Goal: Information Seeking & Learning: Compare options

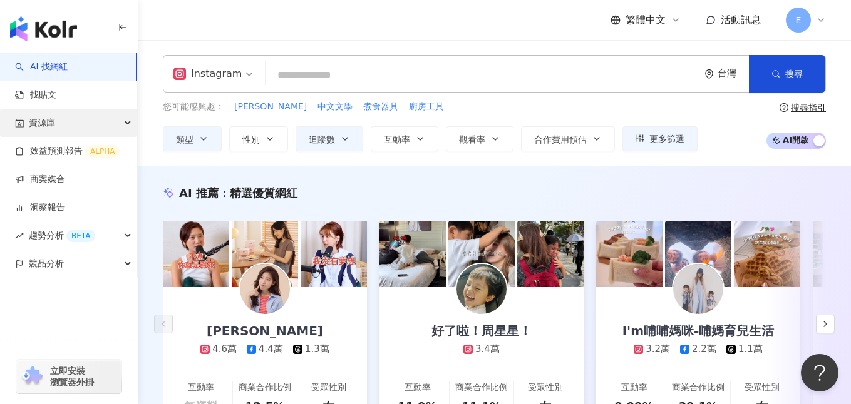
click at [111, 125] on div "資源庫" at bounding box center [68, 123] width 137 height 28
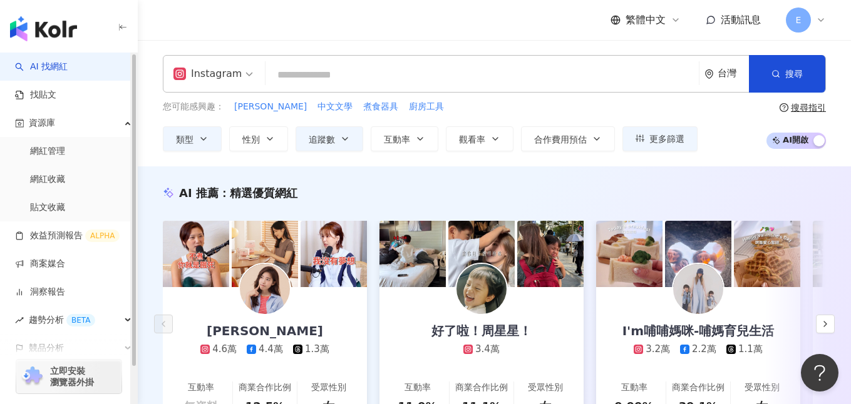
click at [311, 187] on div "AI 推薦 ： 精選優質網紅" at bounding box center [494, 193] width 663 height 16
click at [65, 153] on link "網紅管理" at bounding box center [47, 151] width 35 height 13
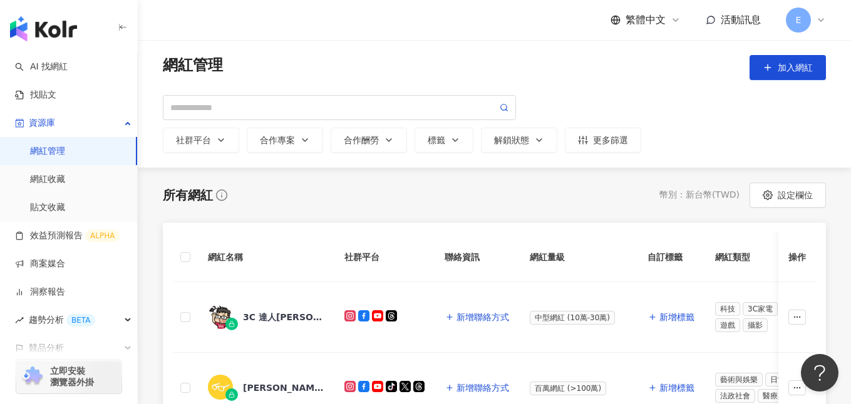
scroll to position [6, 0]
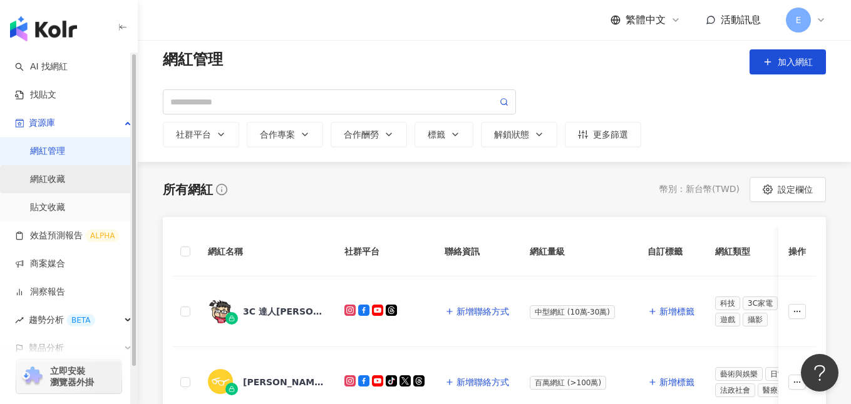
click at [59, 183] on link "網紅收藏" at bounding box center [47, 179] width 35 height 13
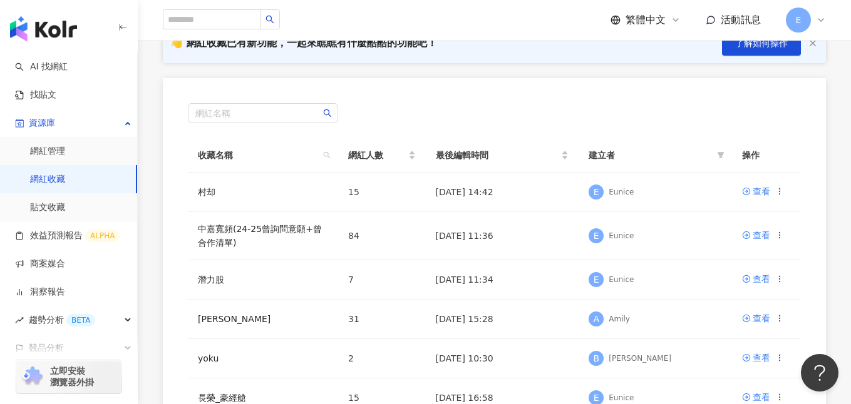
scroll to position [119, 0]
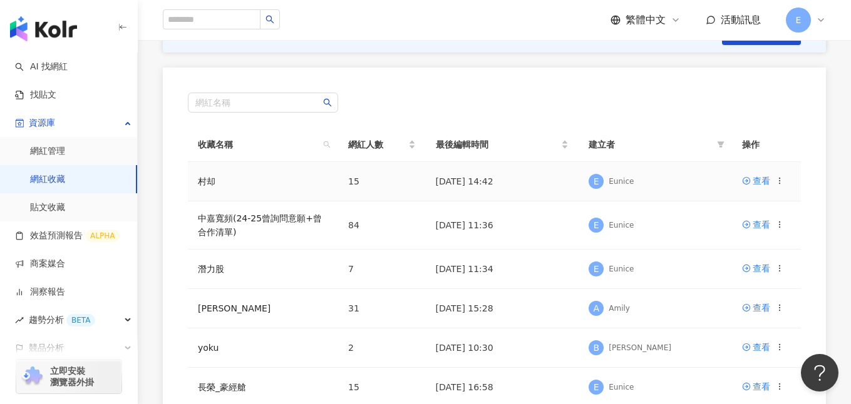
click at [255, 187] on td "村却" at bounding box center [263, 181] width 150 height 39
click at [750, 177] on icon at bounding box center [746, 180] width 9 height 9
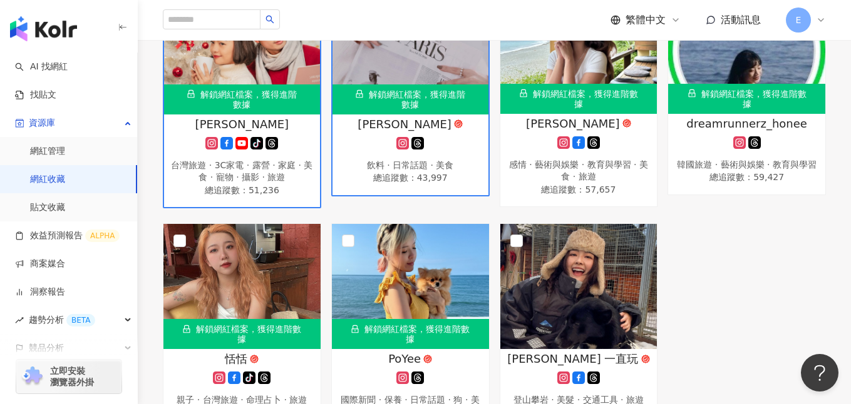
scroll to position [779, 0]
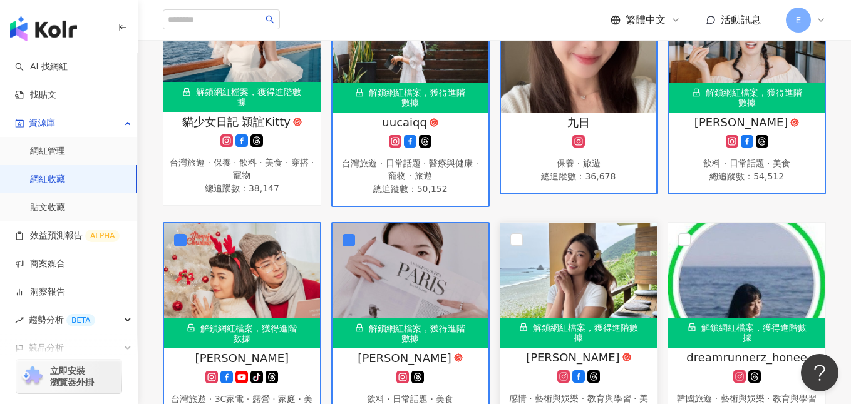
scroll to position [506, 0]
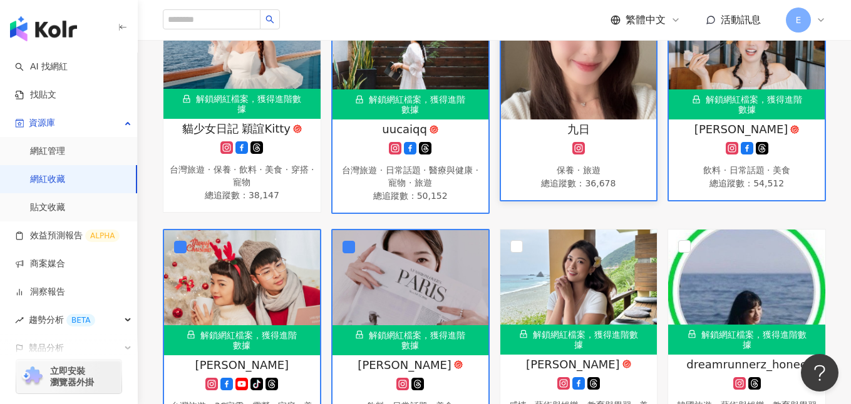
click at [544, 113] on img at bounding box center [579, 56] width 156 height 125
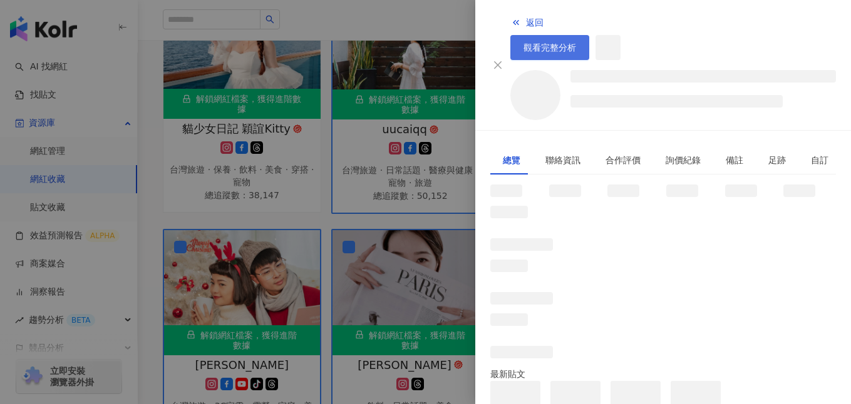
click at [576, 43] on span "觀看完整分析" at bounding box center [549, 48] width 53 height 10
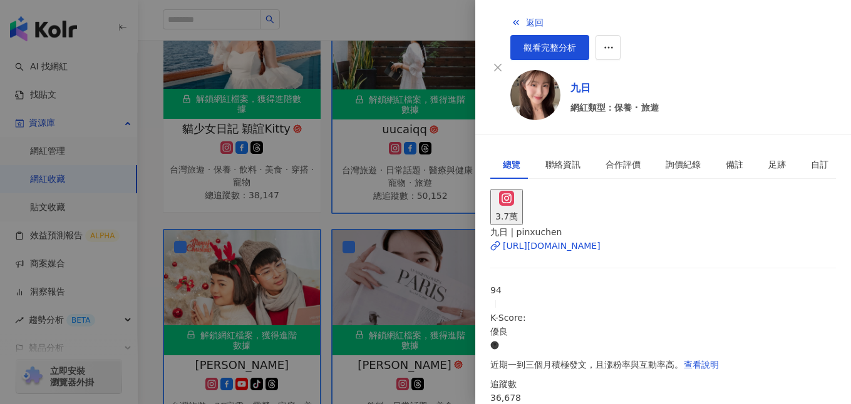
click at [402, 334] on div at bounding box center [425, 202] width 851 height 404
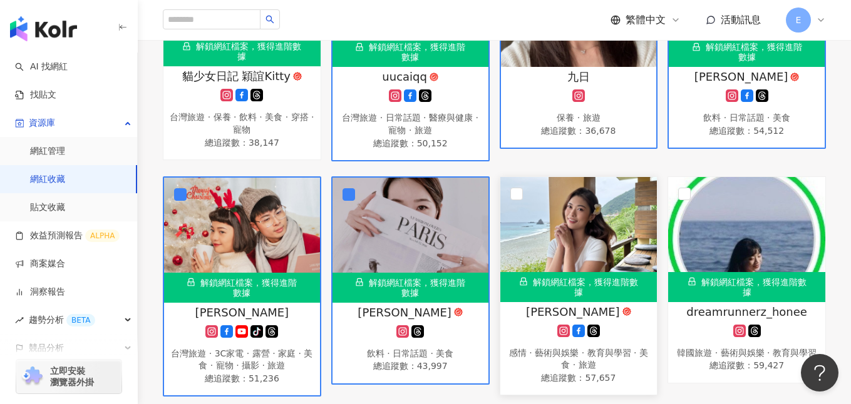
scroll to position [568, 0]
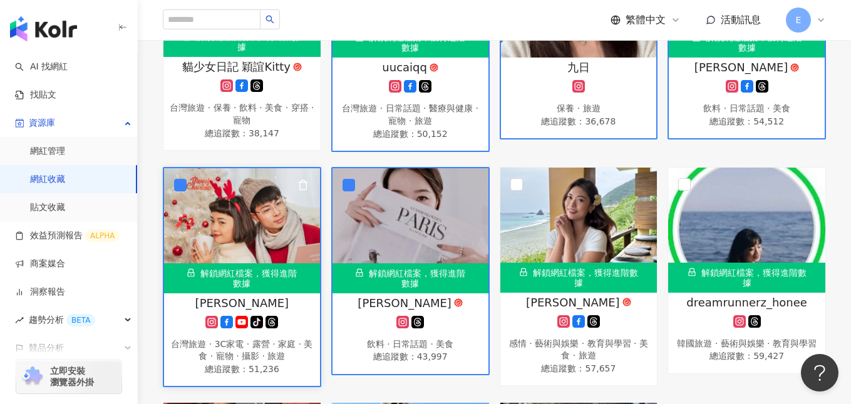
click at [258, 274] on div "解鎖網紅檔案，獲得進階數據" at bounding box center [242, 278] width 156 height 30
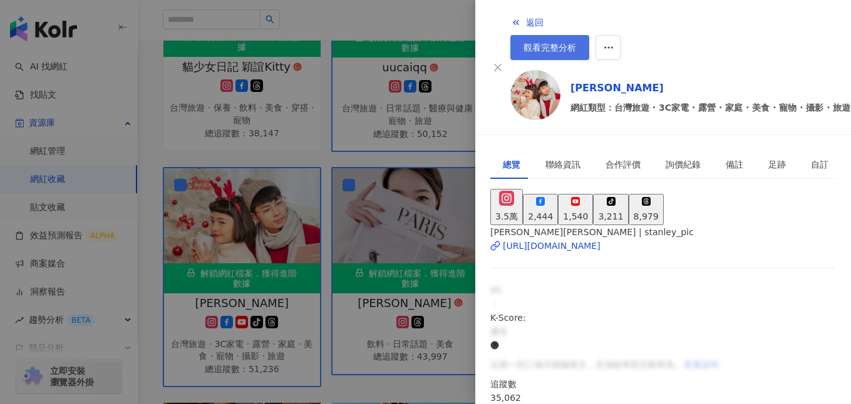
click at [589, 35] on link "觀看完整分析" at bounding box center [549, 47] width 79 height 25
click at [367, 232] on div at bounding box center [425, 202] width 851 height 404
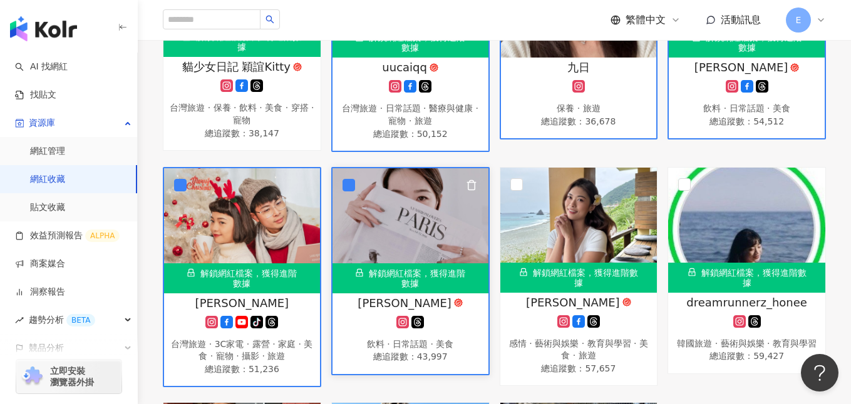
click at [447, 246] on img at bounding box center [410, 230] width 156 height 125
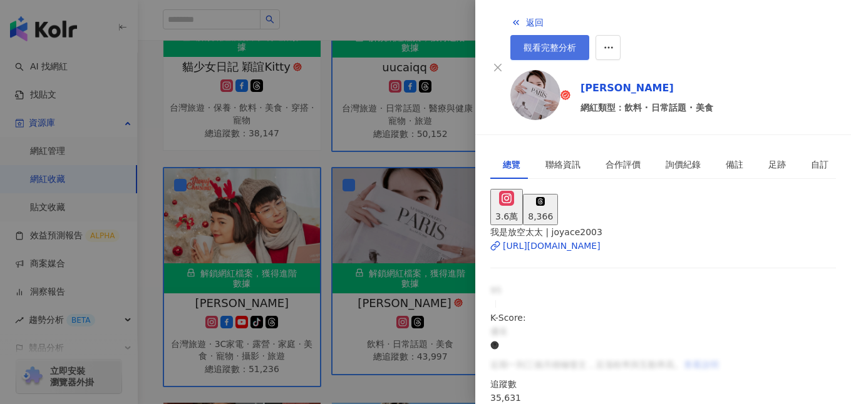
click at [576, 43] on span "觀看完整分析" at bounding box center [549, 48] width 53 height 10
click at [382, 265] on div at bounding box center [425, 202] width 851 height 404
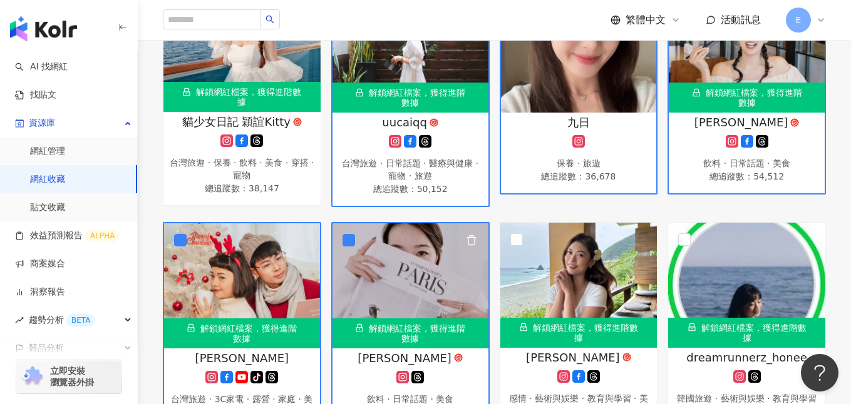
scroll to position [399, 0]
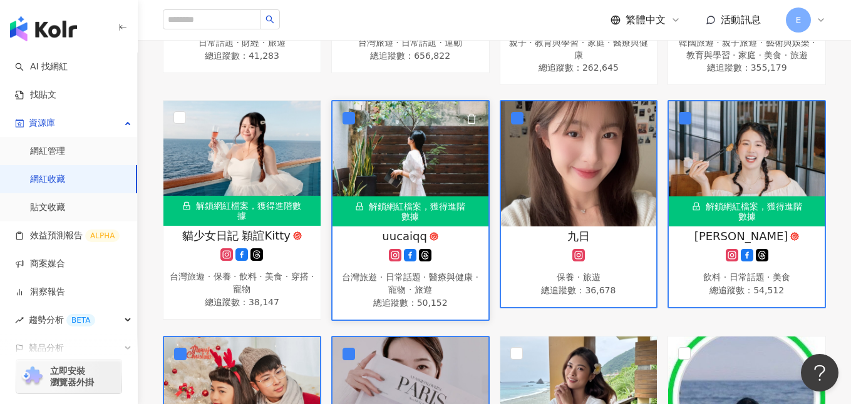
click at [386, 168] on img at bounding box center [410, 163] width 156 height 125
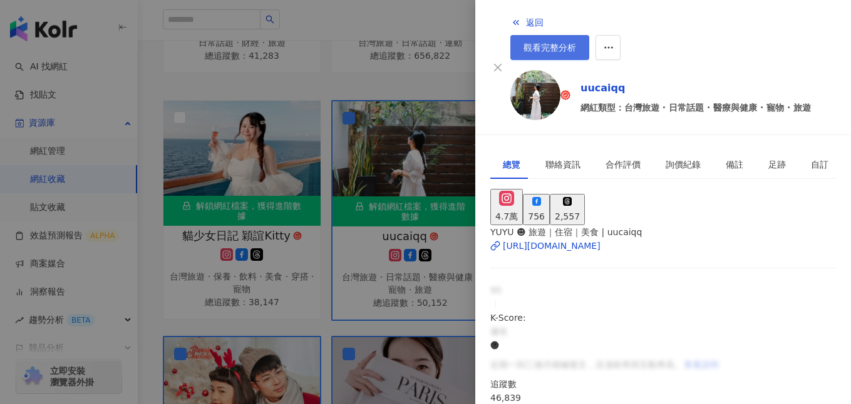
click at [576, 43] on span "觀看完整分析" at bounding box center [549, 48] width 53 height 10
click at [391, 242] on div at bounding box center [425, 202] width 851 height 404
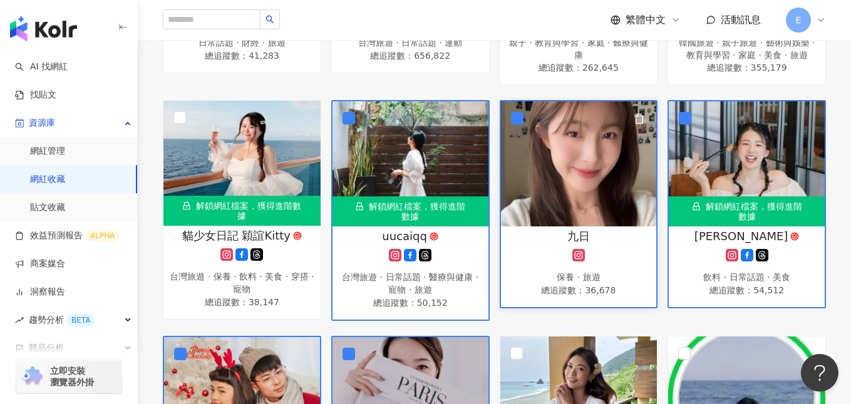
scroll to position [421, 0]
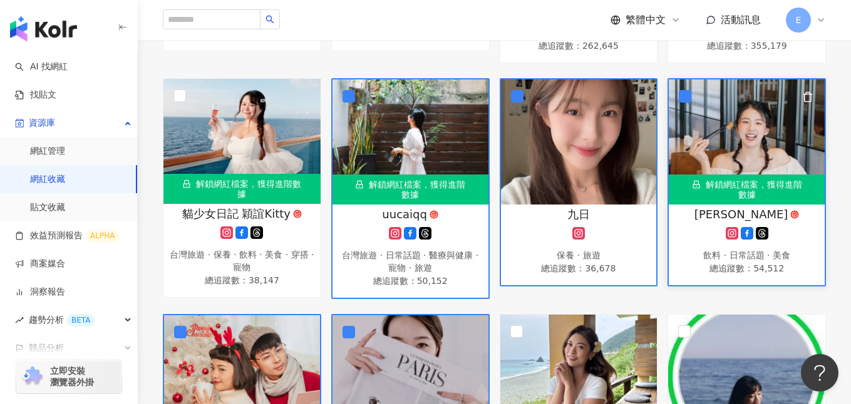
click at [745, 143] on img at bounding box center [746, 141] width 156 height 125
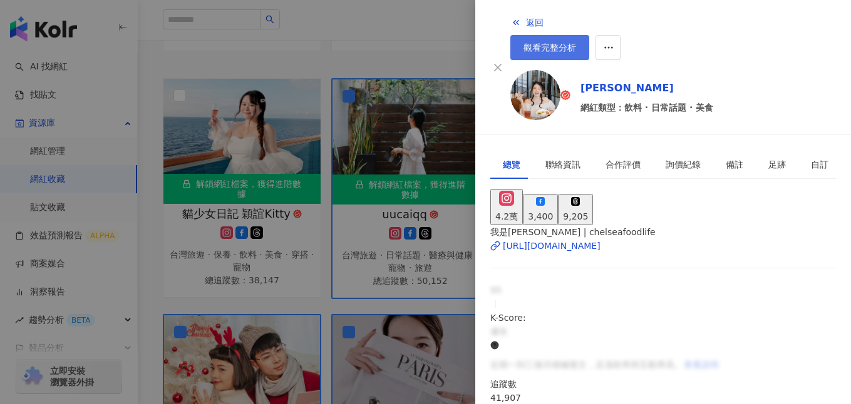
click at [576, 43] on span "觀看完整分析" at bounding box center [549, 48] width 53 height 10
click at [359, 83] on div at bounding box center [425, 202] width 851 height 404
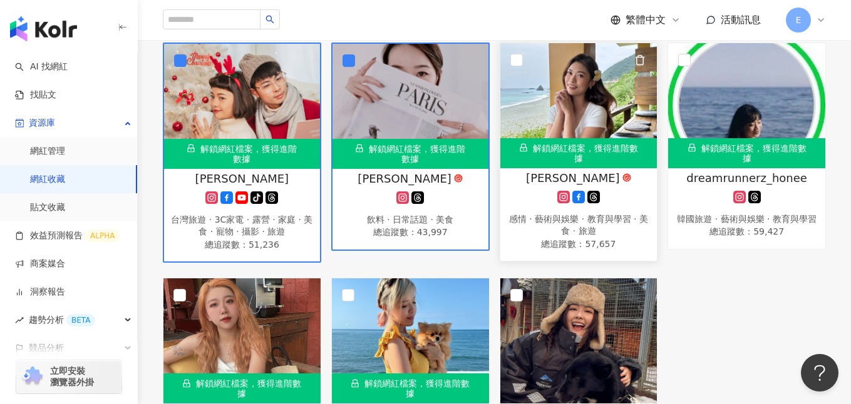
scroll to position [816, 0]
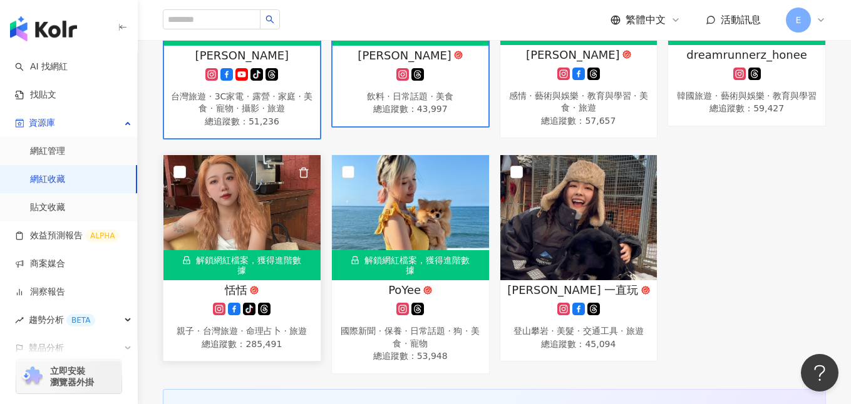
click at [227, 239] on img at bounding box center [241, 217] width 157 height 125
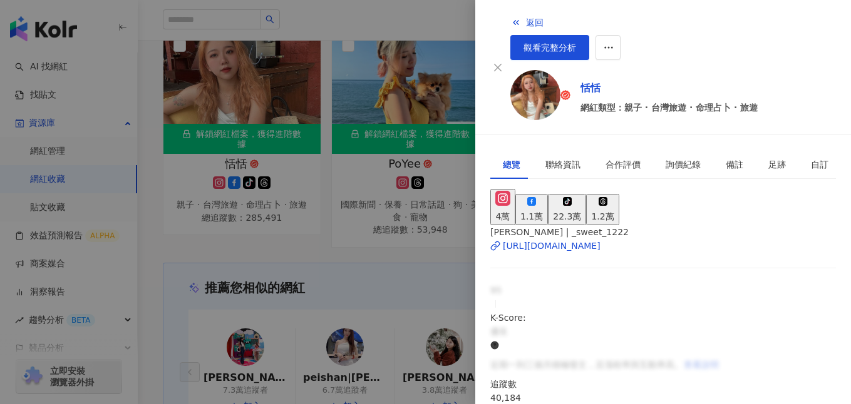
scroll to position [835, 0]
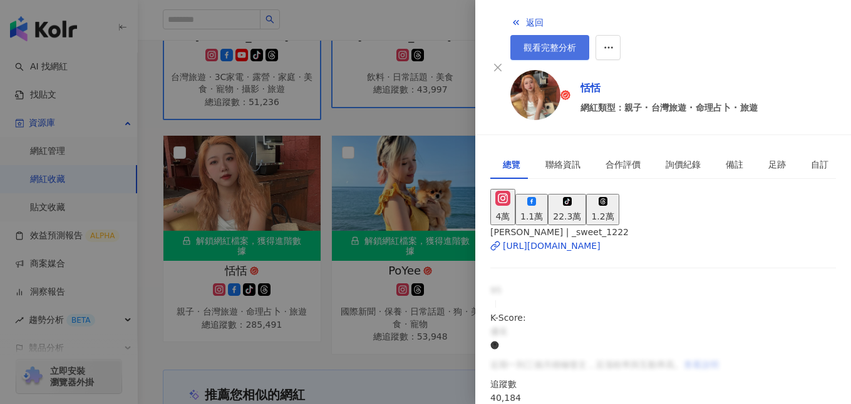
click at [576, 43] on span "觀看完整分析" at bounding box center [549, 48] width 53 height 10
click at [409, 155] on div at bounding box center [425, 202] width 851 height 404
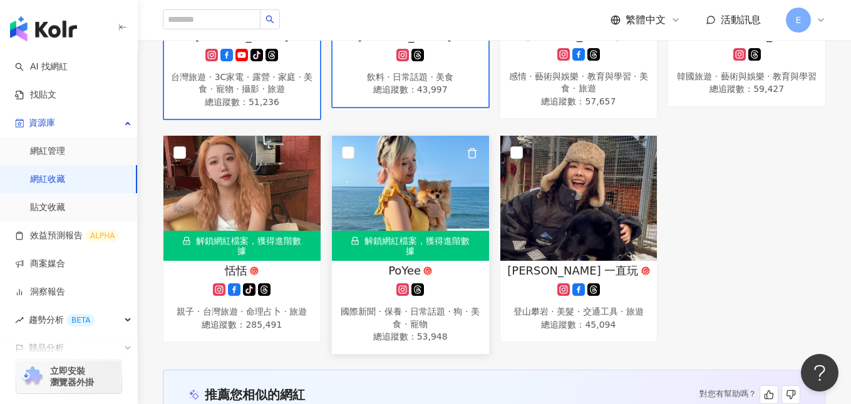
click at [434, 189] on img at bounding box center [410, 198] width 157 height 125
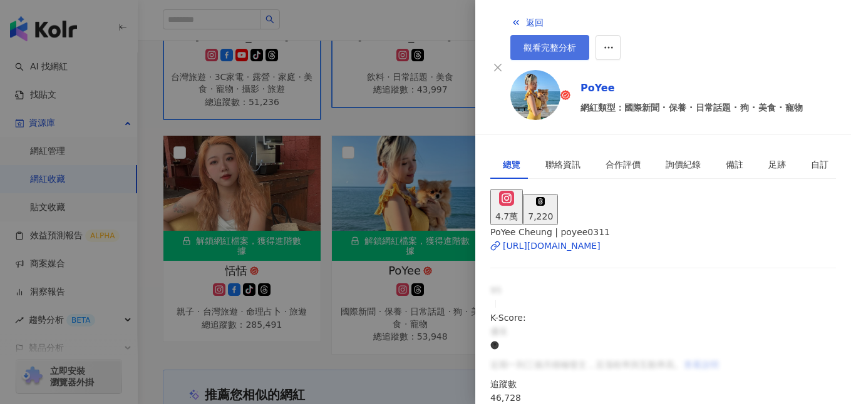
click at [576, 43] on span "觀看完整分析" at bounding box center [549, 48] width 53 height 10
click at [414, 212] on div at bounding box center [425, 202] width 851 height 404
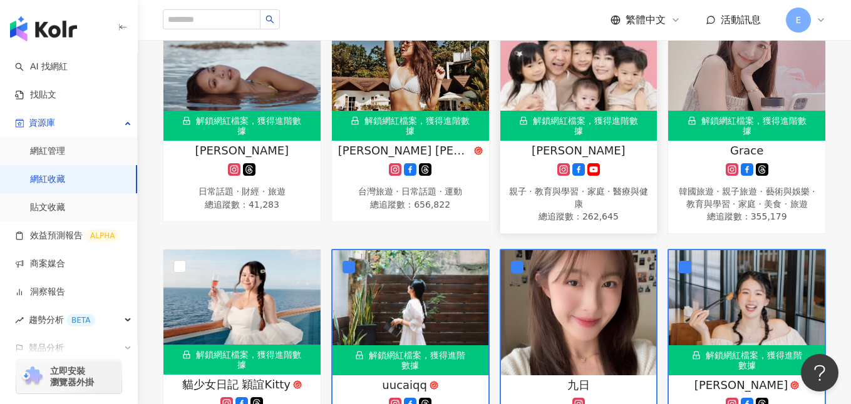
scroll to position [210, 0]
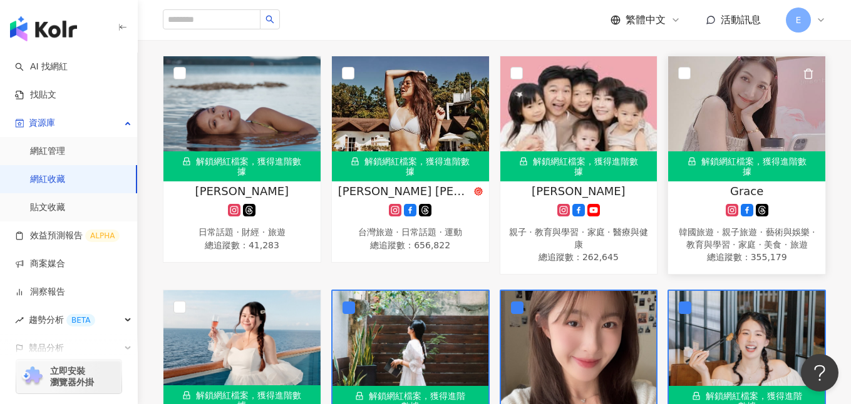
click at [732, 120] on img at bounding box center [746, 118] width 157 height 125
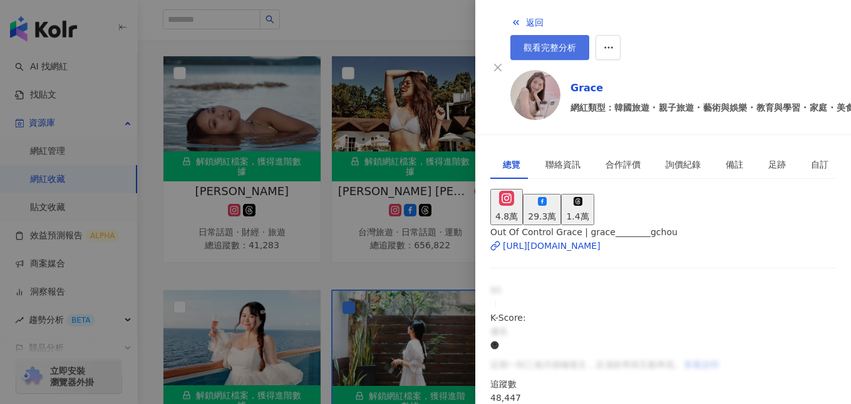
click at [576, 43] on span "觀看完整分析" at bounding box center [549, 48] width 53 height 10
click at [414, 171] on div at bounding box center [425, 202] width 851 height 404
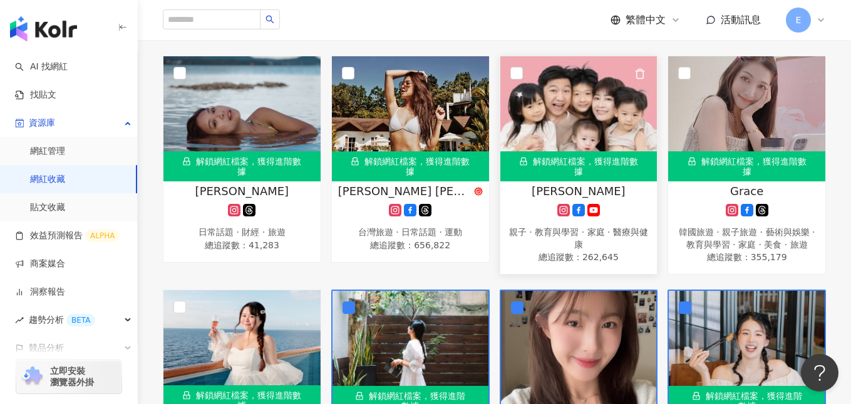
click at [605, 106] on img at bounding box center [578, 118] width 157 height 125
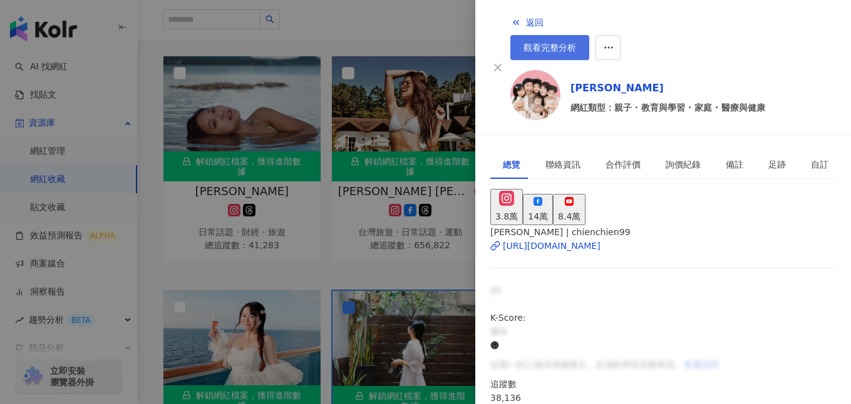
click at [589, 35] on link "觀看完整分析" at bounding box center [549, 47] width 79 height 25
click at [347, 236] on div at bounding box center [425, 202] width 851 height 404
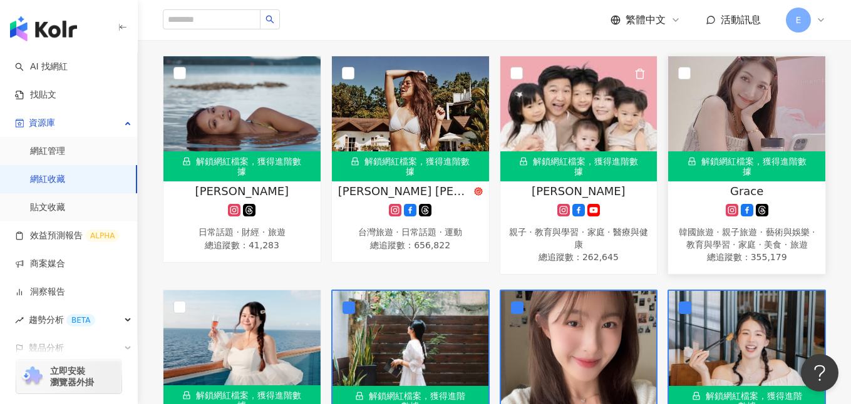
click at [685, 123] on img at bounding box center [746, 118] width 157 height 125
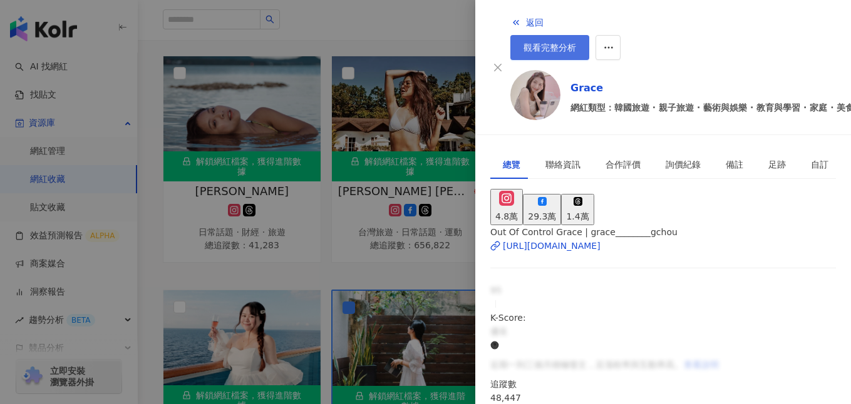
click at [576, 43] on span "觀看完整分析" at bounding box center [549, 48] width 53 height 10
click at [342, 129] on div at bounding box center [425, 202] width 851 height 404
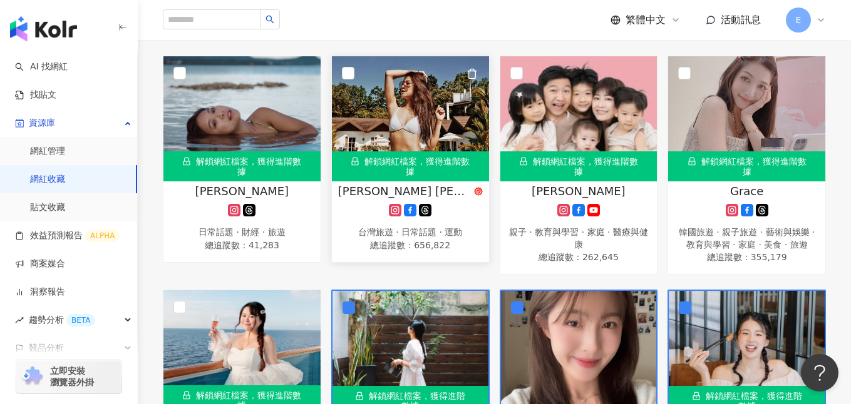
click at [393, 112] on img at bounding box center [410, 118] width 157 height 125
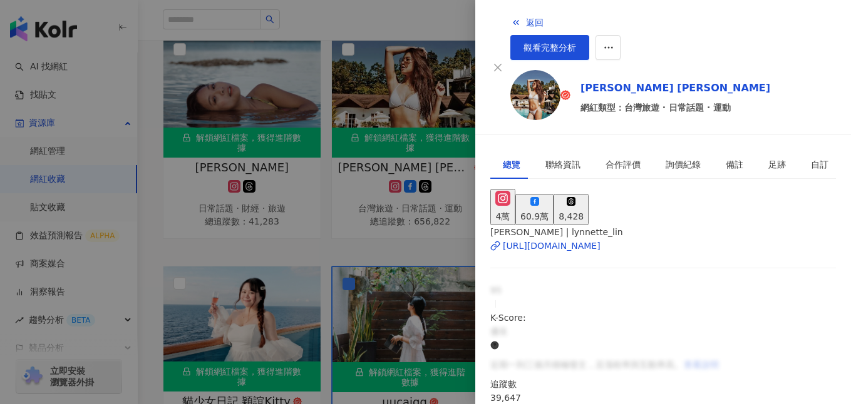
scroll to position [53, 0]
click at [600, 239] on div "https://www.instagram.com/lynnette_lin/" at bounding box center [552, 246] width 98 height 14
click at [409, 97] on div at bounding box center [425, 202] width 851 height 404
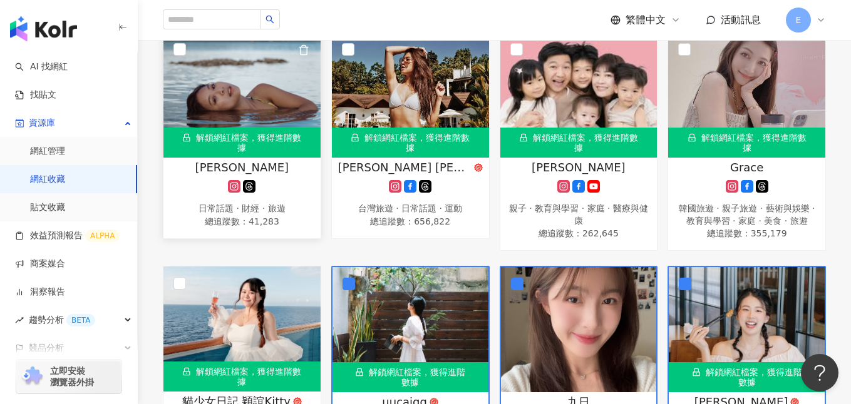
click at [223, 108] on img at bounding box center [241, 95] width 157 height 125
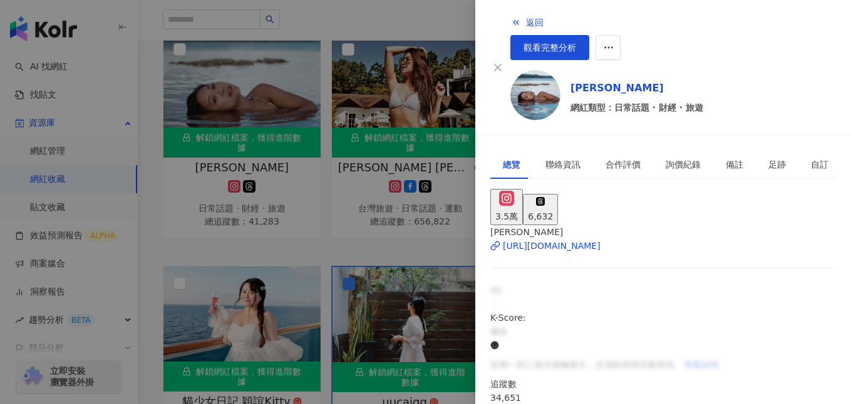
scroll to position [0, 0]
click at [408, 140] on div at bounding box center [425, 202] width 851 height 404
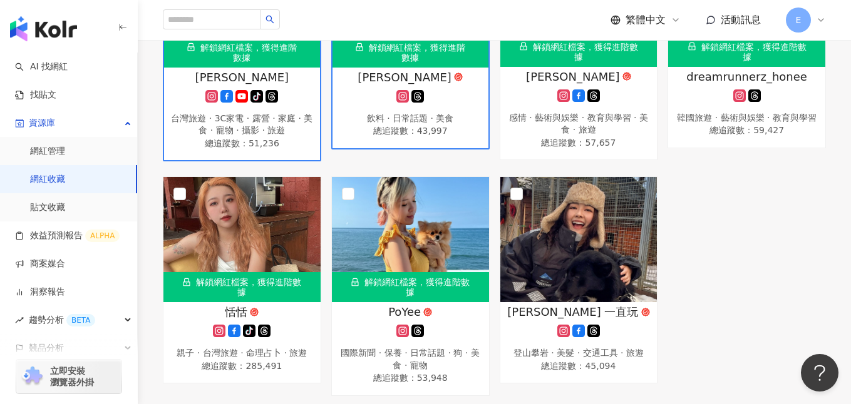
scroll to position [796, 0]
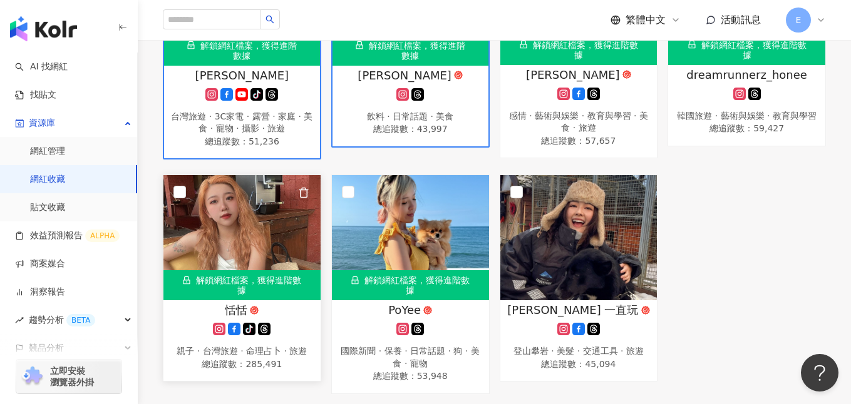
click at [269, 210] on img at bounding box center [241, 237] width 157 height 125
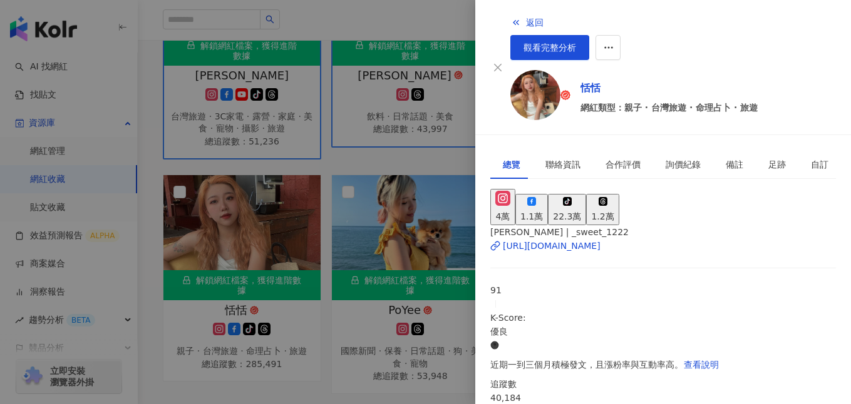
click at [341, 179] on div at bounding box center [425, 202] width 851 height 404
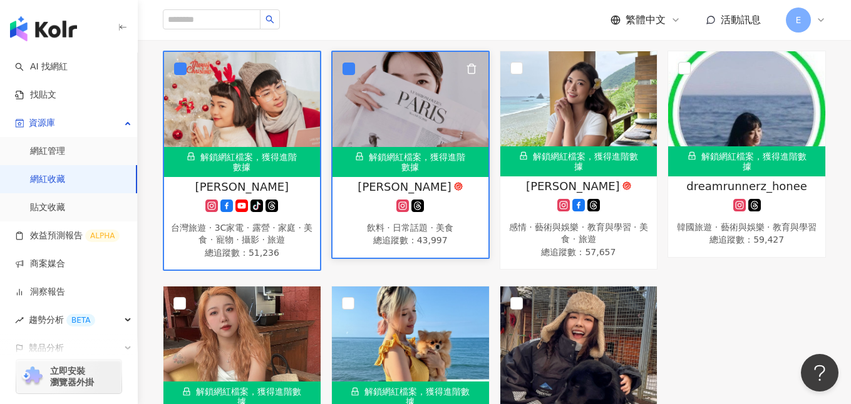
scroll to position [752, 0]
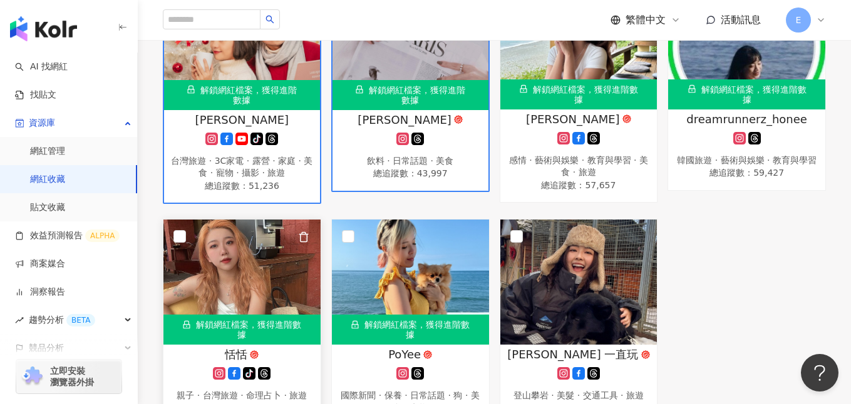
click at [260, 320] on div "解鎖網紅檔案，獲得進階數據" at bounding box center [241, 330] width 157 height 30
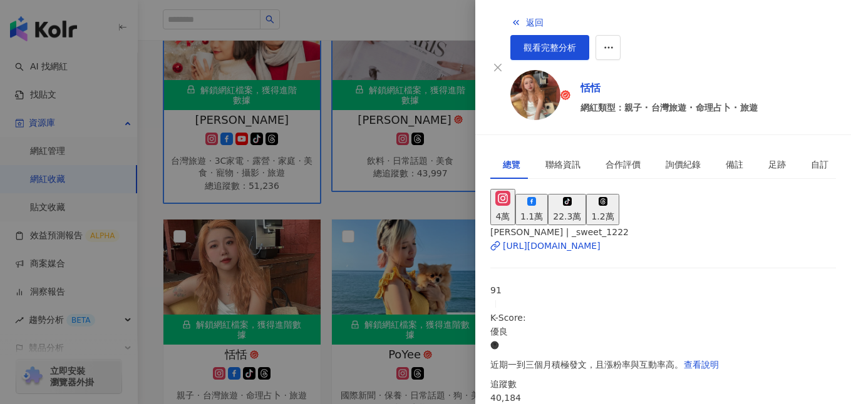
scroll to position [754, 0]
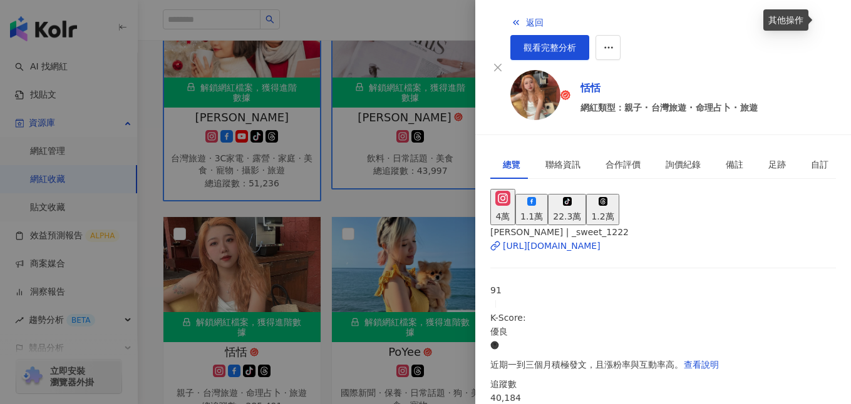
click at [794, 19] on div "其他操作" at bounding box center [785, 19] width 45 height 21
click at [589, 35] on link "觀看完整分析" at bounding box center [549, 47] width 79 height 25
click at [350, 108] on div at bounding box center [425, 202] width 851 height 404
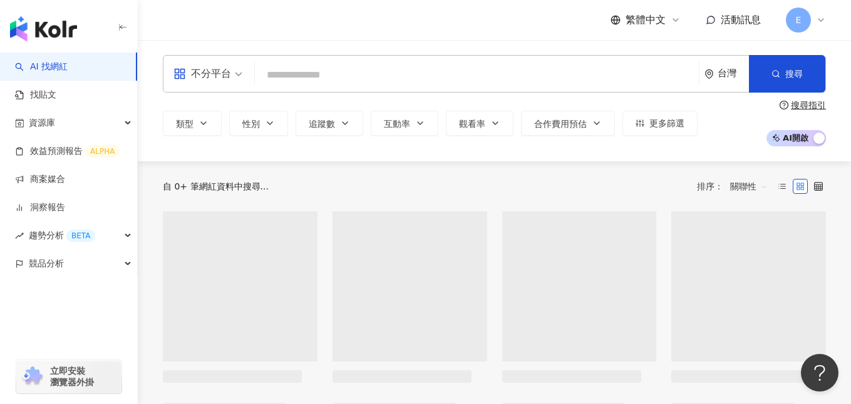
click at [302, 77] on input "search" at bounding box center [477, 75] width 434 height 24
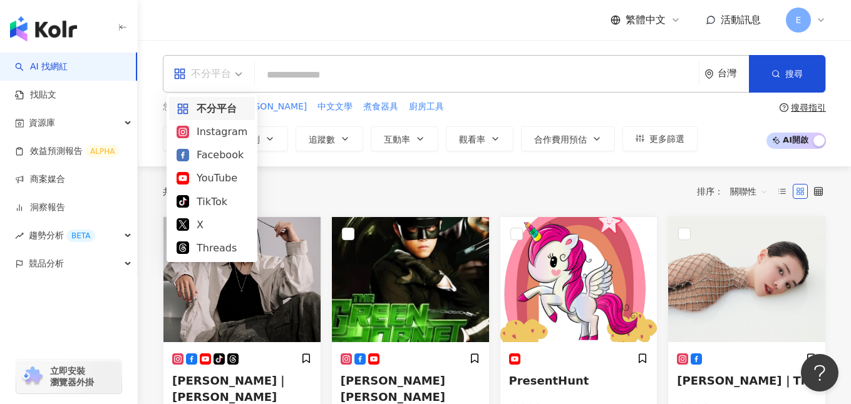
click at [224, 78] on div "不分平台" at bounding box center [202, 74] width 58 height 20
click at [220, 130] on div "Instagram" at bounding box center [211, 132] width 71 height 16
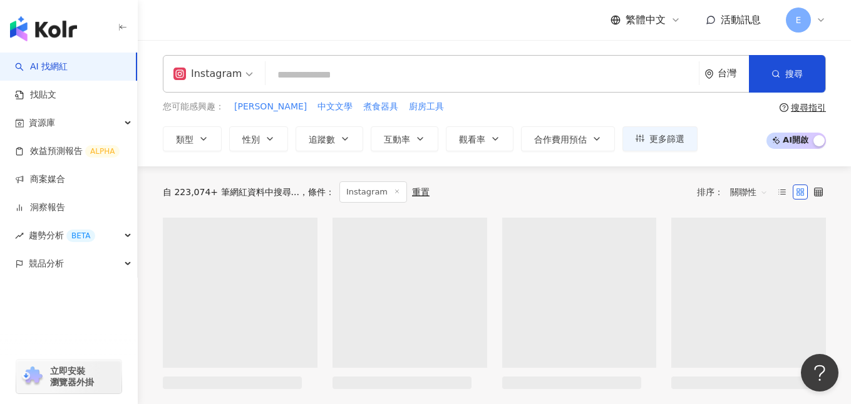
click at [322, 68] on input "search" at bounding box center [481, 75] width 423 height 24
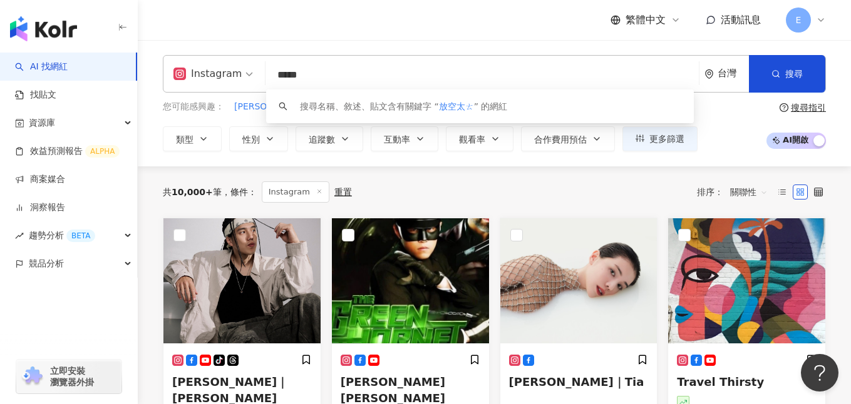
type input "****"
click at [329, 70] on input "****" at bounding box center [481, 75] width 423 height 24
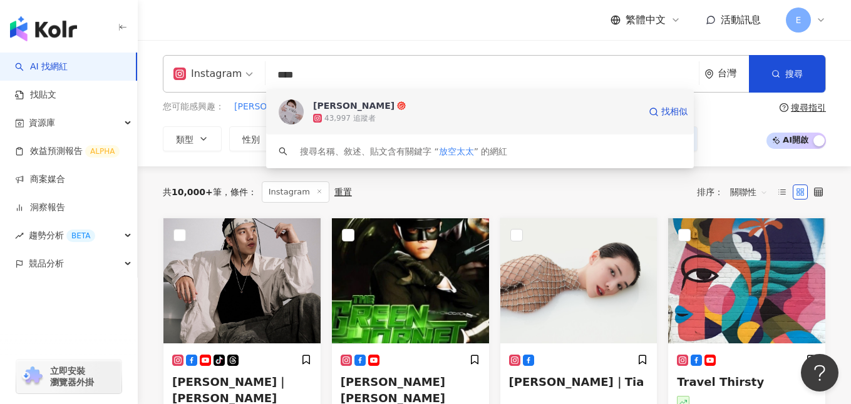
click at [381, 116] on div "43,997 追蹤者" at bounding box center [476, 118] width 326 height 13
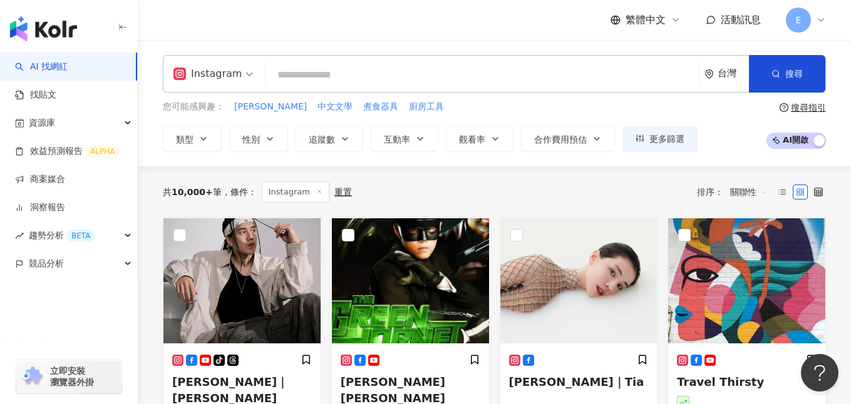
click at [478, 77] on input "search" at bounding box center [481, 75] width 423 height 24
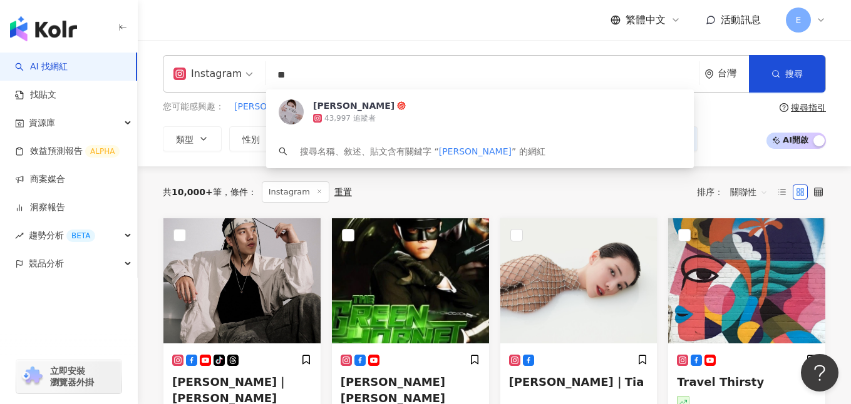
type input "**"
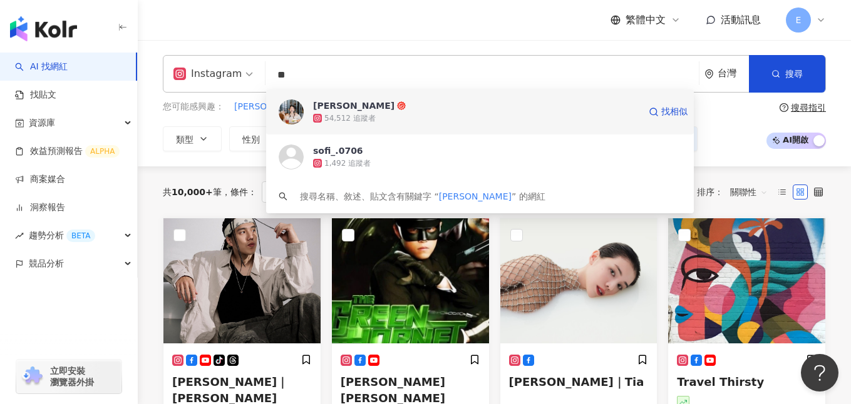
click at [472, 119] on div "54,512 追蹤者" at bounding box center [476, 118] width 326 height 13
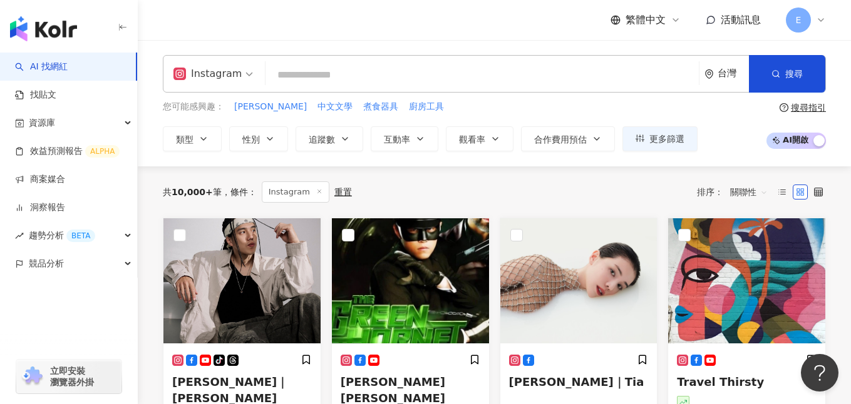
click at [439, 73] on input "search" at bounding box center [481, 75] width 423 height 24
click at [197, 139] on button "類型" at bounding box center [192, 138] width 59 height 25
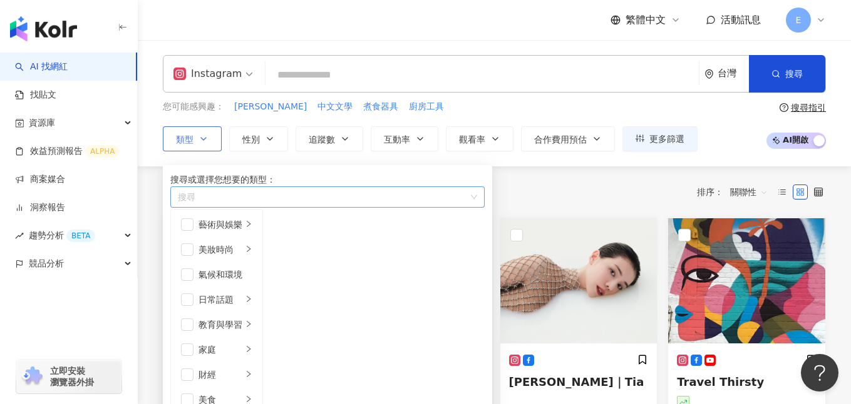
click at [235, 202] on div "button" at bounding box center [321, 196] width 296 height 9
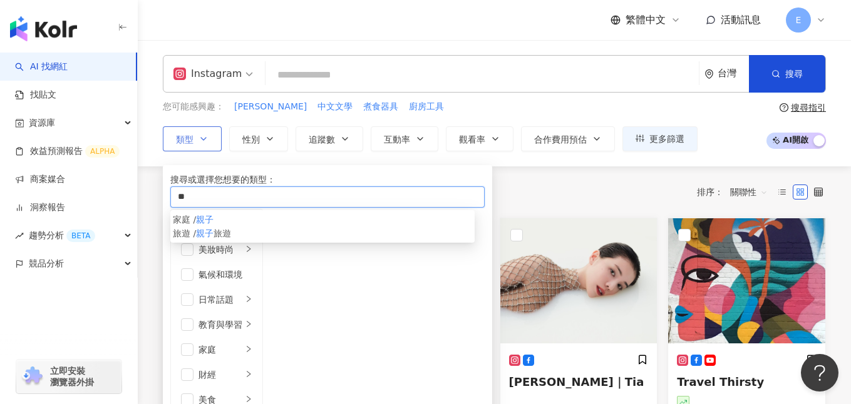
type input "**"
click at [213, 225] on mark "親子" at bounding box center [205, 220] width 18 height 10
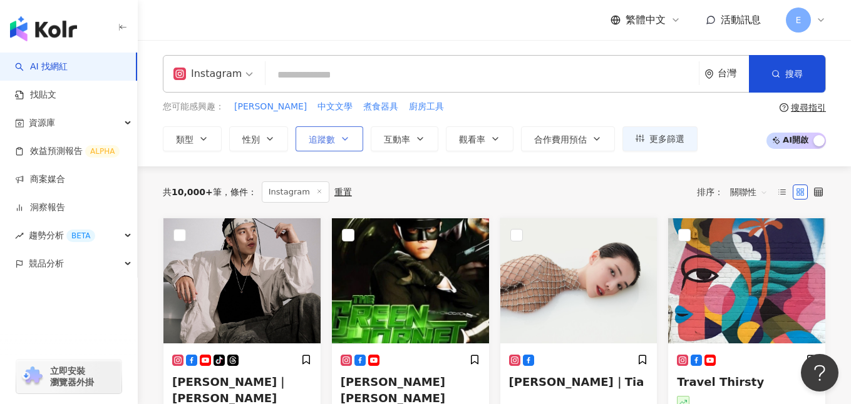
click at [335, 139] on button "追蹤數" at bounding box center [329, 138] width 68 height 25
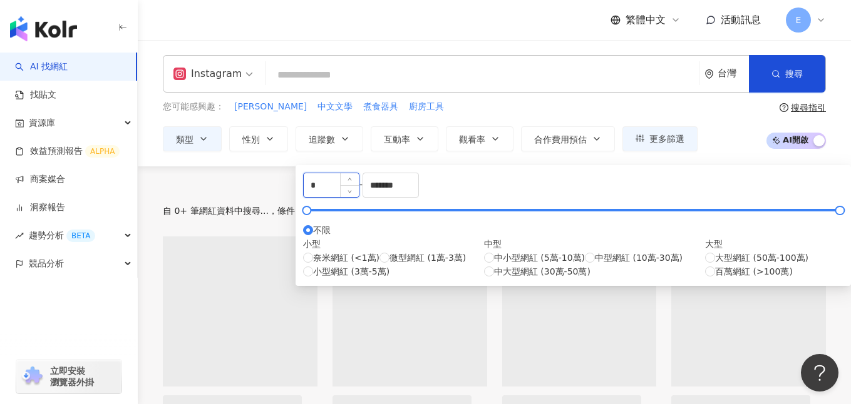
click at [359, 194] on input "*" at bounding box center [331, 185] width 55 height 24
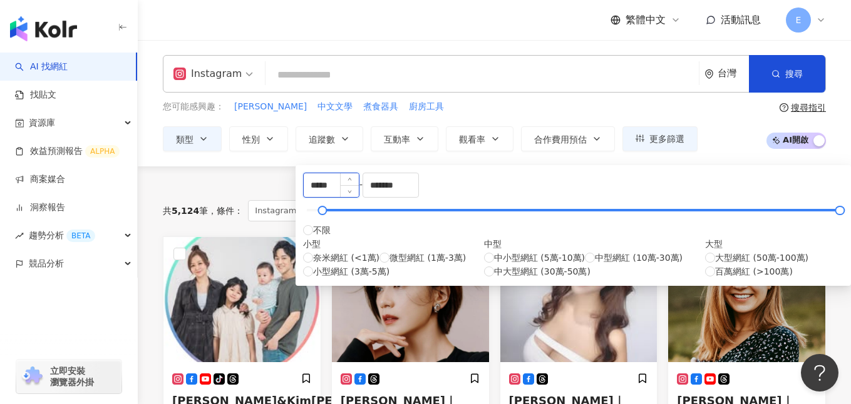
type input "*****"
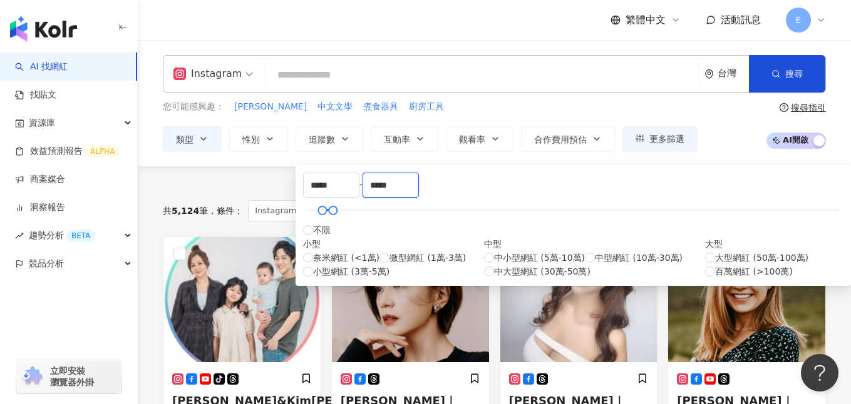
type input "*****"
click at [474, 170] on div "***** - ***** 不限 小型 奈米網紅 (<1萬) 微型網紅 (1萬-3萬) 小型網紅 (3萬-5萬) 中型 中小型網紅 (5萬-10萬) 中型網紅…" at bounding box center [572, 225] width 555 height 121
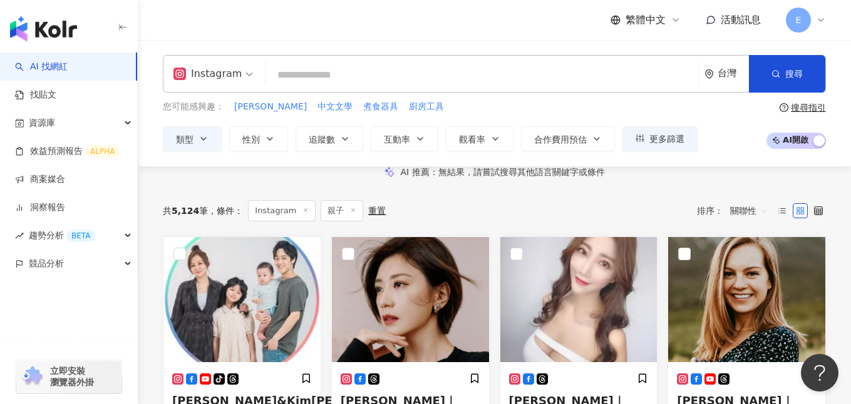
click at [728, 109] on div "您可能感興趣： 朱綺綺 中文文學 煮食器具 廚房工具 類型 性別 追蹤數 互動率 觀看率 合作費用預估 更多篩選 ***** - ***** 不限 小型 奈米…" at bounding box center [494, 125] width 663 height 51
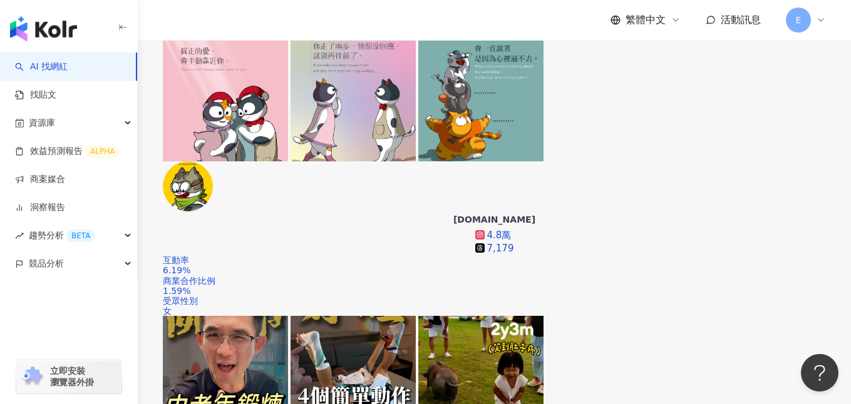
scroll to position [429, 0]
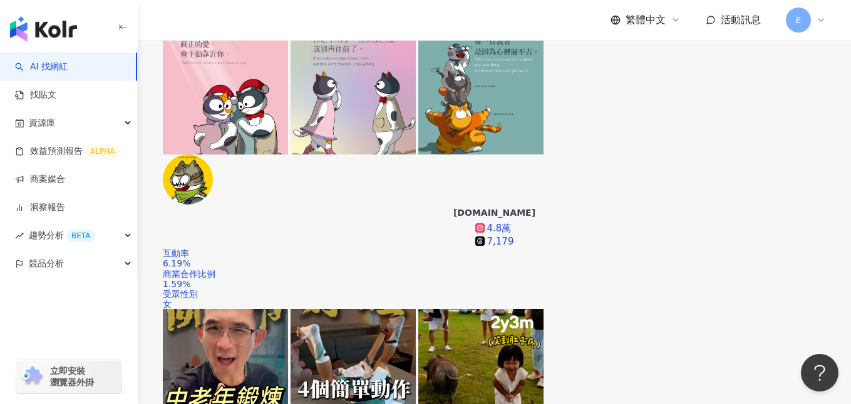
scroll to position [445, 0]
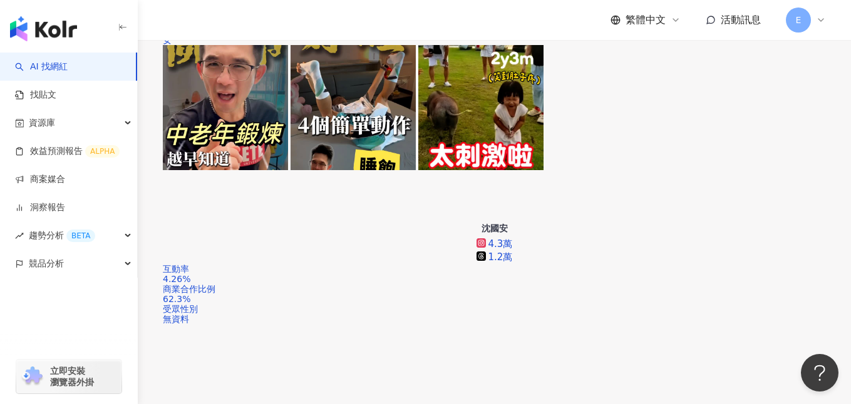
scroll to position [774, 0]
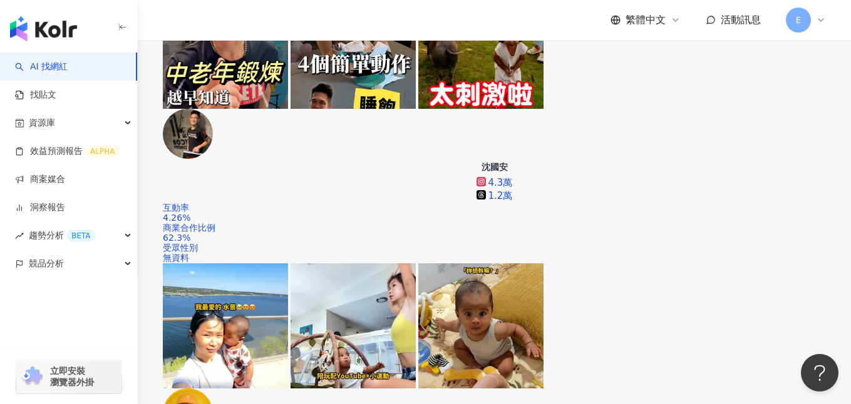
scroll to position [769, 0]
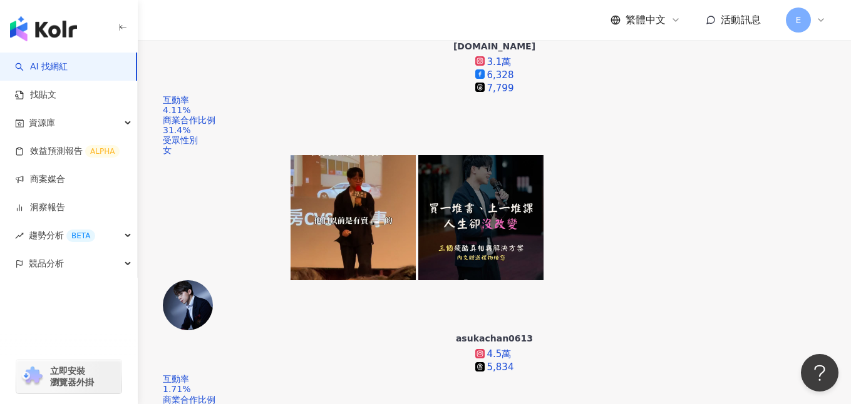
scroll to position [1103, 0]
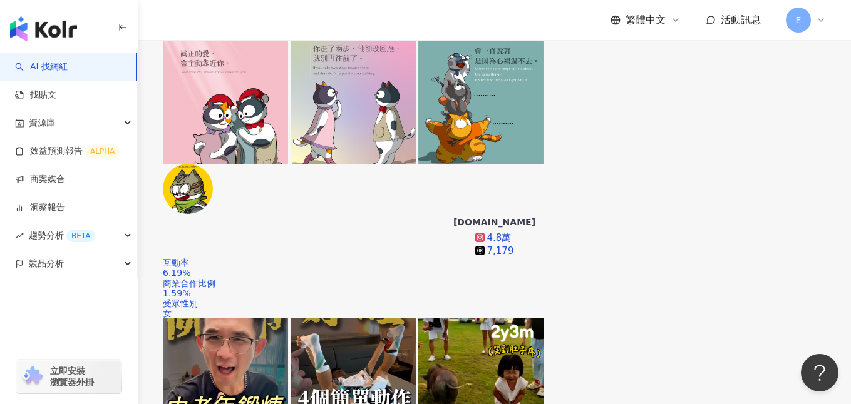
scroll to position [429, 0]
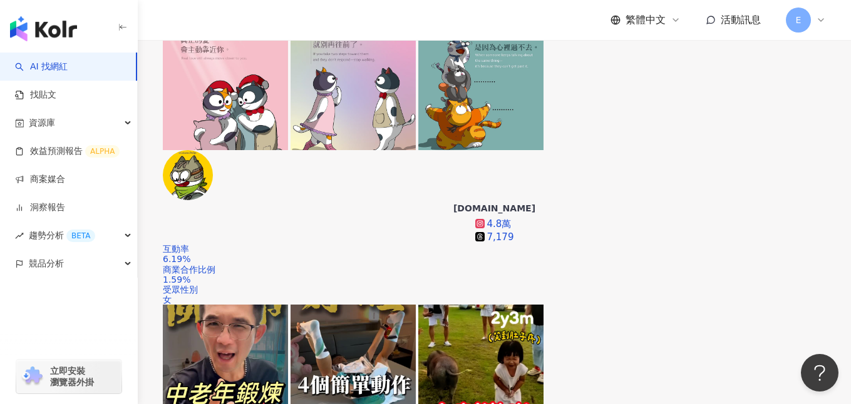
scroll to position [447, 0]
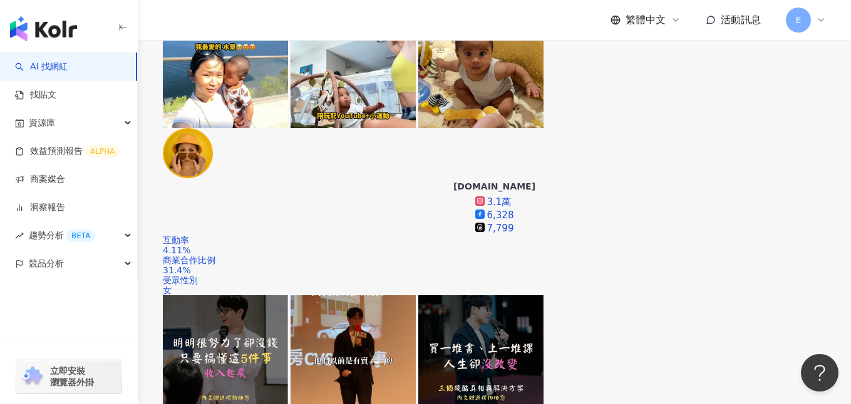
scroll to position [1046, 0]
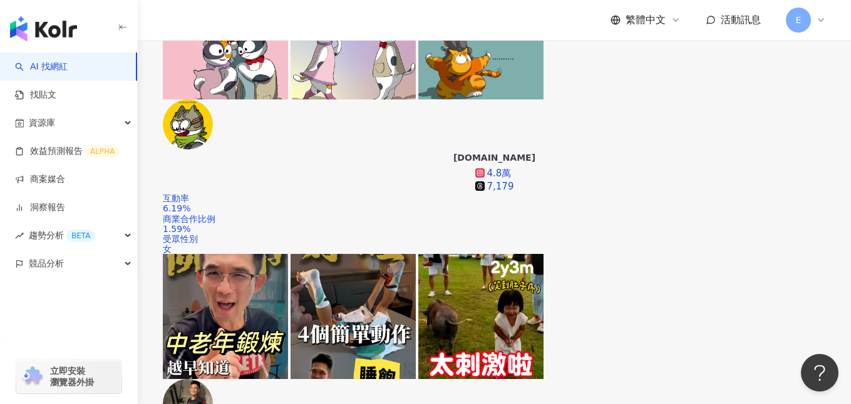
scroll to position [507, 0]
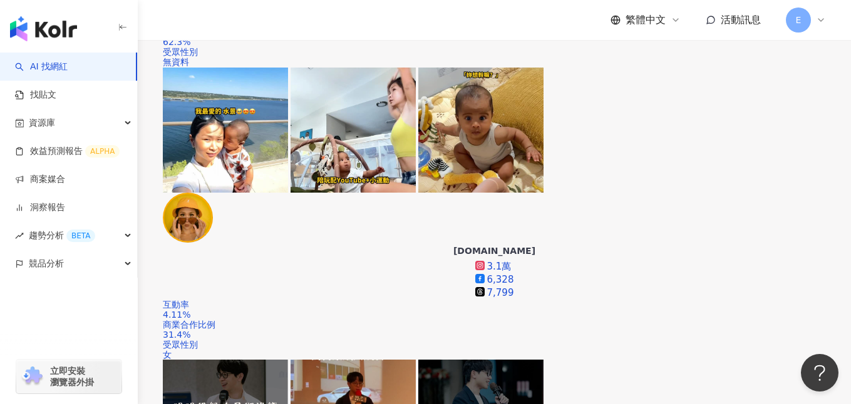
scroll to position [958, 0]
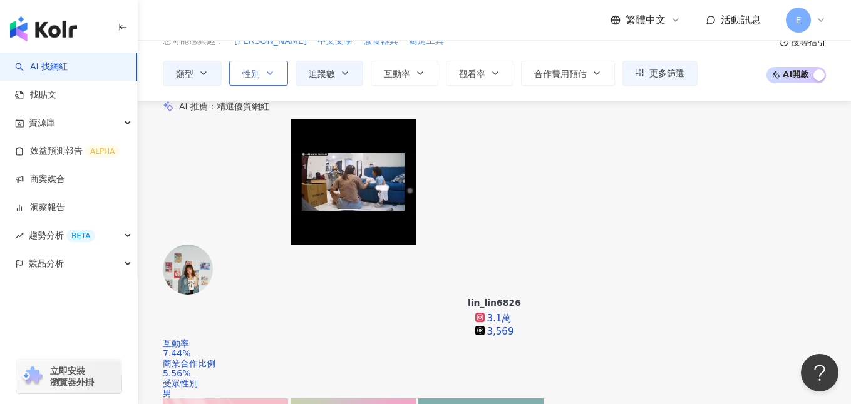
scroll to position [63, 0]
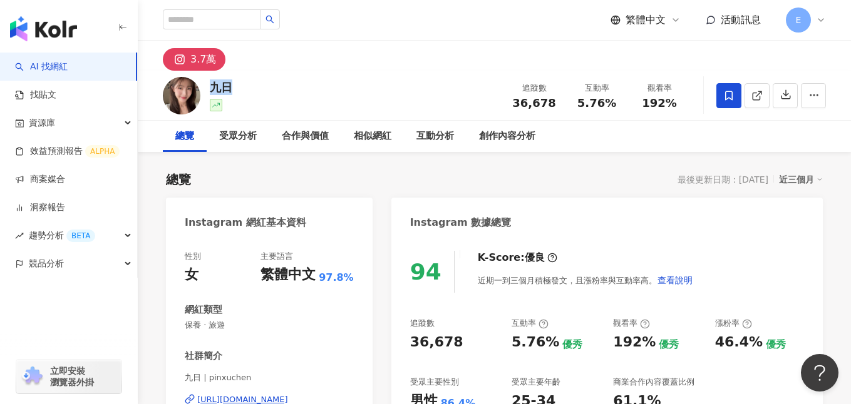
drag, startPoint x: 210, startPoint y: 84, endPoint x: 242, endPoint y: 85, distance: 31.9
click at [242, 85] on div "九日 追蹤數 36,678 互動率 5.76% 觀看率 192%" at bounding box center [494, 95] width 713 height 49
copy div "九日"
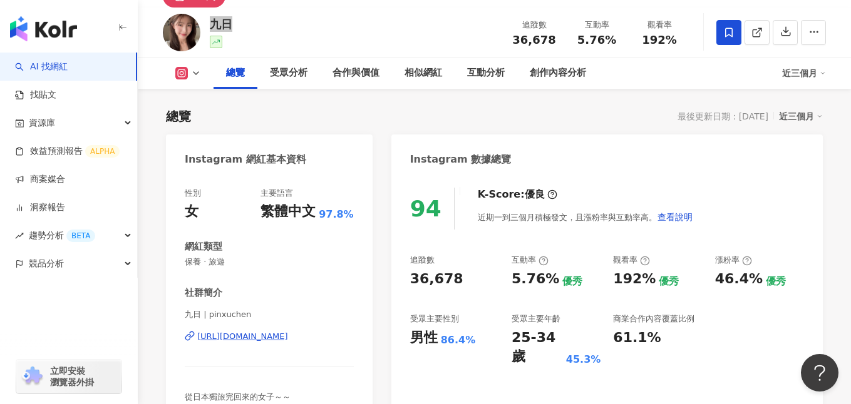
scroll to position [93, 0]
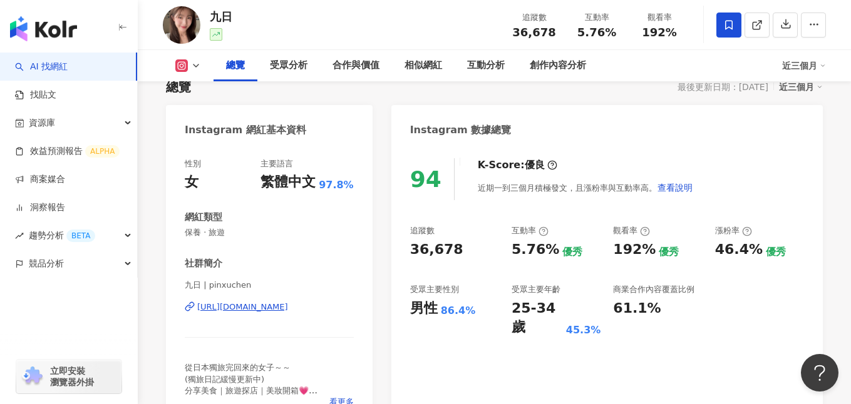
click at [192, 233] on span "保養 · 旅遊" at bounding box center [269, 232] width 169 height 11
copy span "保養 · 旅遊"
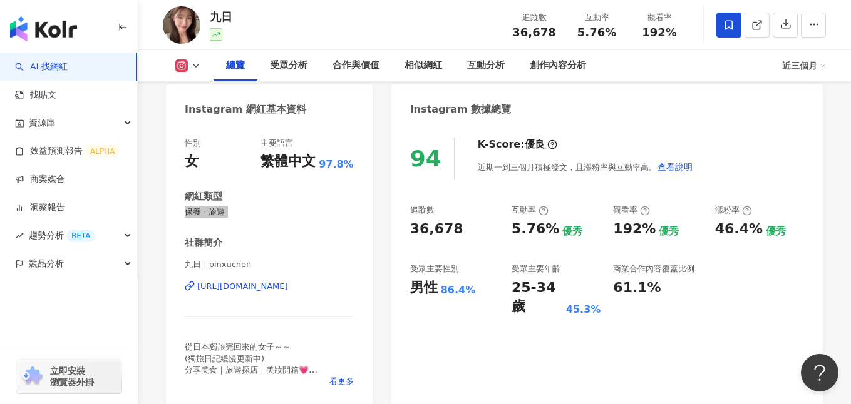
scroll to position [131, 0]
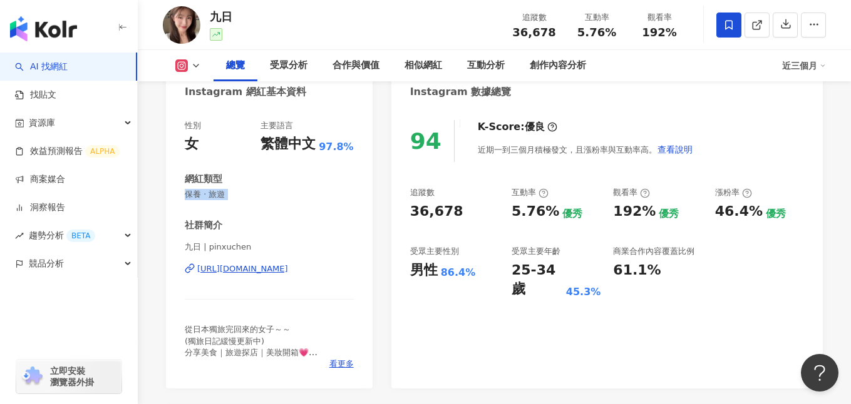
click at [230, 270] on div "https://www.instagram.com/pinxuchen/" at bounding box center [242, 268] width 91 height 11
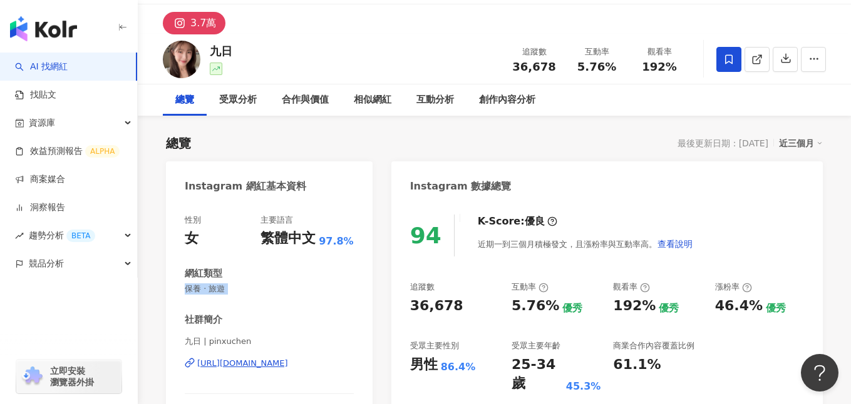
scroll to position [23, 0]
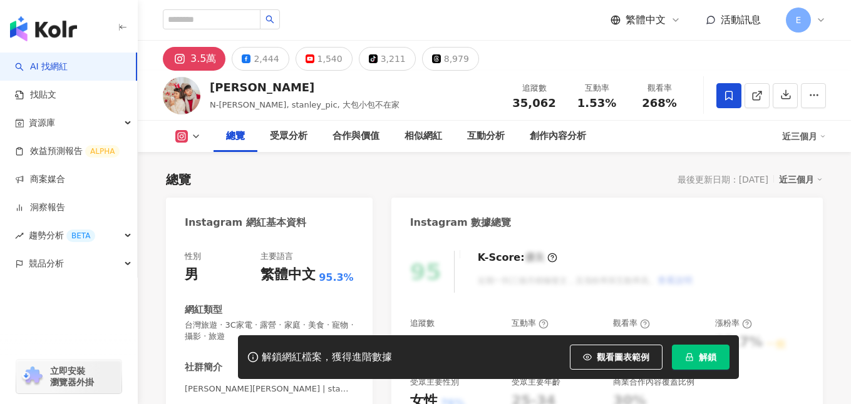
scroll to position [153, 0]
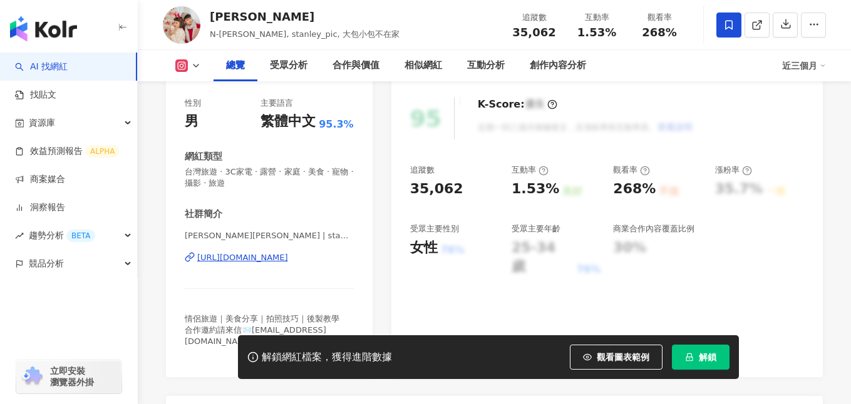
click at [275, 259] on div "[URL][DOMAIN_NAME]" at bounding box center [242, 257] width 91 height 11
click at [699, 356] on span "解鎖" at bounding box center [707, 357] width 18 height 10
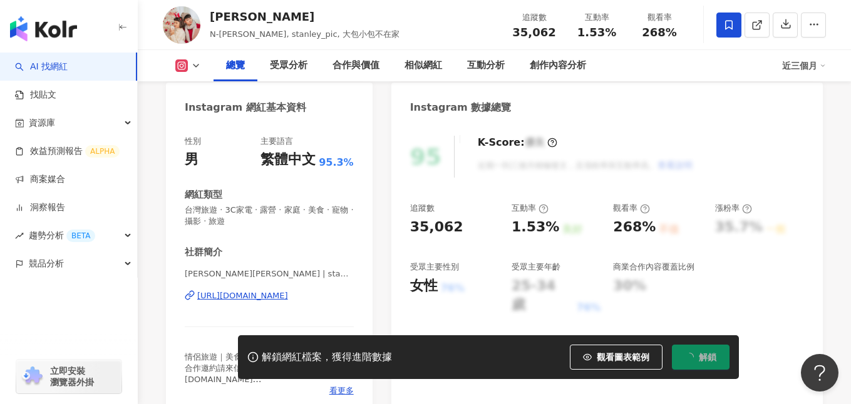
scroll to position [56, 0]
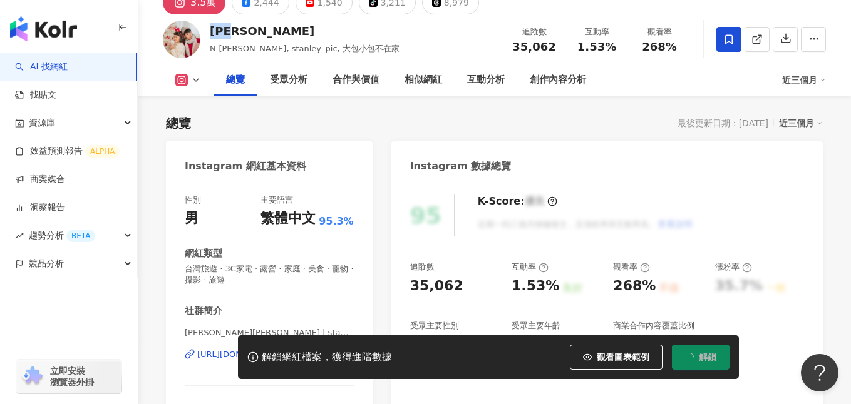
drag, startPoint x: 213, startPoint y: 32, endPoint x: 250, endPoint y: 32, distance: 37.6
click at [250, 33] on div "林恩佑" at bounding box center [305, 31] width 190 height 16
copy div "林恩佑"
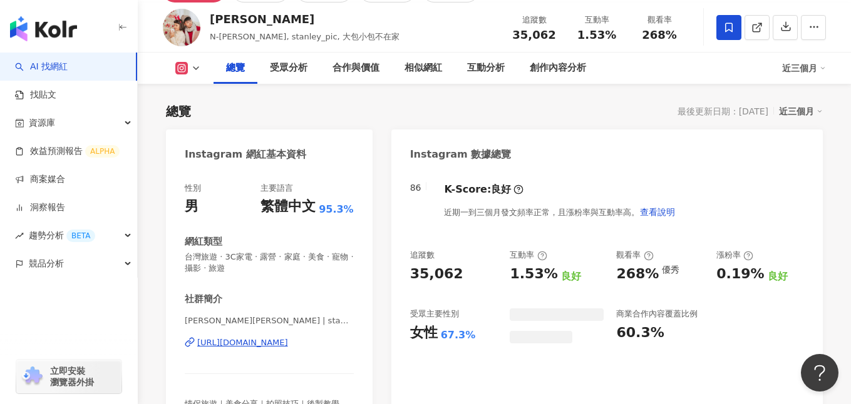
scroll to position [152, 0]
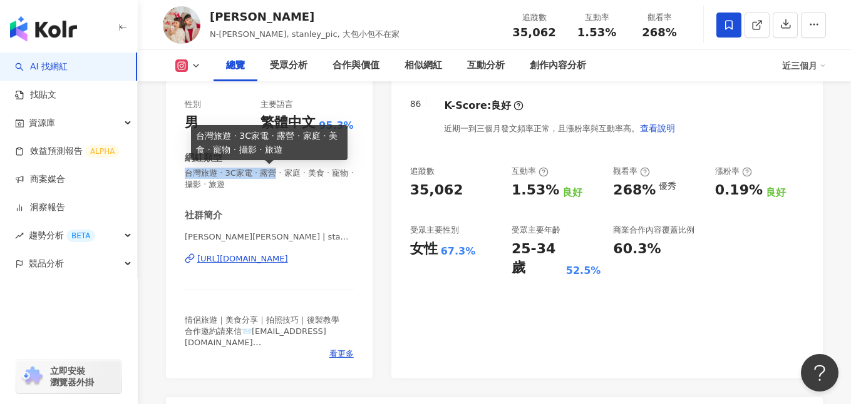
drag, startPoint x: 187, startPoint y: 172, endPoint x: 271, endPoint y: 174, distance: 84.5
click at [271, 174] on span "台灣旅遊 · 3C家電 · 露營 · 家庭 · 美食 · 寵物 · 攝影 · 旅遊" at bounding box center [269, 179] width 169 height 23
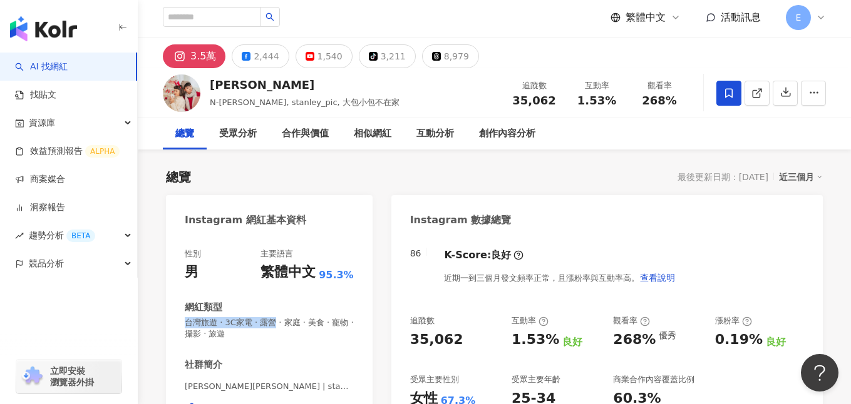
scroll to position [0, 0]
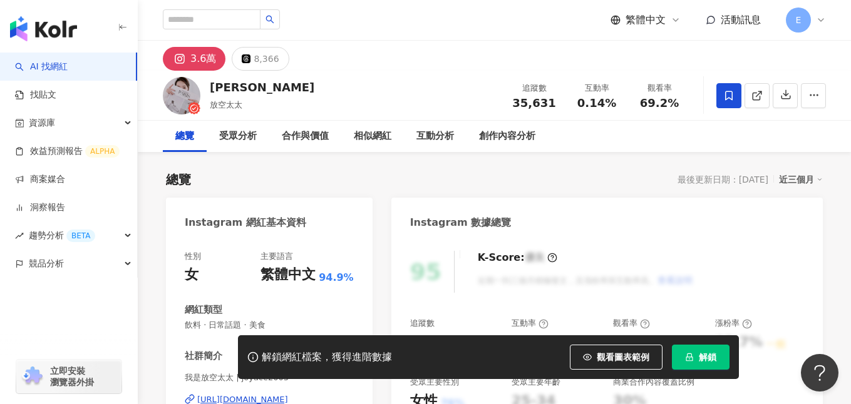
scroll to position [251, 0]
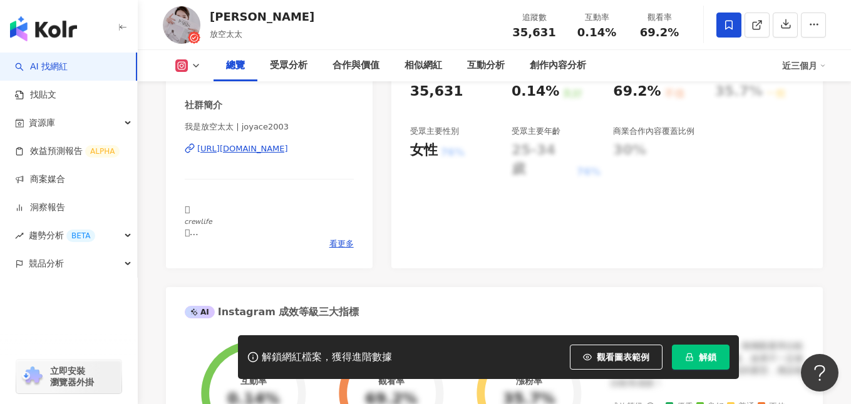
click at [288, 148] on div "https://www.instagram.com/joyace2003/" at bounding box center [242, 148] width 91 height 11
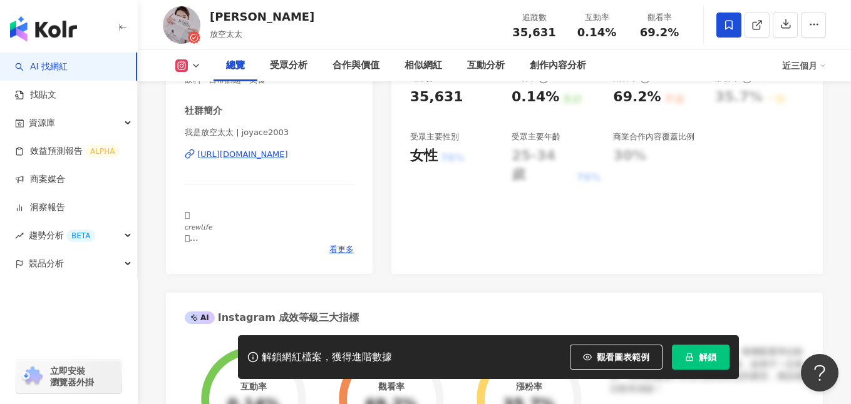
scroll to position [0, 0]
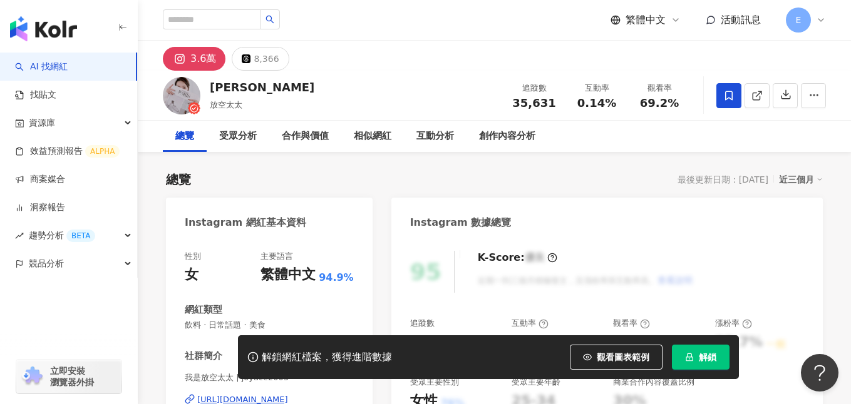
click at [691, 355] on icon "lock" at bounding box center [688, 358] width 7 height 8
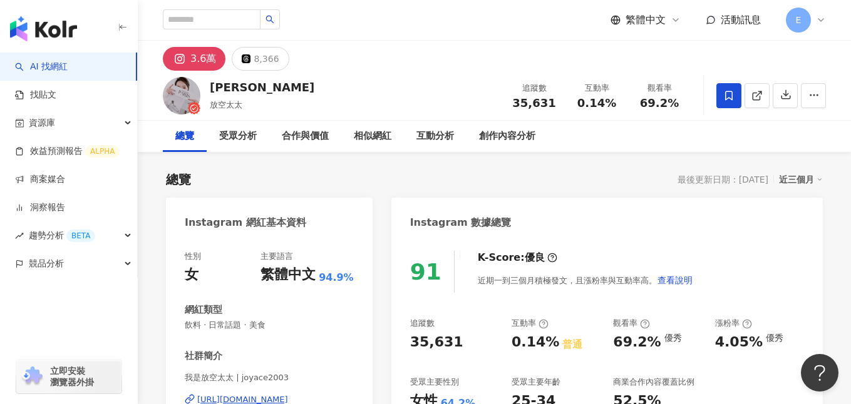
click at [227, 327] on span "飲料 · 日常話題 · 美食" at bounding box center [269, 325] width 169 height 11
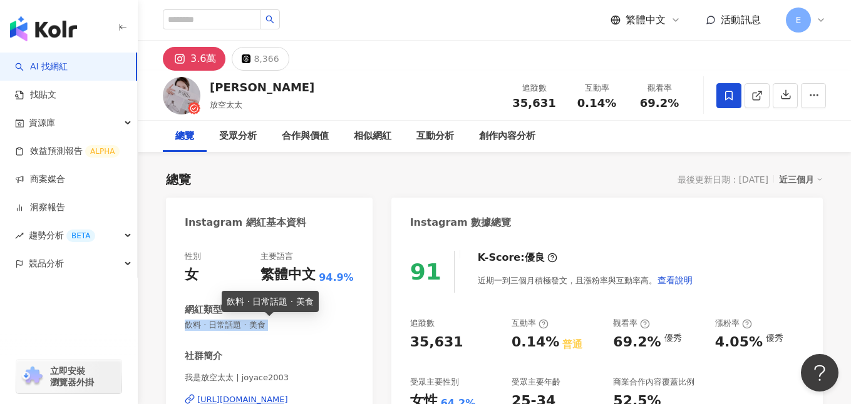
click at [227, 327] on span "飲料 · 日常話題 · 美食" at bounding box center [269, 325] width 169 height 11
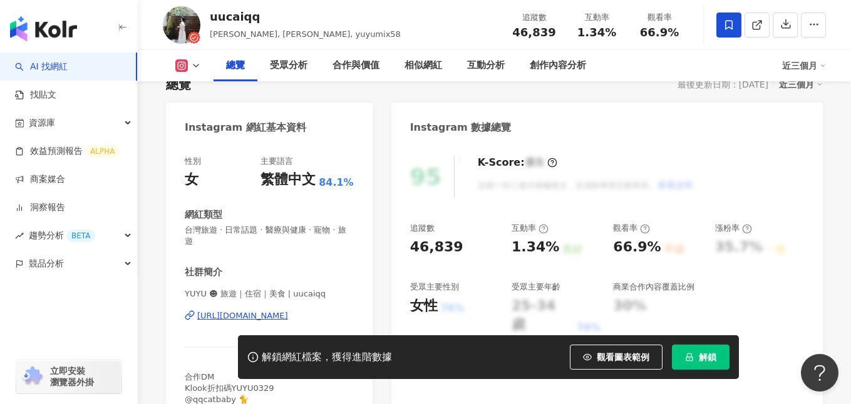
scroll to position [104, 0]
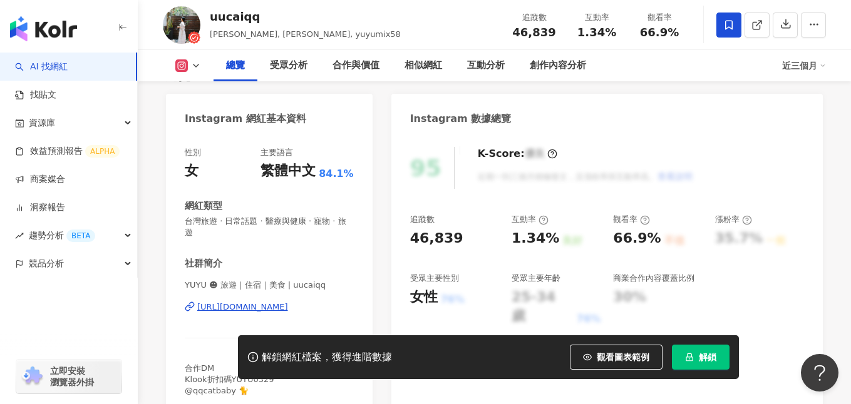
click at [288, 302] on div "[URL][DOMAIN_NAME]" at bounding box center [242, 307] width 91 height 11
click at [690, 357] on icon "lock" at bounding box center [689, 357] width 9 height 9
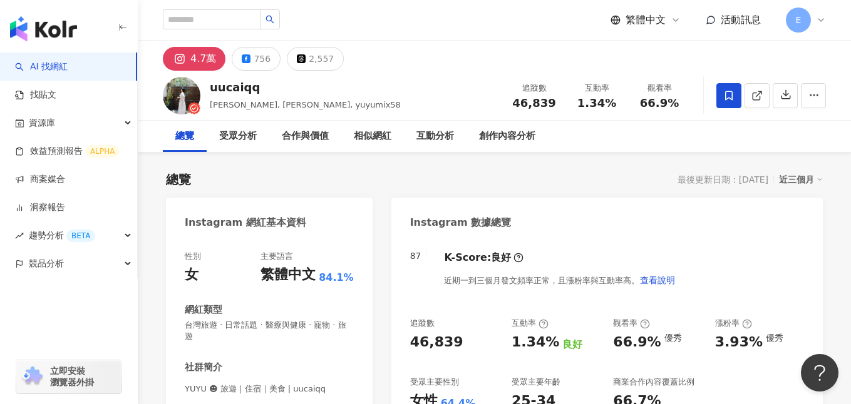
scroll to position [46, 0]
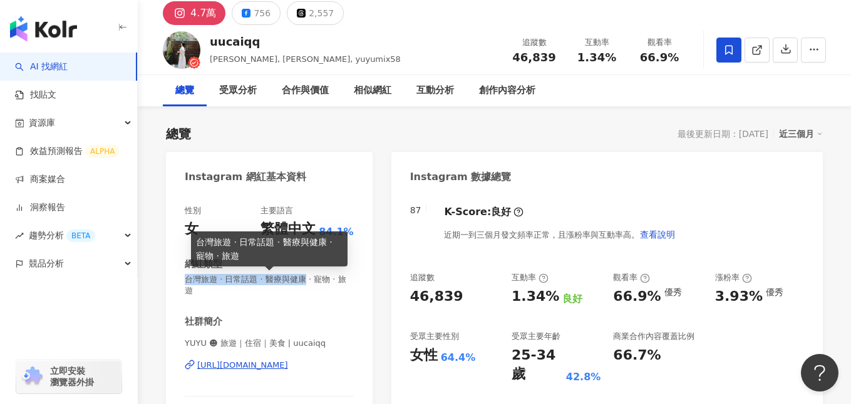
drag, startPoint x: 303, startPoint y: 278, endPoint x: 188, endPoint y: 278, distance: 115.2
click at [188, 278] on span "台灣旅遊 · 日常話題 · 醫療與健康 · 寵物 · 旅遊" at bounding box center [269, 285] width 169 height 23
copy span "台灣旅遊 · 日常話題 · 醫療與健康"
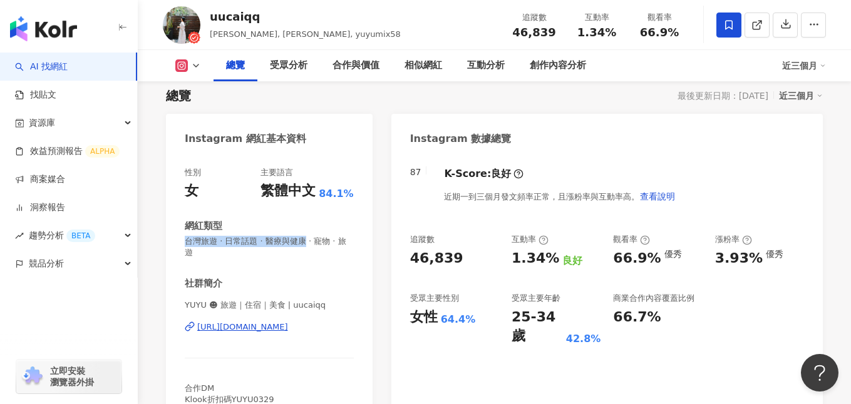
scroll to position [89, 0]
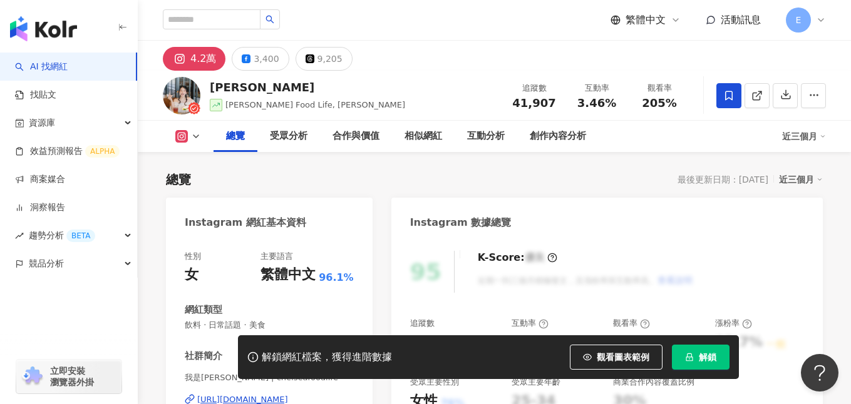
scroll to position [218, 0]
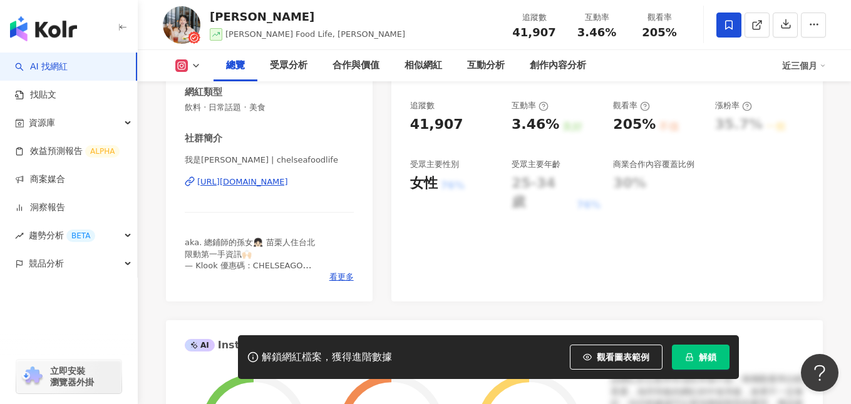
click at [288, 182] on div "[URL][DOMAIN_NAME]" at bounding box center [242, 181] width 91 height 11
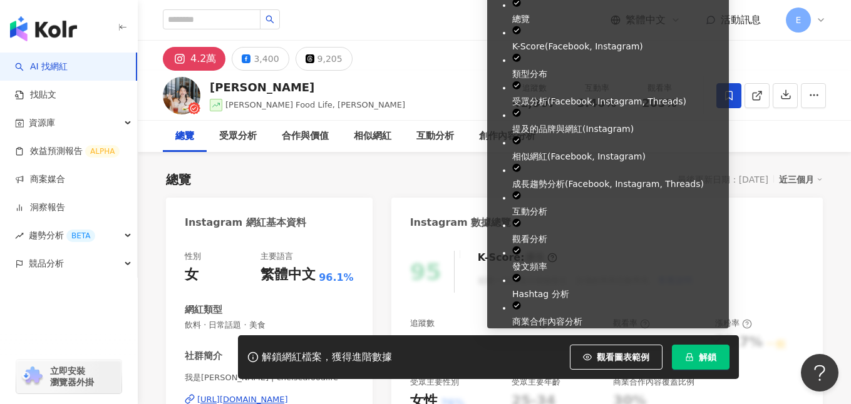
click at [698, 365] on button "解鎖" at bounding box center [701, 357] width 58 height 25
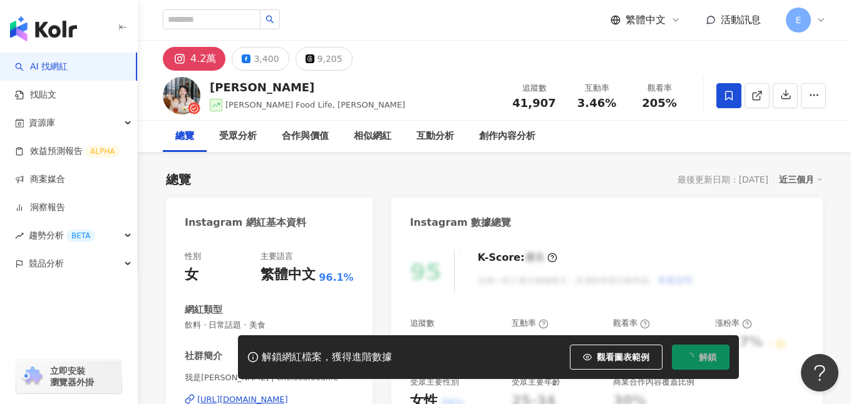
click at [459, 181] on div "總覽 最後更新日期：2025/9/16 近三個月" at bounding box center [494, 180] width 657 height 18
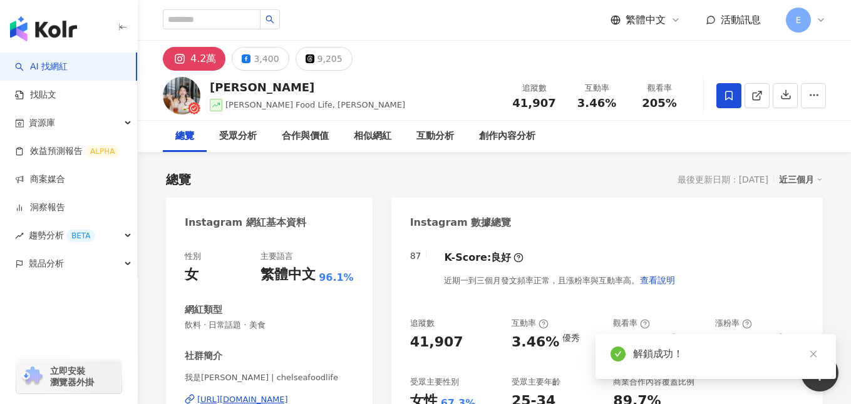
click at [257, 320] on span "飲料 · 日常話題 · 美食" at bounding box center [269, 325] width 169 height 11
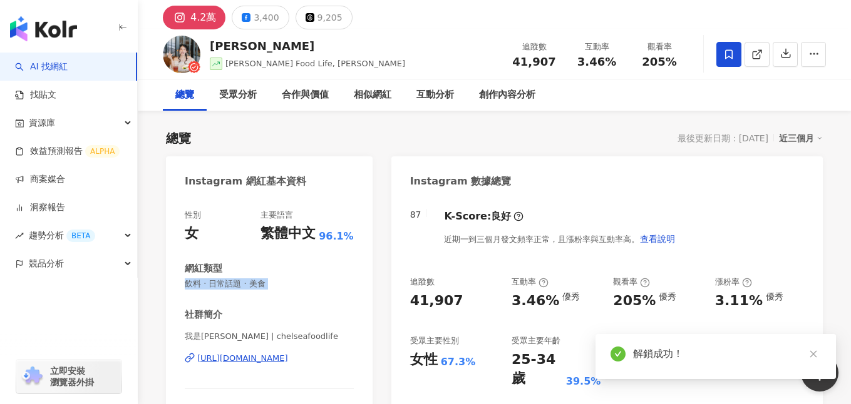
click at [257, 285] on span "飲料 · 日常話題 · 美食" at bounding box center [269, 283] width 169 height 11
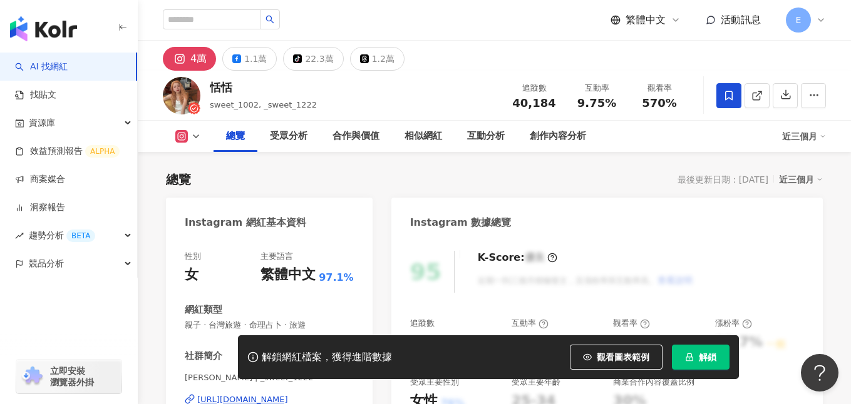
scroll to position [157, 0]
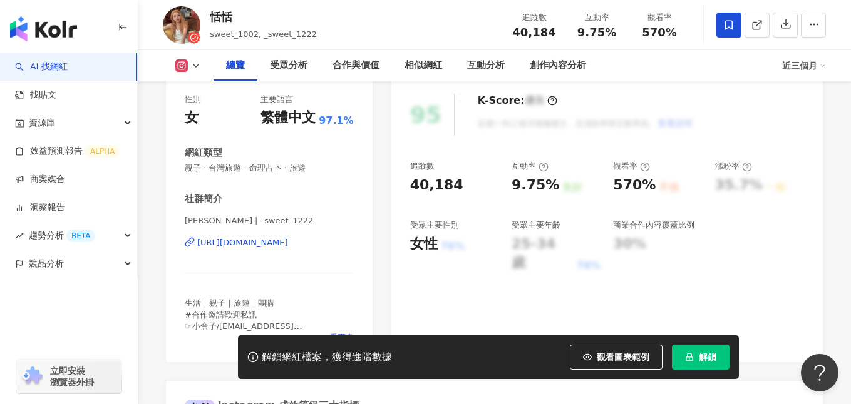
click at [284, 247] on div "[URL][DOMAIN_NAME]" at bounding box center [242, 242] width 91 height 11
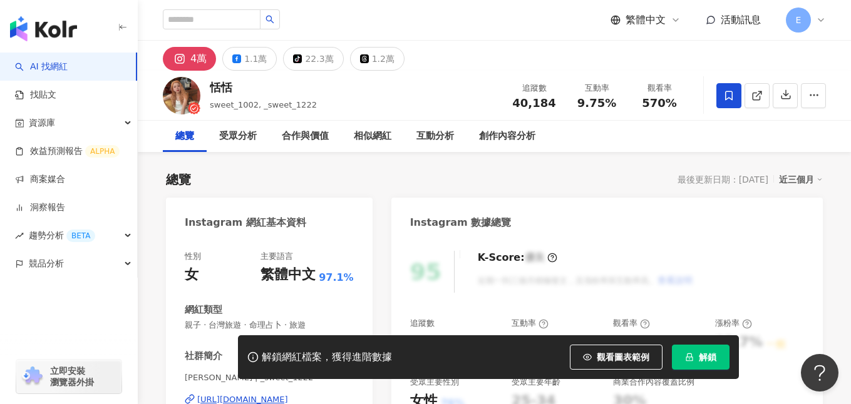
scroll to position [78, 0]
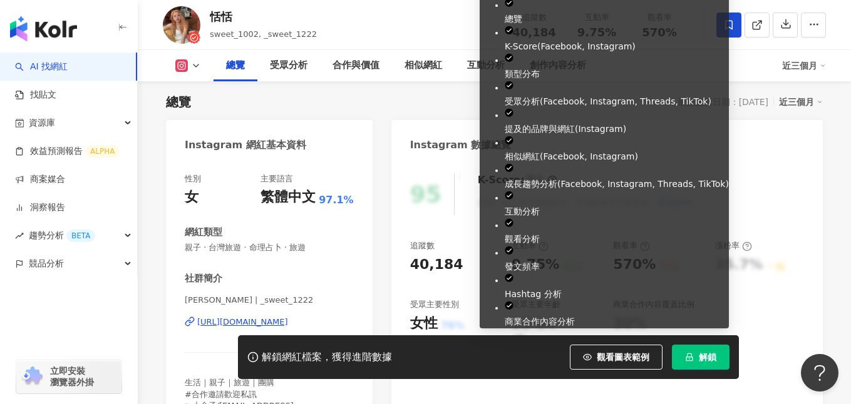
click at [698, 355] on span "解鎖" at bounding box center [707, 357] width 18 height 10
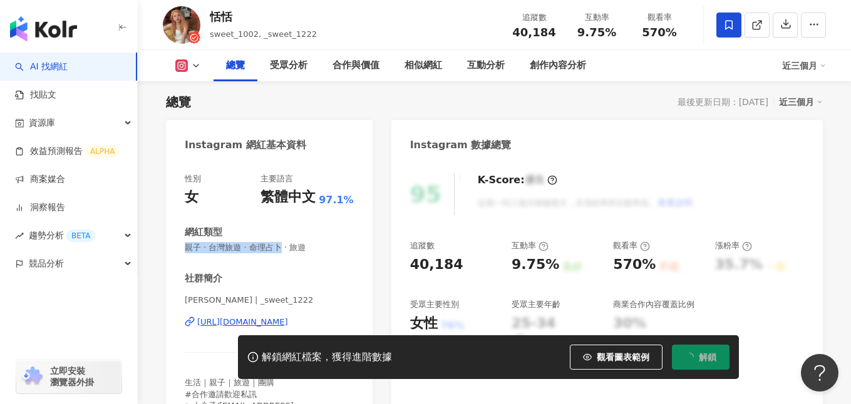
drag, startPoint x: 279, startPoint y: 250, endPoint x: 180, endPoint y: 252, distance: 99.5
click at [180, 252] on div "性別 女 主要語言 繁體中文 97.1% 網紅類型 親子 · 台灣旅遊 · 命理占卜 · 旅遊 社群簡介 恬恬 | _sweet_1222 https://w…" at bounding box center [269, 301] width 207 height 281
copy span "親子 · 台灣旅遊 · 命理占卜"
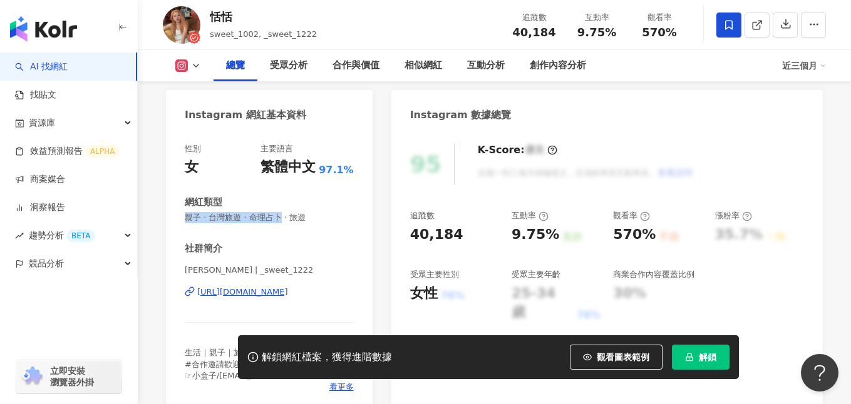
scroll to position [109, 0]
click at [701, 362] on button "解鎖" at bounding box center [701, 357] width 58 height 25
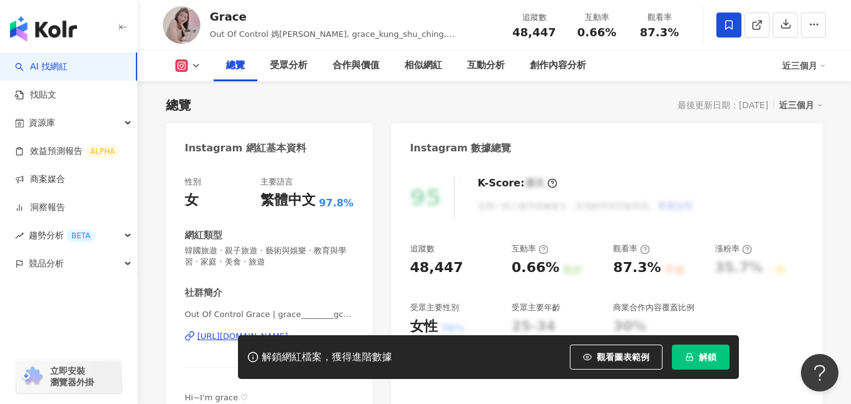
scroll to position [76, 0]
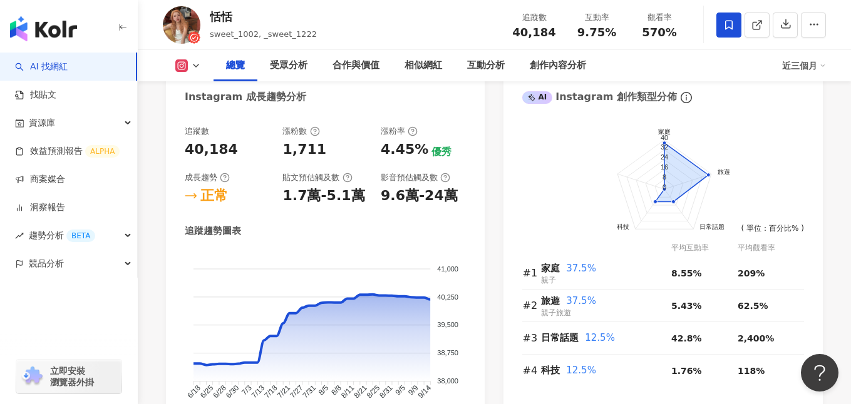
scroll to position [594, 0]
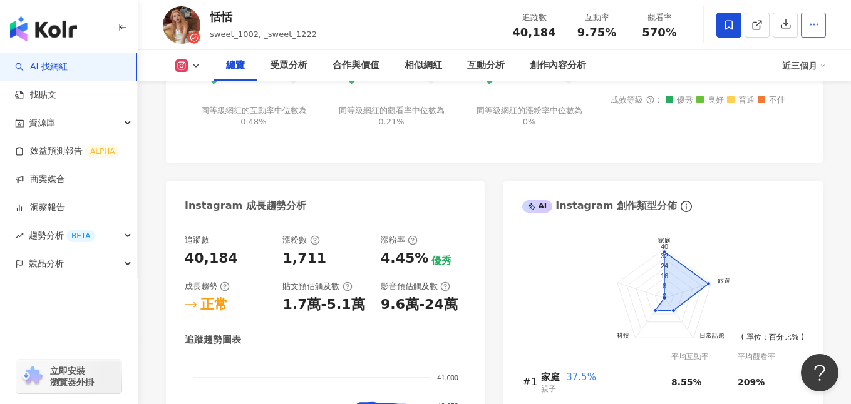
click at [807, 18] on button "button" at bounding box center [812, 25] width 25 height 25
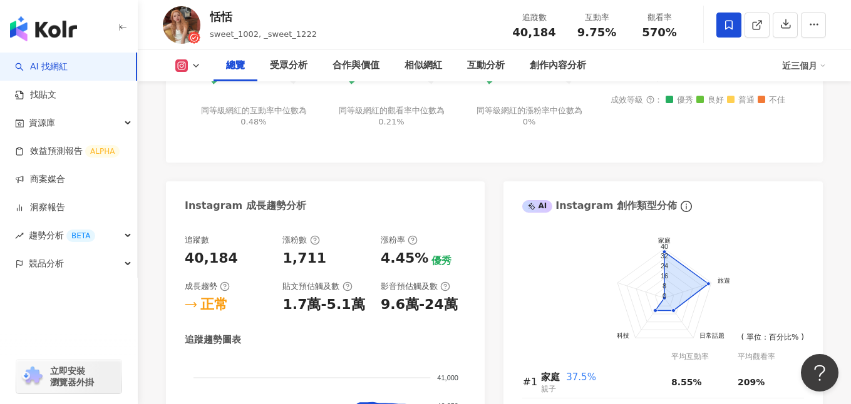
scroll to position [0, 0]
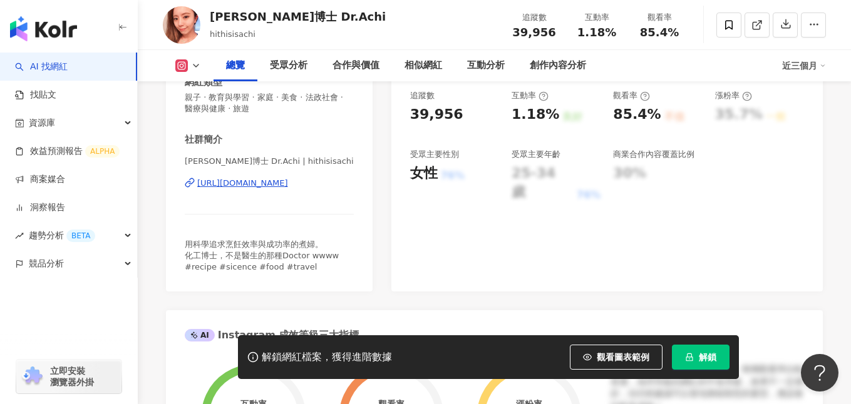
scroll to position [183, 0]
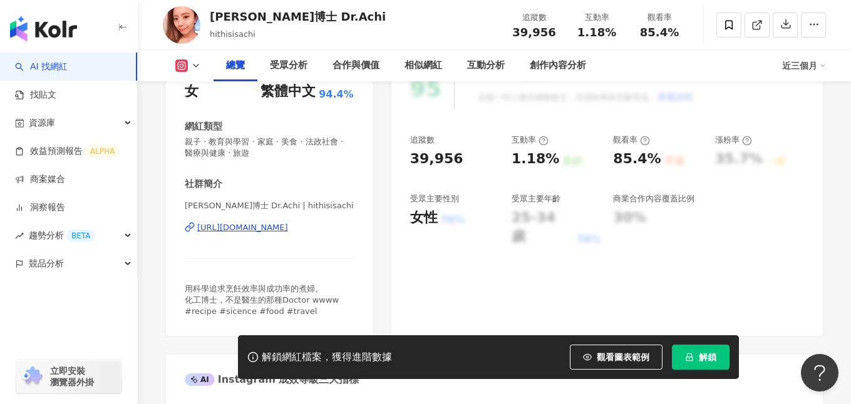
click at [277, 228] on div "https://www.instagram.com/hithisisachi/" at bounding box center [242, 227] width 91 height 11
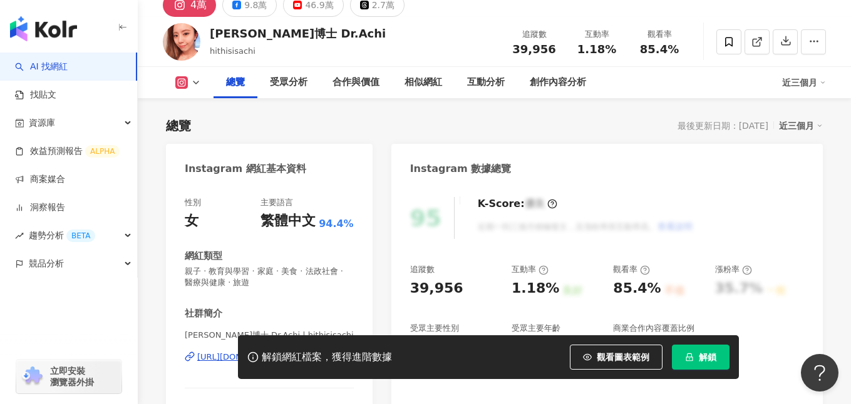
scroll to position [0, 0]
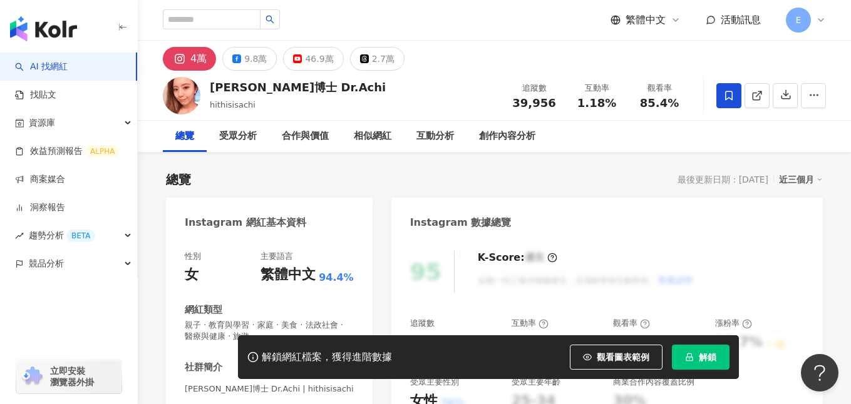
click at [732, 89] on span at bounding box center [728, 95] width 25 height 25
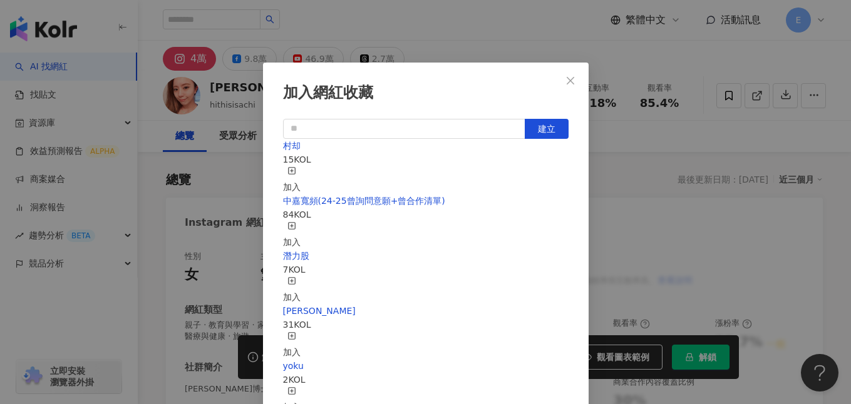
click at [300, 171] on div "加入" at bounding box center [292, 180] width 18 height 28
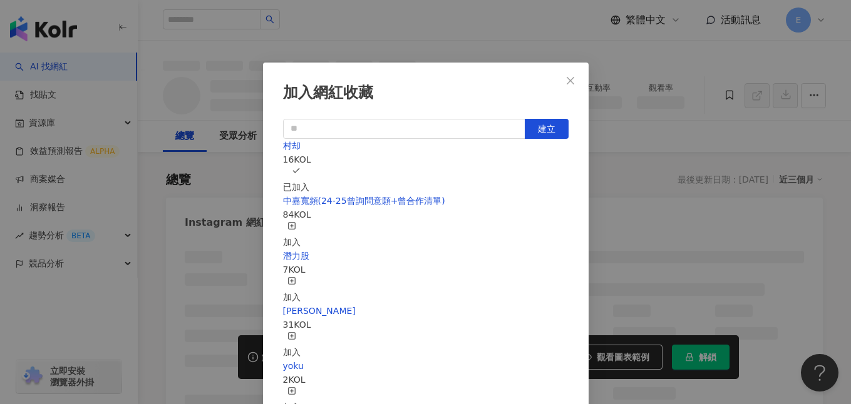
click at [643, 182] on div "加入網紅收藏 建立 村却 16 KOL 已加入 中嘉寬頻(24-25曾詢問意願+曾合作清單) 84 KOL 加入 潛力股 7 KOL 加入 松屋KOC 31 …" at bounding box center [425, 202] width 851 height 404
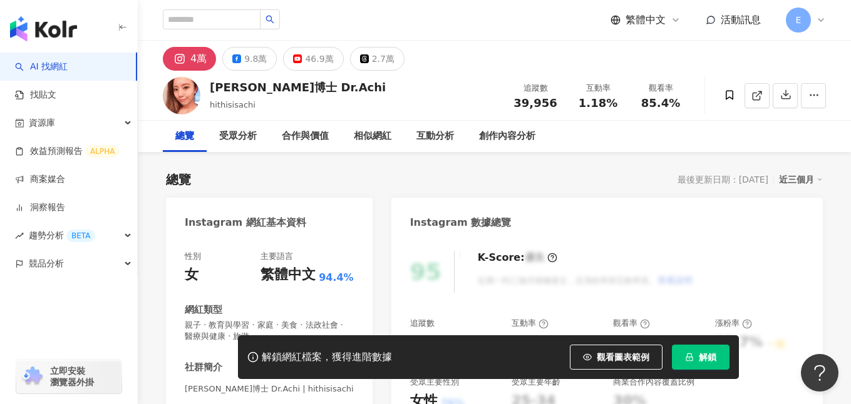
click at [575, 81] on div "加入網紅收藏 建立 村却 16 KOL 已加入 中嘉寬頻(24-25曾詢問意願+曾合作清單) 84 KOL 加入 潛力股 7 KOL 加入 松屋KOC 31 …" at bounding box center [425, 202] width 851 height 404
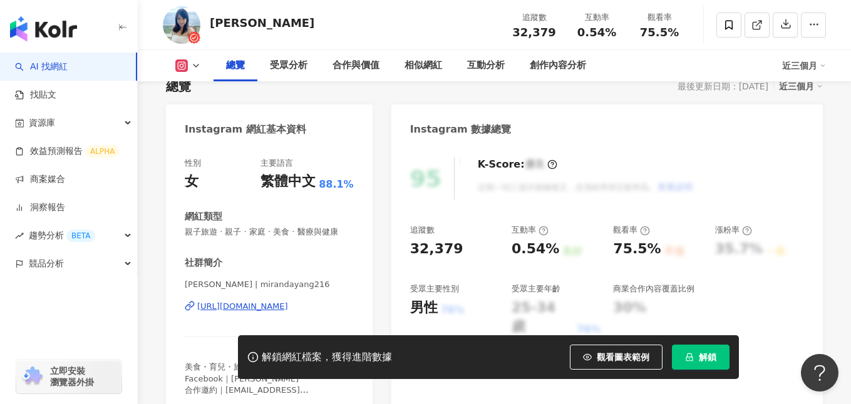
scroll to position [96, 0]
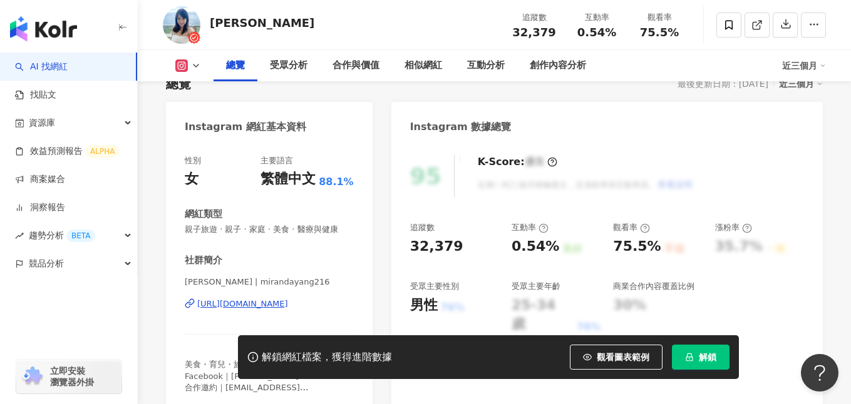
click at [275, 302] on div "https://www.instagram.com/mirandayang216/" at bounding box center [242, 304] width 91 height 11
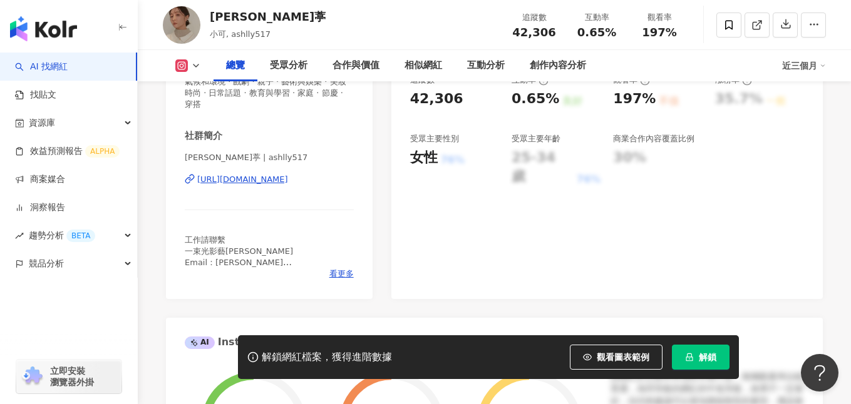
drag, startPoint x: 304, startPoint y: 168, endPoint x: 312, endPoint y: 166, distance: 9.0
click at [288, 174] on div "https://www.instagram.com/ashlly517/" at bounding box center [242, 179] width 91 height 11
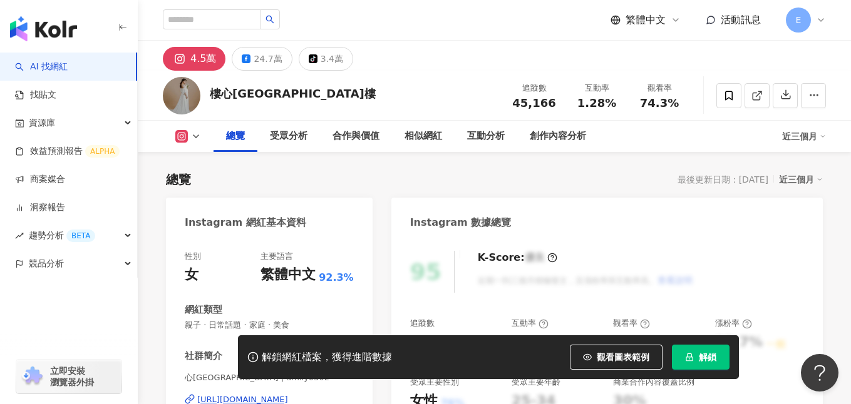
scroll to position [273, 0]
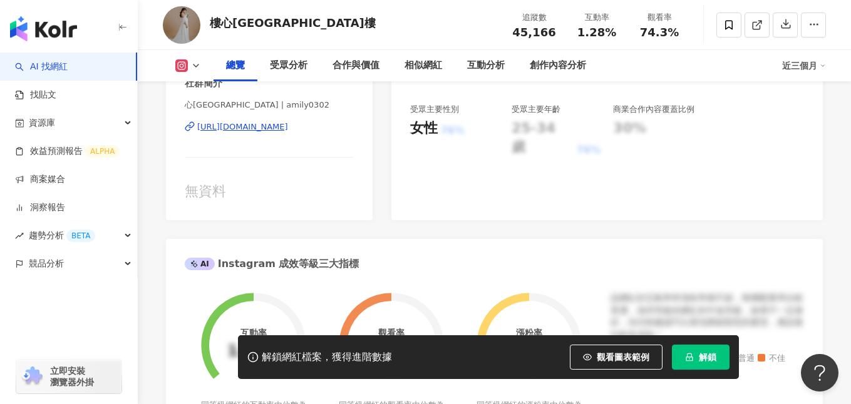
click at [281, 125] on div "https://www.instagram.com/amily0302/" at bounding box center [242, 126] width 91 height 11
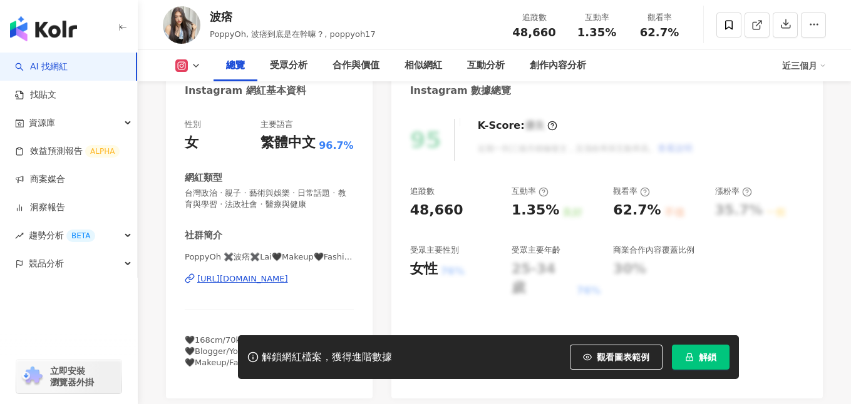
scroll to position [169, 0]
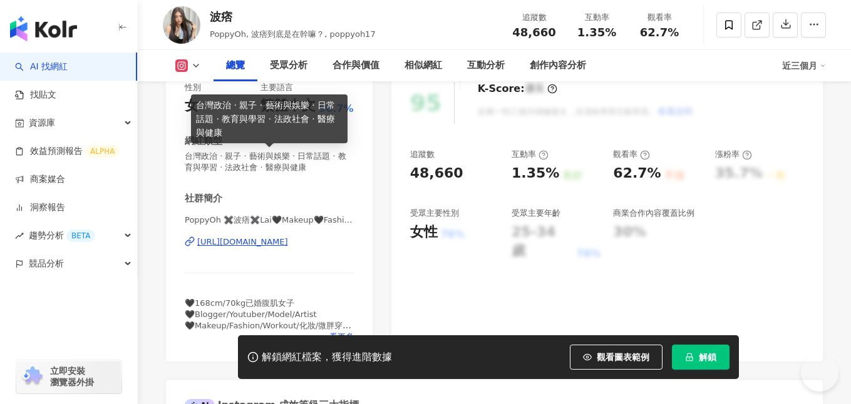
click at [288, 242] on div "[URL][DOMAIN_NAME]" at bounding box center [242, 242] width 91 height 11
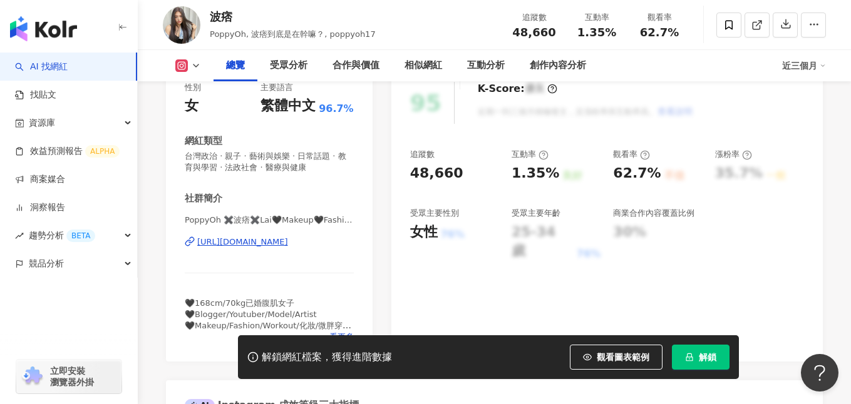
scroll to position [0, 0]
click at [726, 28] on icon at bounding box center [728, 24] width 11 height 11
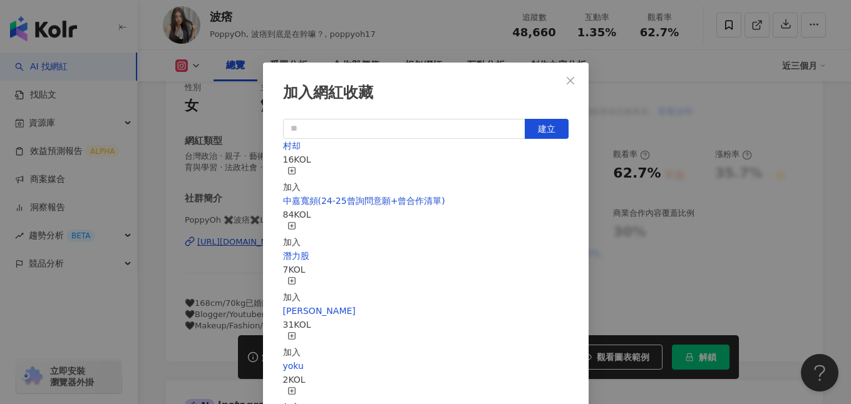
click at [300, 175] on div "加入" at bounding box center [292, 180] width 18 height 28
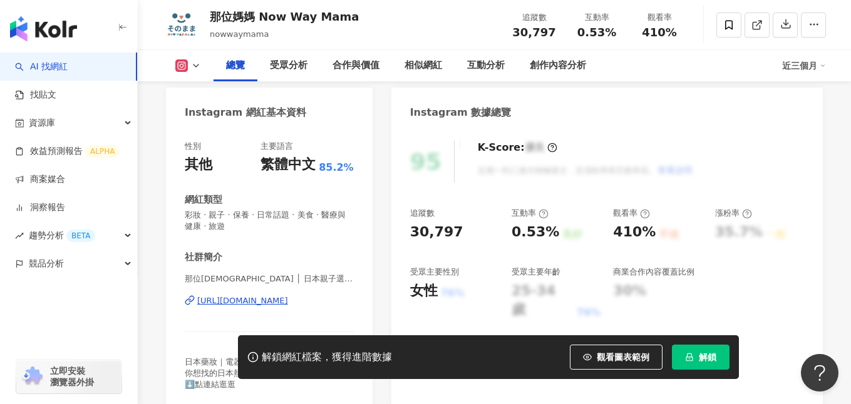
scroll to position [116, 0]
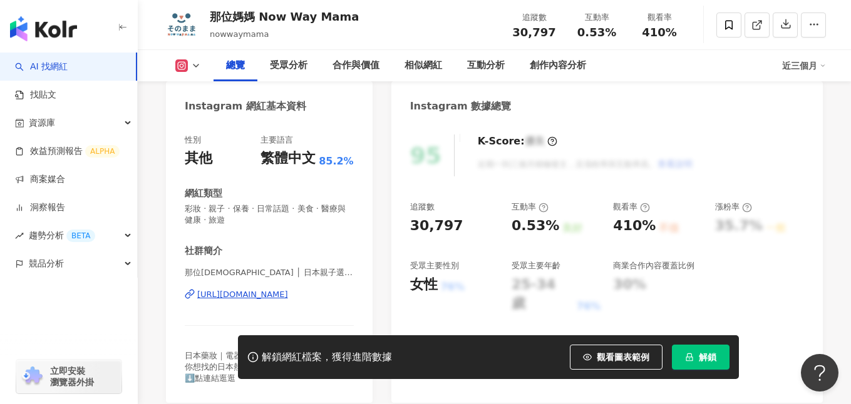
click at [277, 294] on div "https://www.instagram.com/nowwaymama/" at bounding box center [242, 294] width 91 height 11
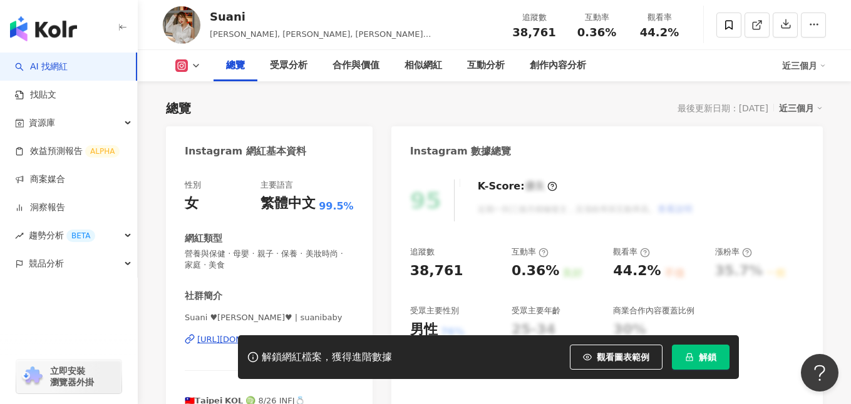
scroll to position [170, 0]
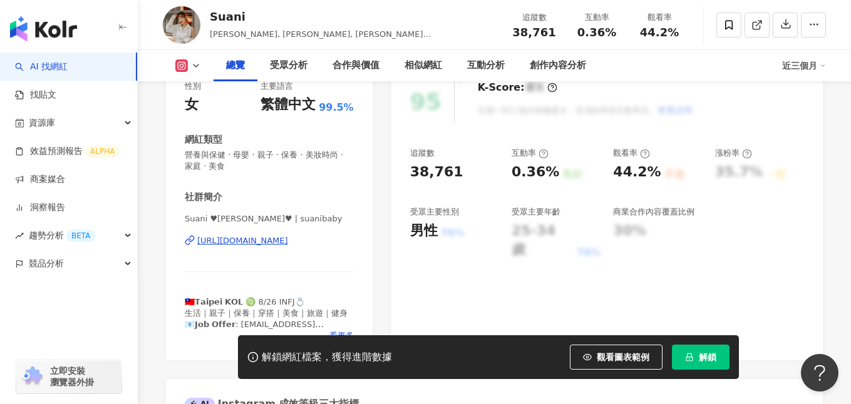
click at [288, 238] on div "[URL][DOMAIN_NAME]" at bounding box center [242, 240] width 91 height 11
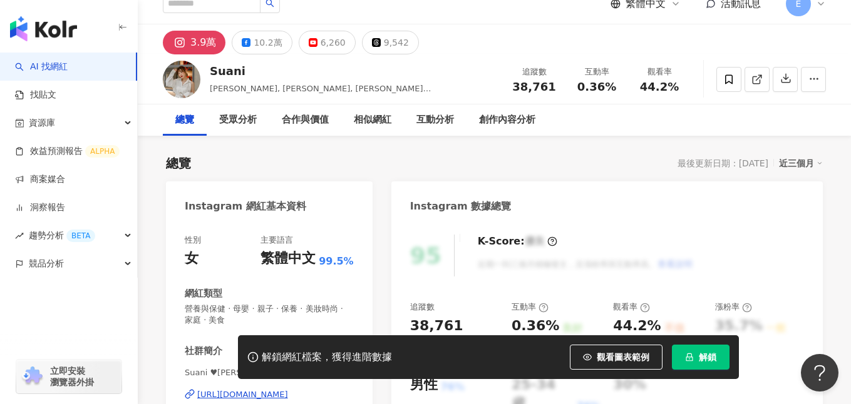
scroll to position [0, 0]
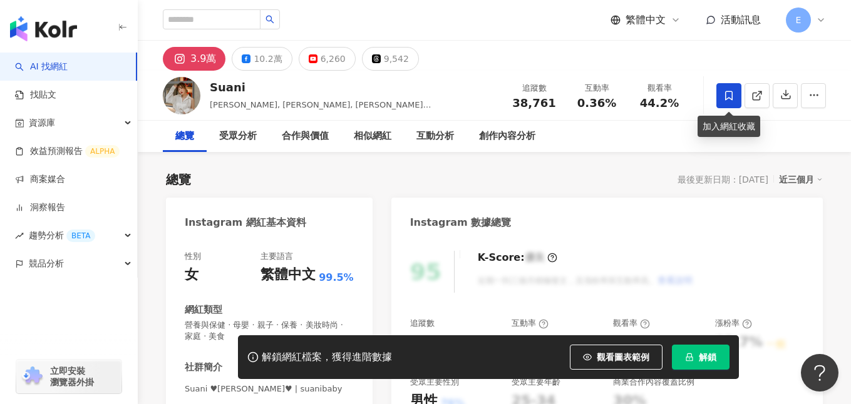
click at [723, 96] on icon at bounding box center [728, 95] width 11 height 11
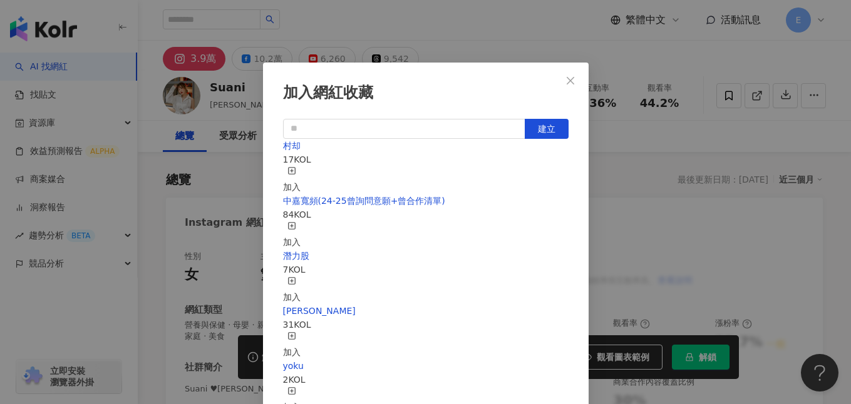
click at [300, 173] on div "加入" at bounding box center [292, 180] width 18 height 28
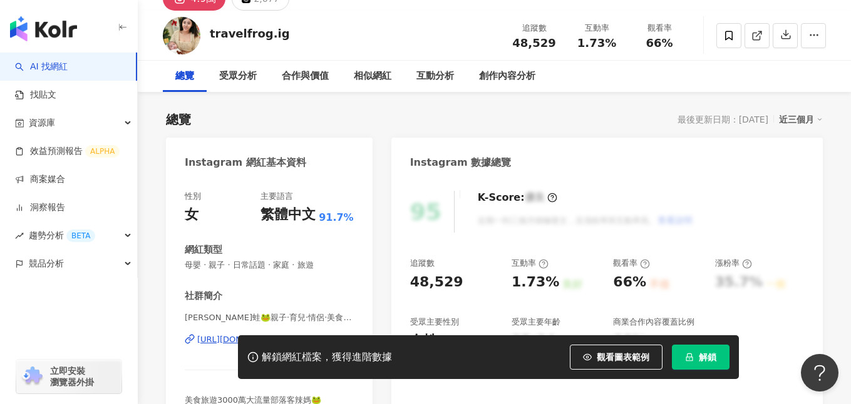
scroll to position [126, 0]
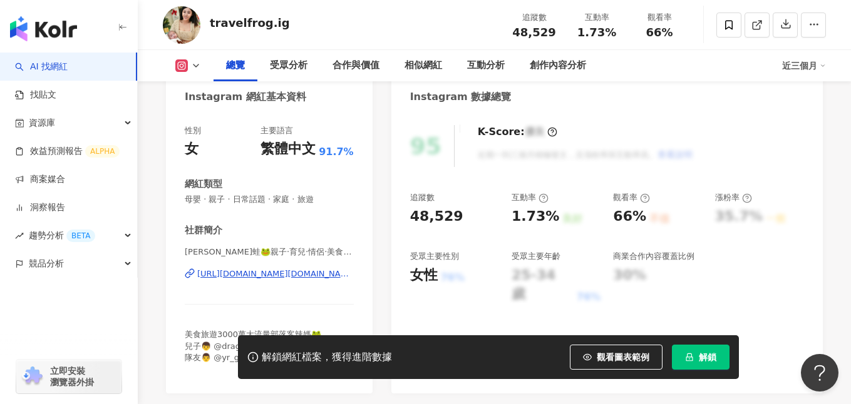
click at [241, 275] on div "https://www.instagram.com/travelfrog.ig/" at bounding box center [275, 273] width 156 height 11
click at [726, 23] on icon at bounding box center [728, 24] width 11 height 11
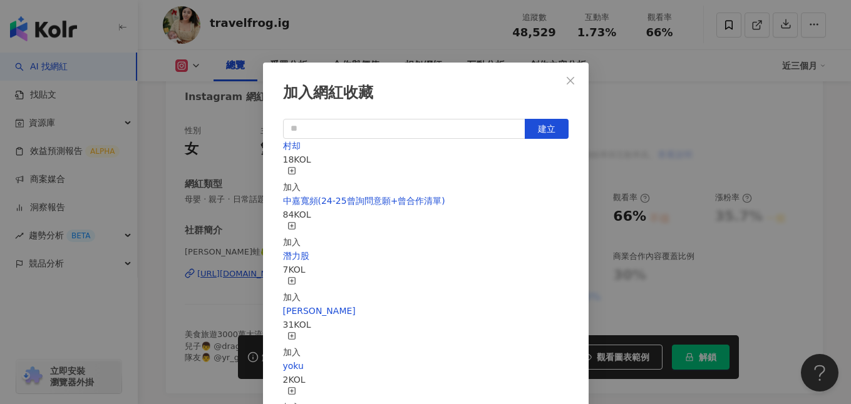
click at [295, 170] on rect "button" at bounding box center [291, 170] width 7 height 7
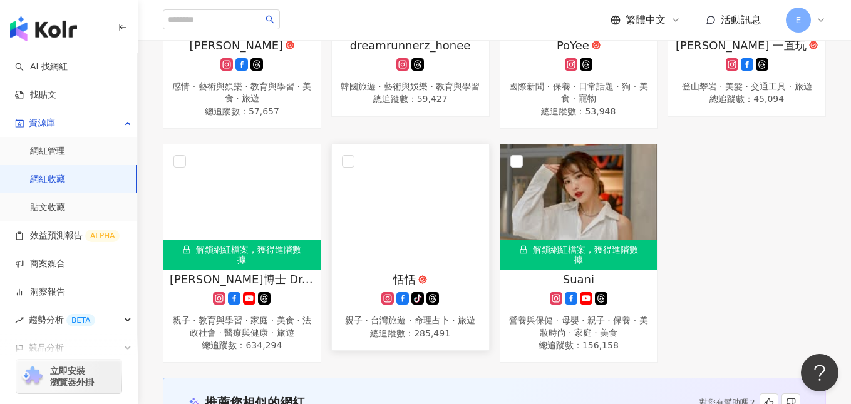
scroll to position [1020, 0]
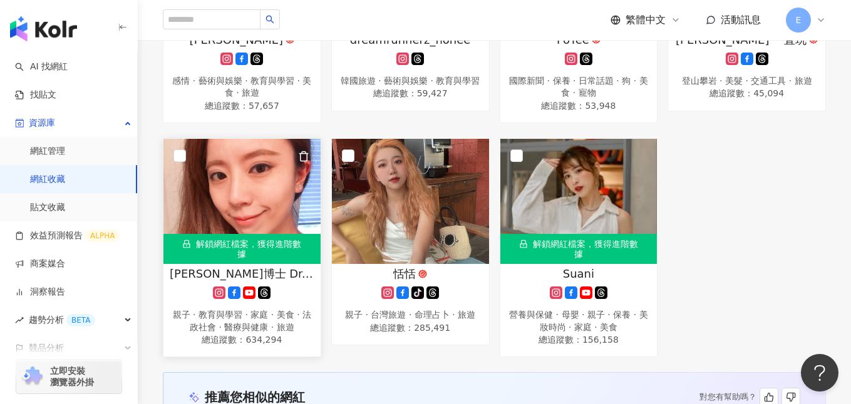
click at [252, 202] on img at bounding box center [241, 201] width 157 height 125
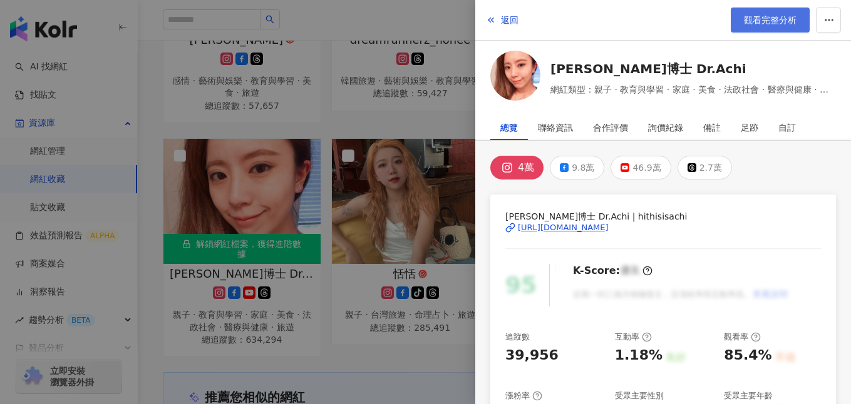
click at [760, 25] on link "觀看完整分析" at bounding box center [769, 20] width 79 height 25
click at [428, 90] on div at bounding box center [425, 202] width 851 height 404
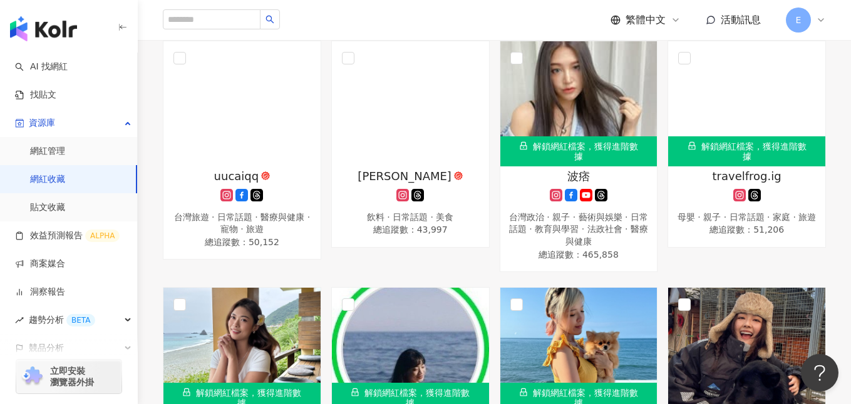
scroll to position [563, 0]
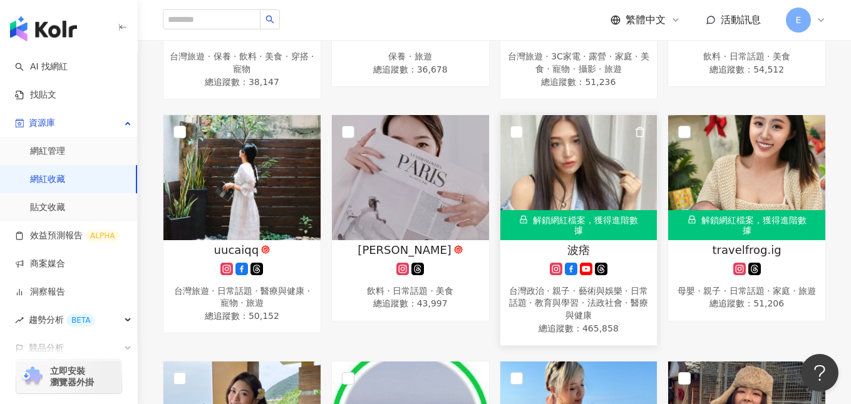
click at [608, 163] on img at bounding box center [578, 177] width 157 height 125
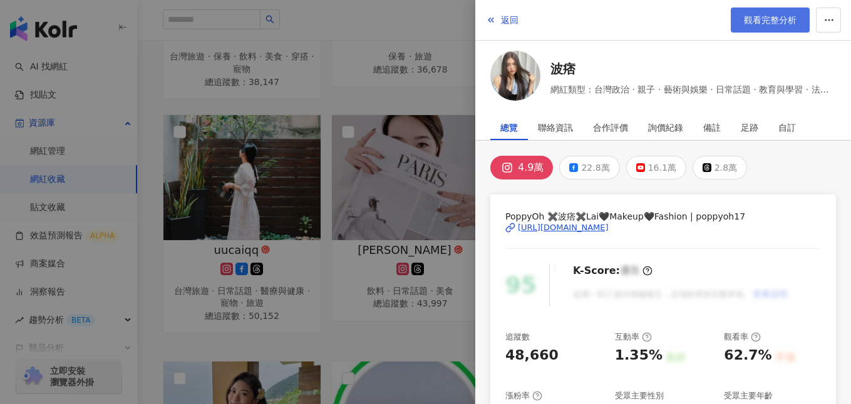
click at [756, 22] on span "觀看完整分析" at bounding box center [769, 20] width 53 height 10
click at [399, 142] on div at bounding box center [425, 202] width 851 height 404
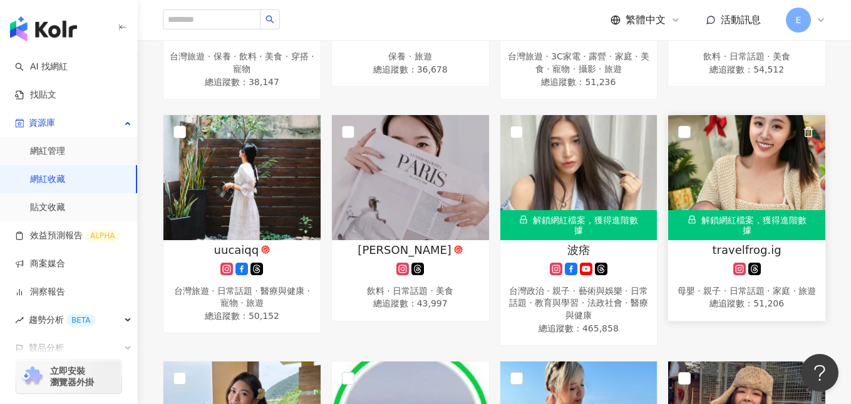
click at [776, 186] on img at bounding box center [746, 177] width 157 height 125
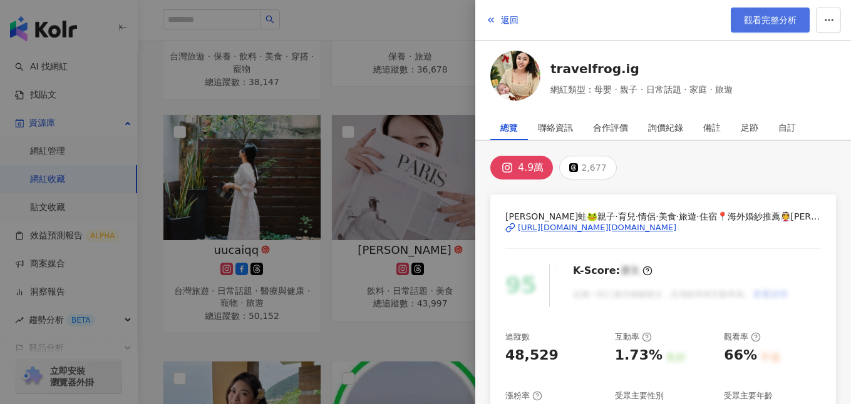
click at [748, 26] on link "觀看完整分析" at bounding box center [769, 20] width 79 height 25
click at [368, 135] on div at bounding box center [425, 202] width 851 height 404
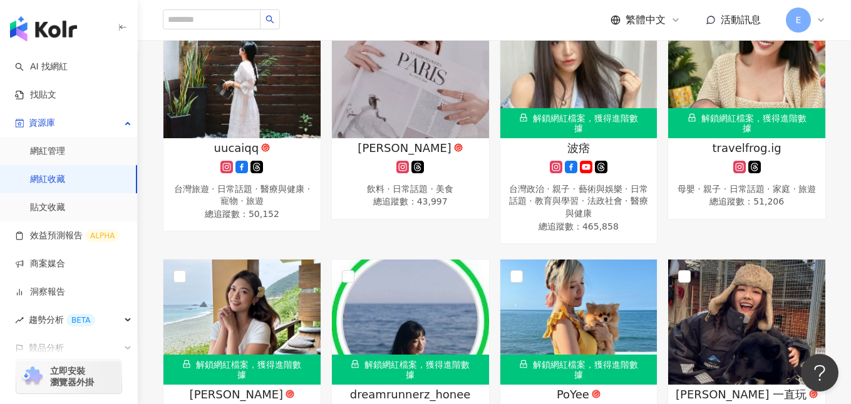
scroll to position [385, 0]
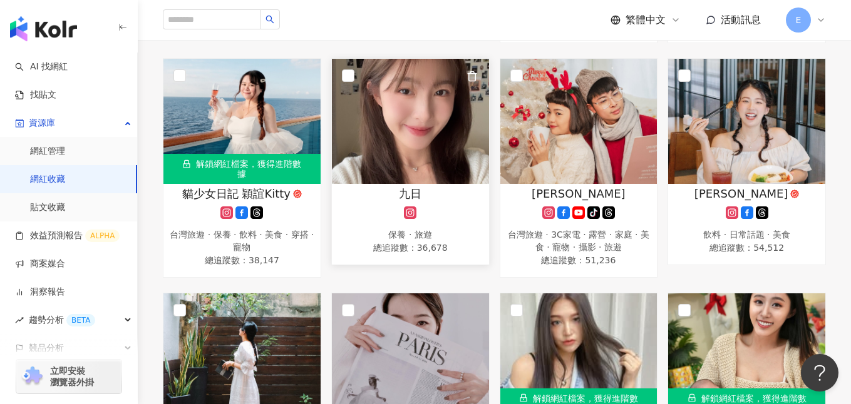
click at [436, 166] on img at bounding box center [410, 121] width 157 height 125
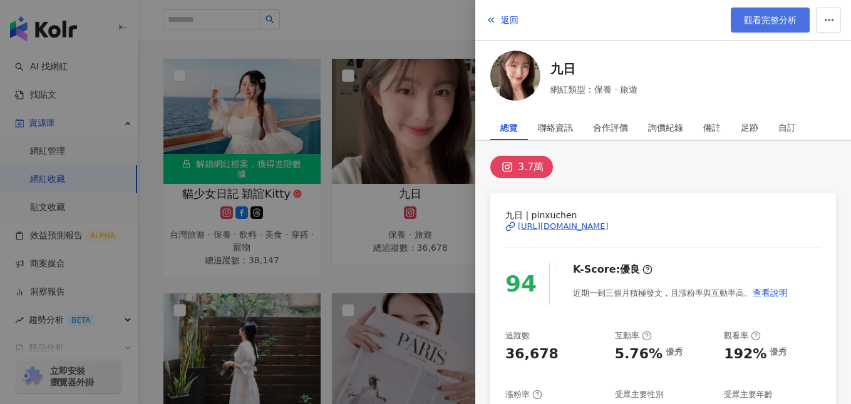
click at [743, 22] on span "觀看完整分析" at bounding box center [769, 20] width 53 height 10
click at [410, 144] on div at bounding box center [425, 202] width 851 height 404
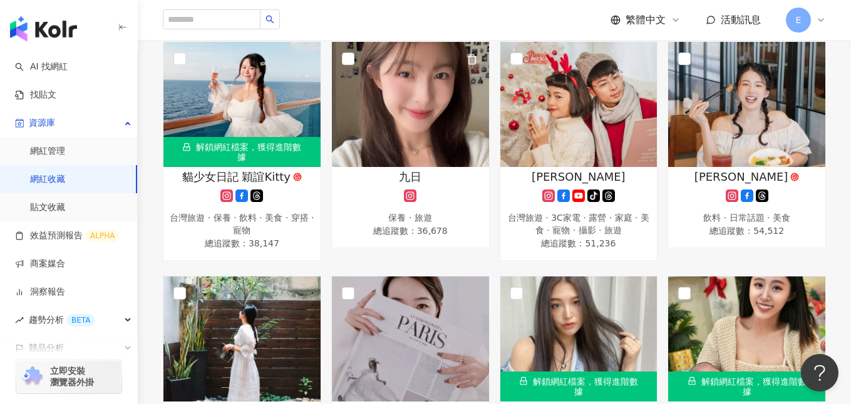
scroll to position [409, 0]
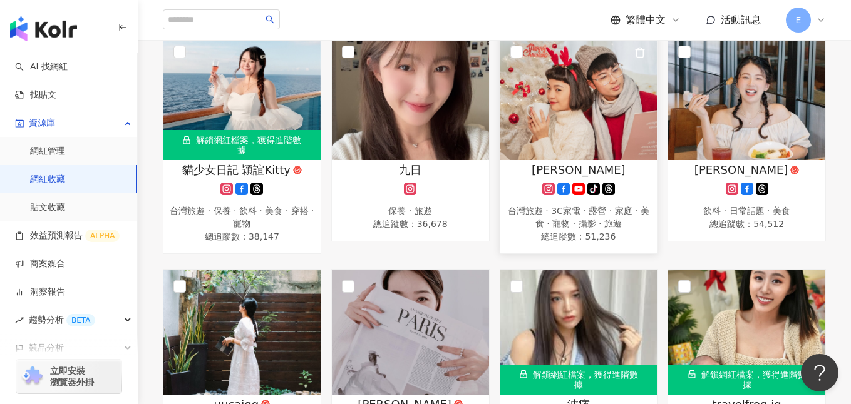
click at [528, 173] on div "林恩佑" at bounding box center [578, 170] width 145 height 16
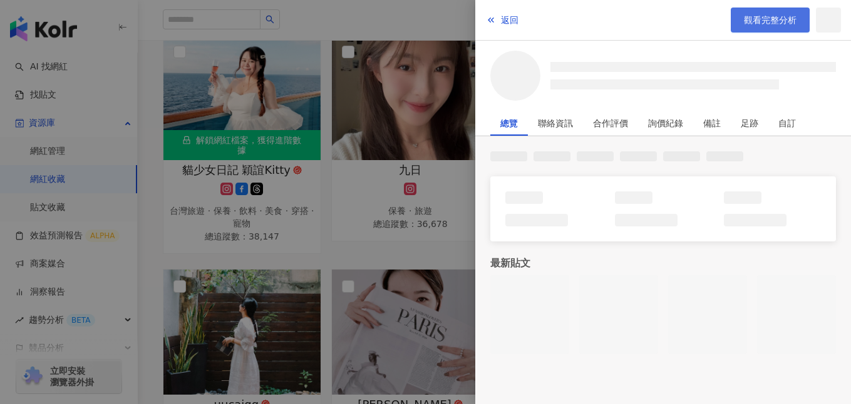
click at [757, 24] on span "觀看完整分析" at bounding box center [769, 20] width 53 height 10
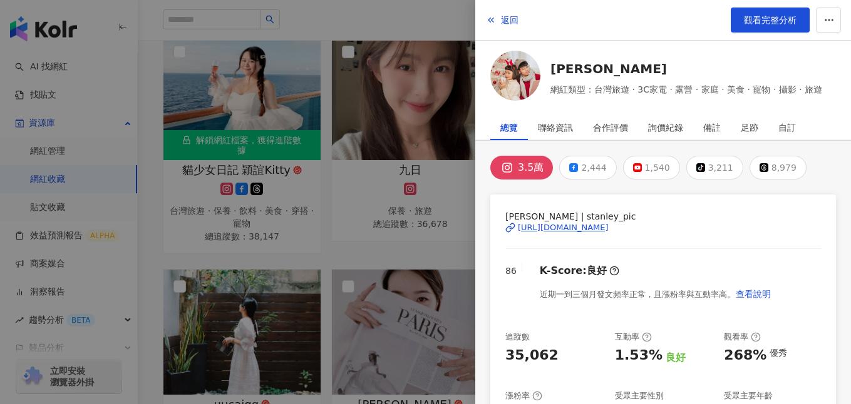
click at [377, 152] on div at bounding box center [425, 202] width 851 height 404
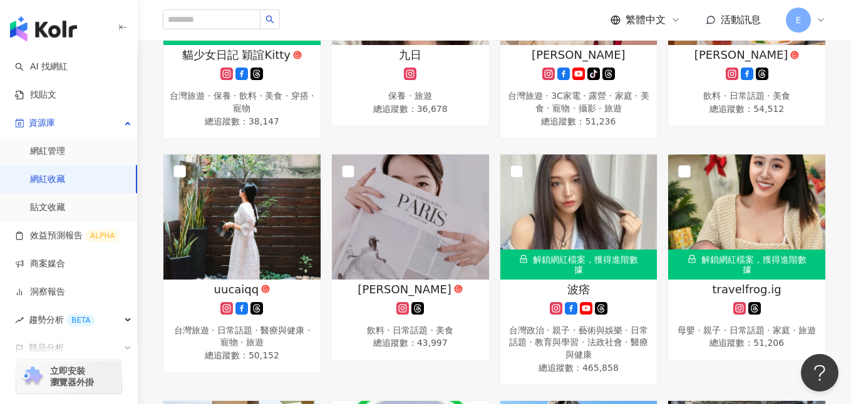
scroll to position [526, 0]
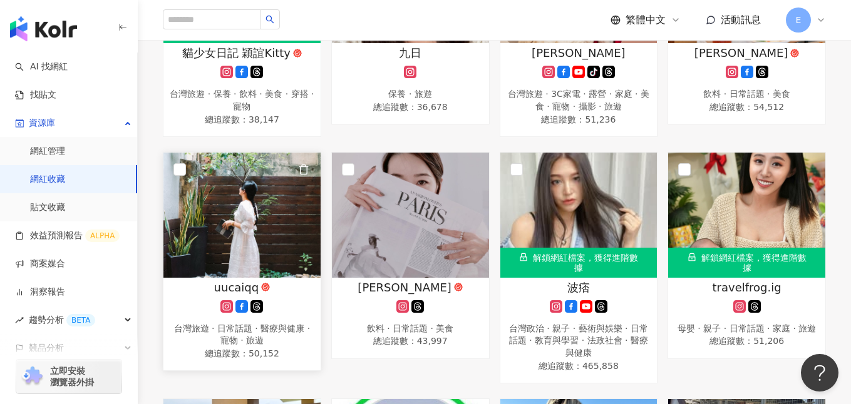
click at [304, 310] on div at bounding box center [242, 306] width 145 height 13
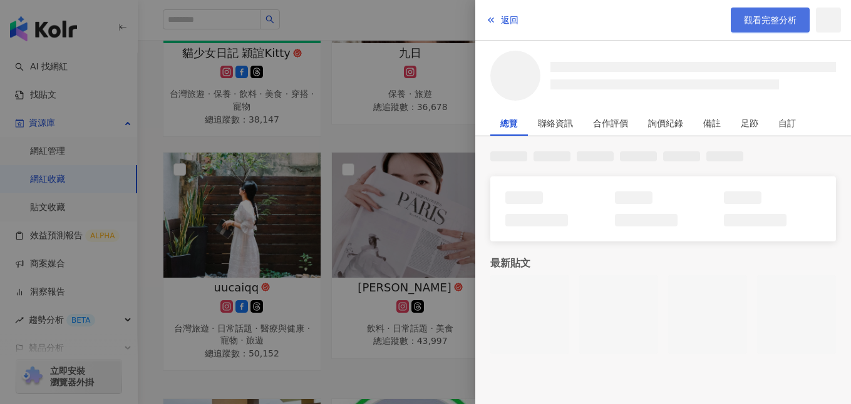
click at [739, 24] on link "觀看完整分析" at bounding box center [769, 20] width 79 height 25
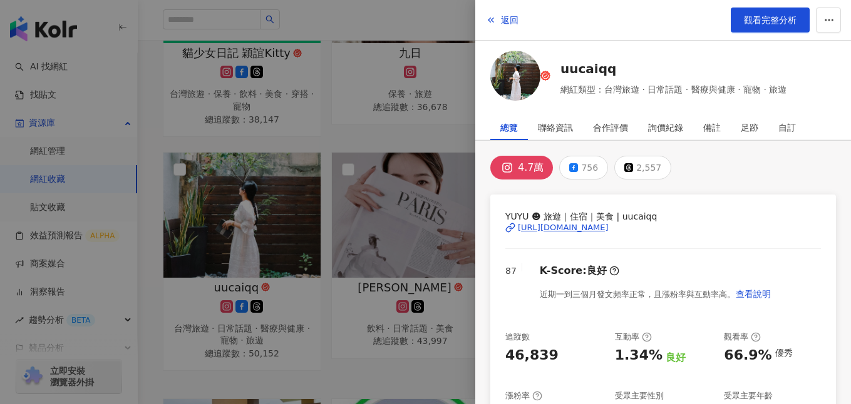
click at [374, 158] on div at bounding box center [425, 202] width 851 height 404
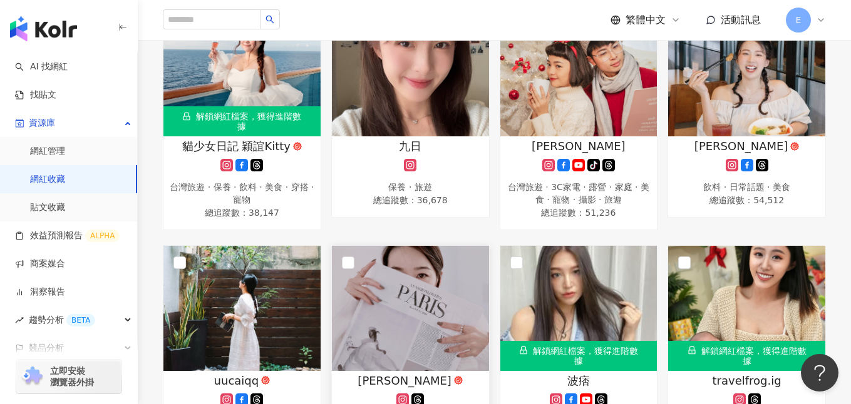
scroll to position [471, 0]
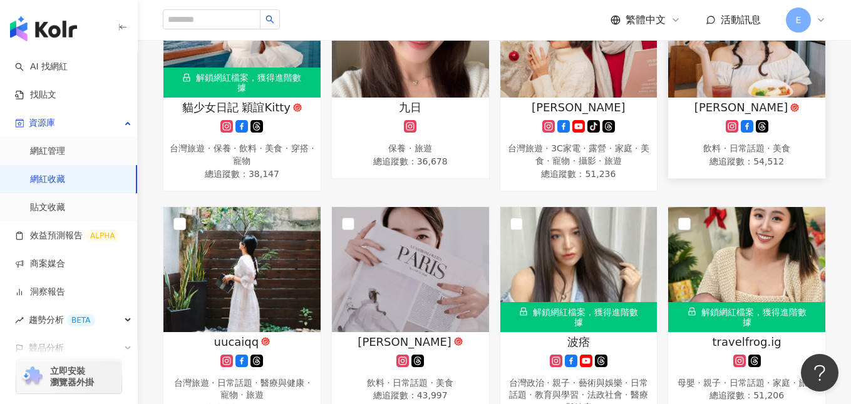
click at [693, 116] on div "CHELSEA 邱喜 飲料 · 日常話題 · 美食 總追蹤數 ： 54,512" at bounding box center [746, 135] width 157 height 70
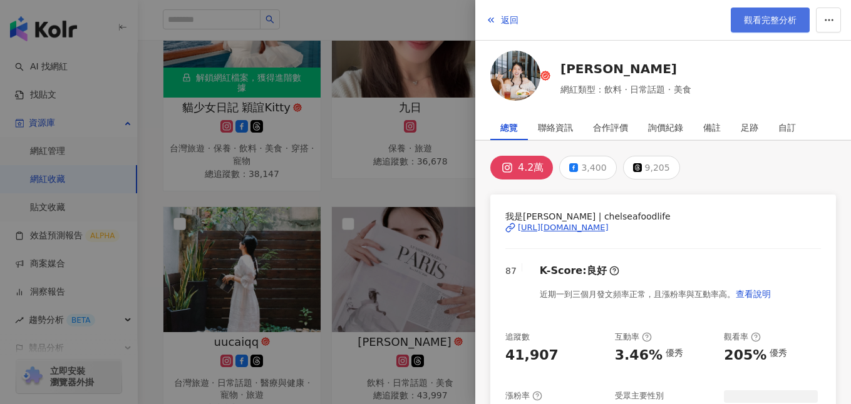
click at [770, 17] on span "觀看完整分析" at bounding box center [769, 20] width 53 height 10
click at [407, 222] on div at bounding box center [425, 202] width 851 height 404
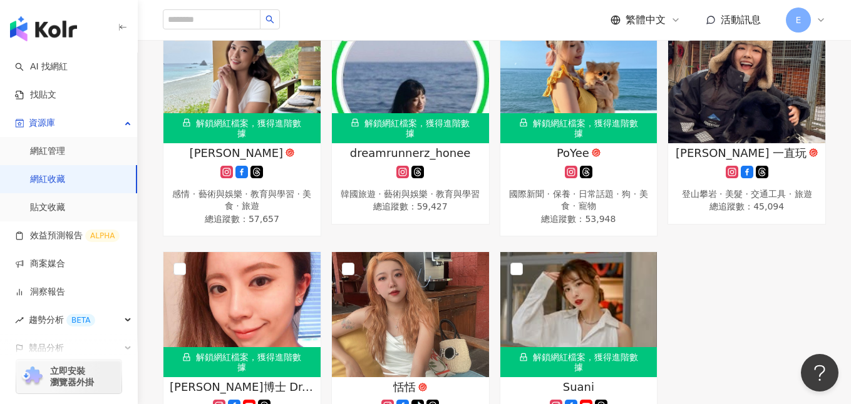
scroll to position [999, 0]
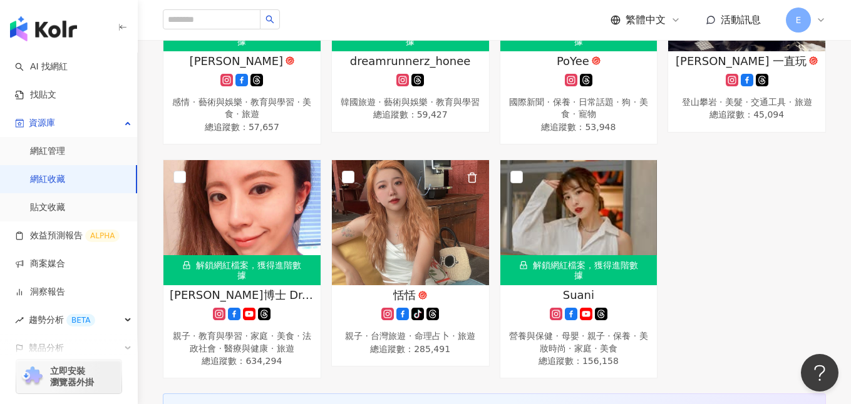
click at [407, 222] on img at bounding box center [410, 222] width 157 height 125
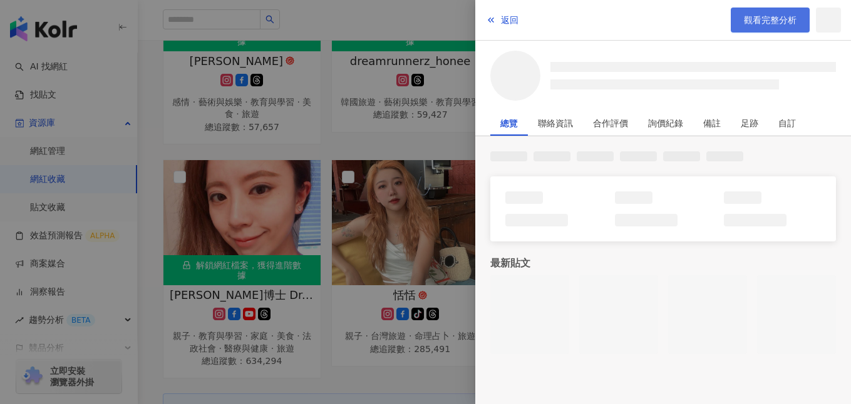
click at [749, 22] on span "觀看完整分析" at bounding box center [769, 20] width 53 height 10
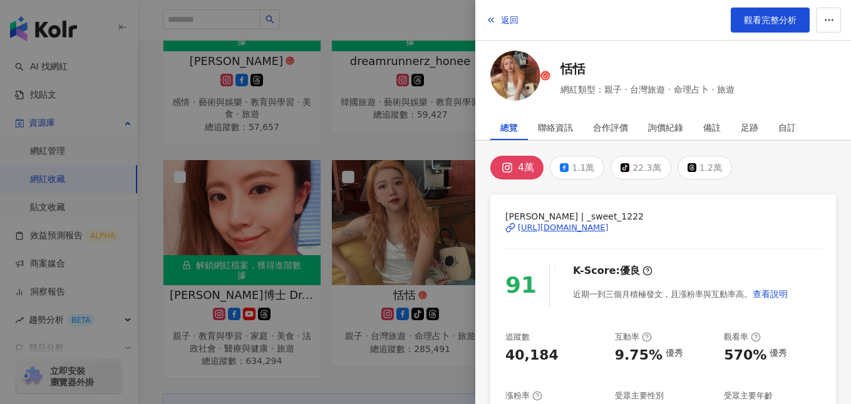
click at [469, 163] on div at bounding box center [425, 202] width 851 height 404
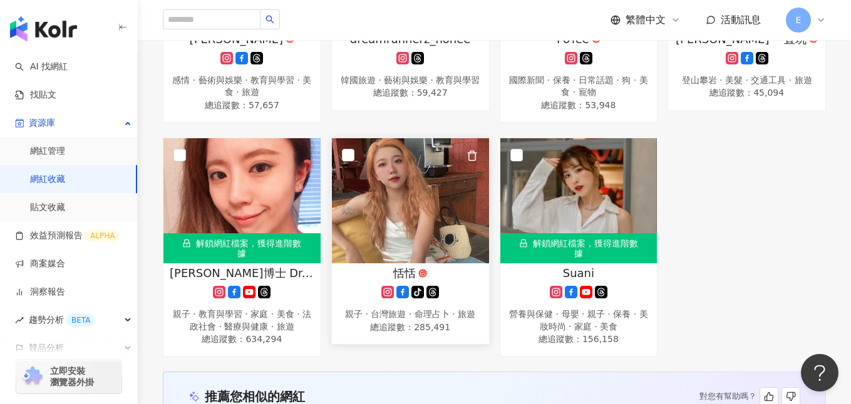
scroll to position [1043, 0]
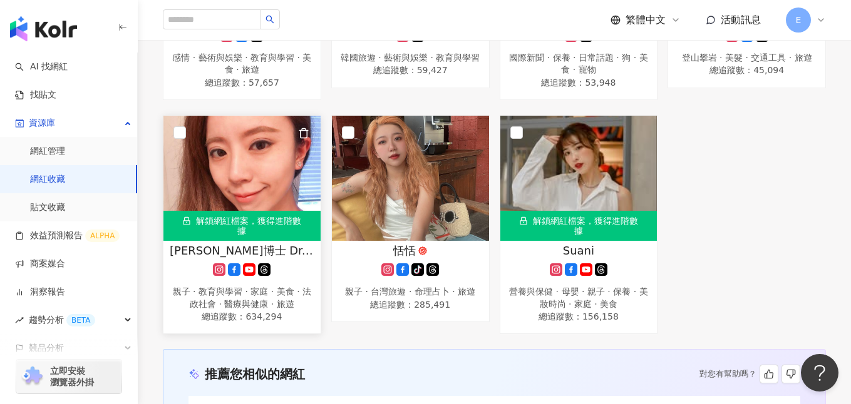
click at [250, 192] on img at bounding box center [241, 178] width 157 height 125
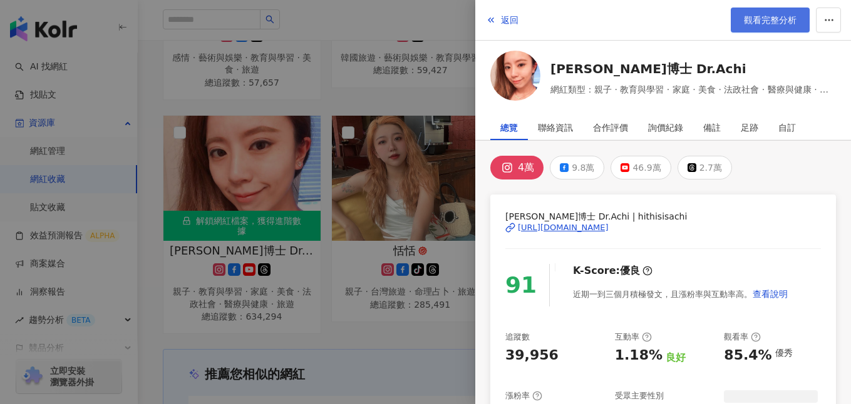
click at [754, 21] on span "觀看完整分析" at bounding box center [769, 20] width 53 height 10
click at [408, 112] on div at bounding box center [425, 202] width 851 height 404
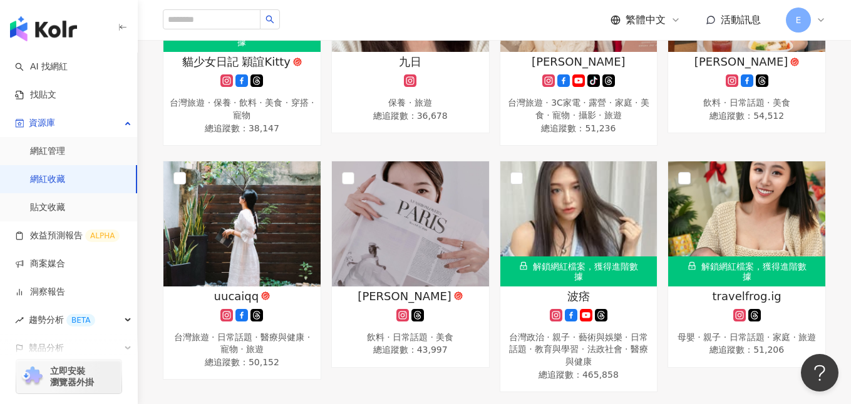
scroll to position [636, 0]
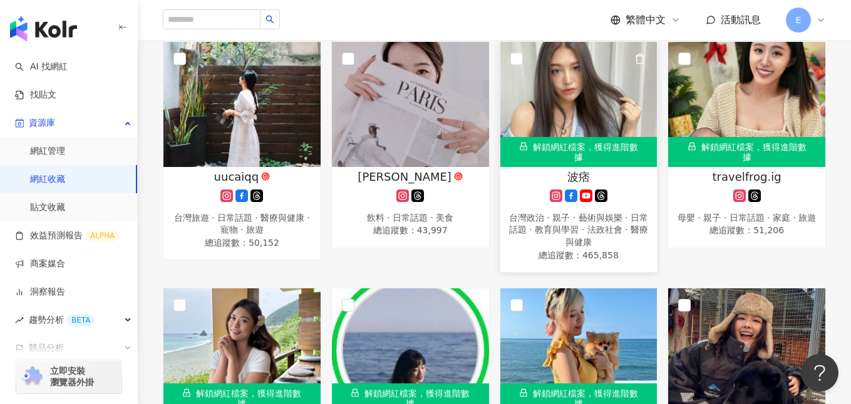
click at [568, 104] on img at bounding box center [578, 104] width 157 height 125
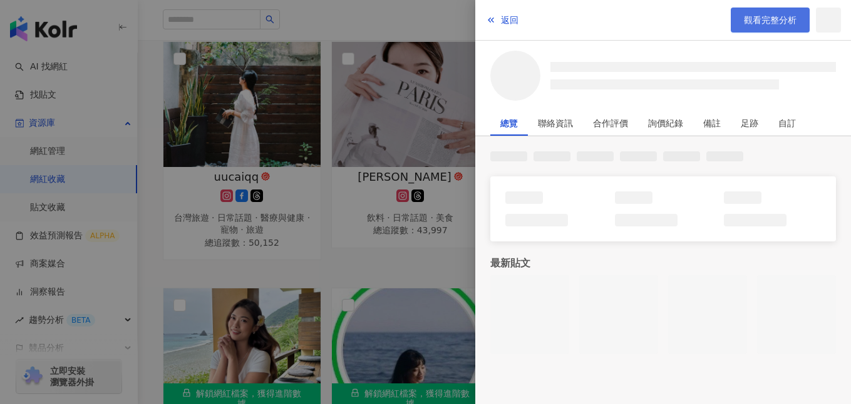
click at [750, 19] on span "觀看完整分析" at bounding box center [769, 20] width 53 height 10
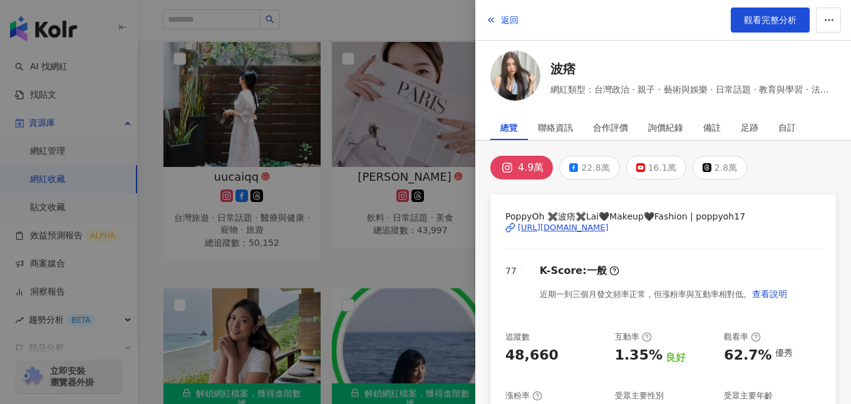
click at [417, 152] on div at bounding box center [425, 202] width 851 height 404
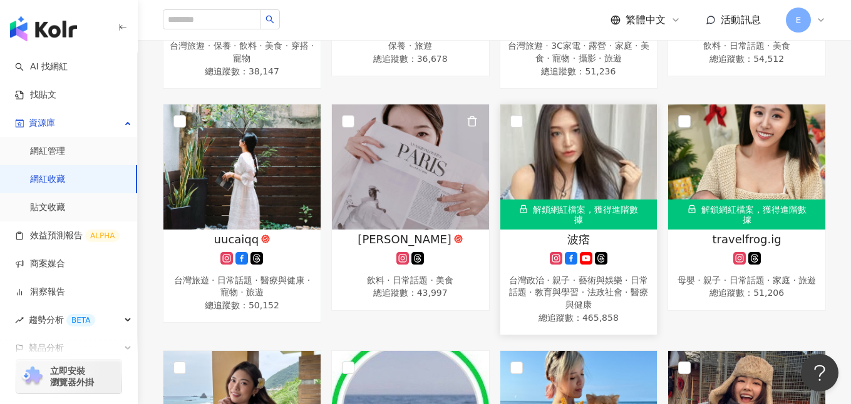
scroll to position [639, 0]
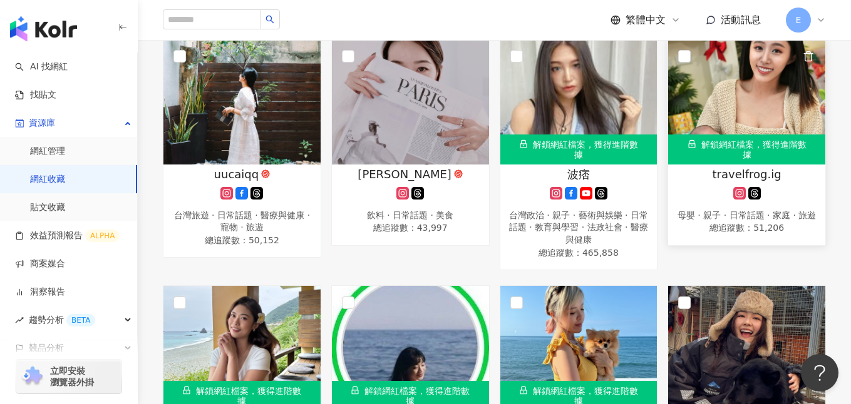
click at [752, 98] on img at bounding box center [746, 101] width 157 height 125
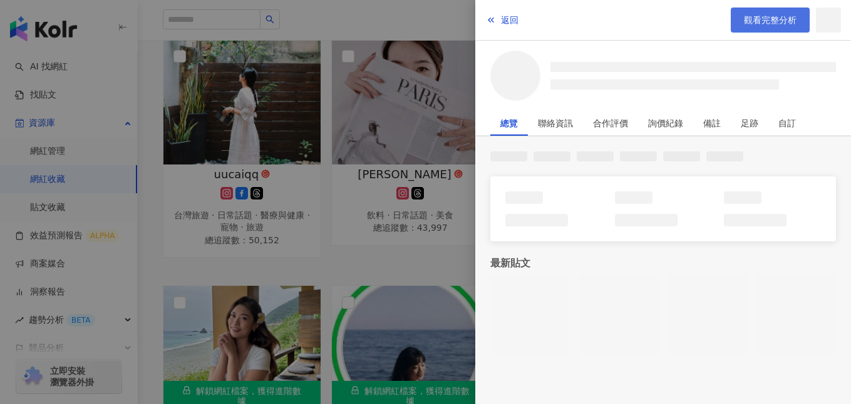
click at [737, 23] on link "觀看完整分析" at bounding box center [769, 20] width 79 height 25
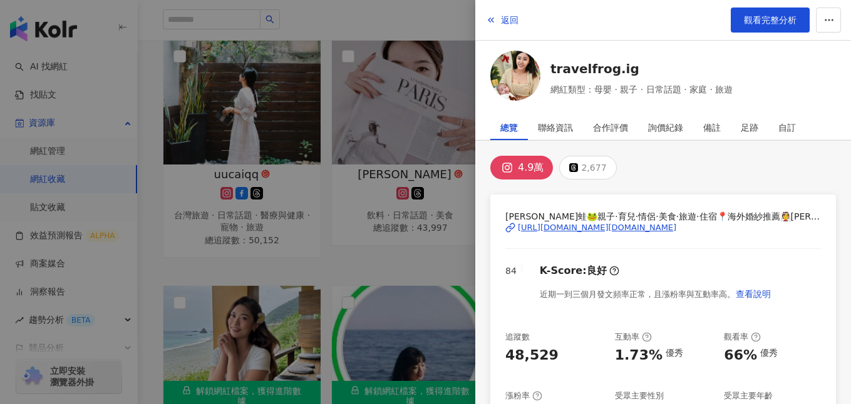
click at [381, 213] on div at bounding box center [425, 202] width 851 height 404
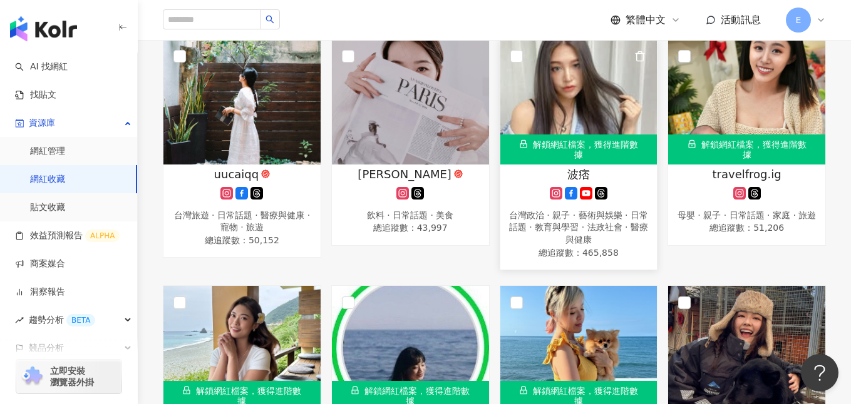
click at [513, 179] on div "波痞" at bounding box center [578, 174] width 145 height 16
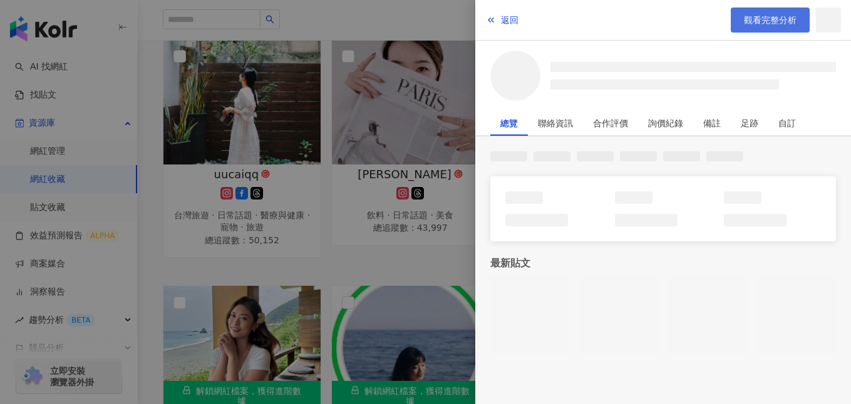
click at [775, 19] on span "觀看完整分析" at bounding box center [769, 20] width 53 height 10
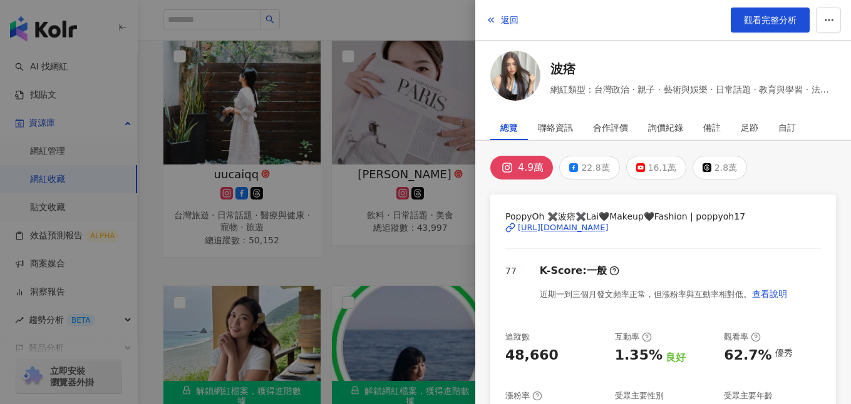
click at [302, 240] on div at bounding box center [425, 202] width 851 height 404
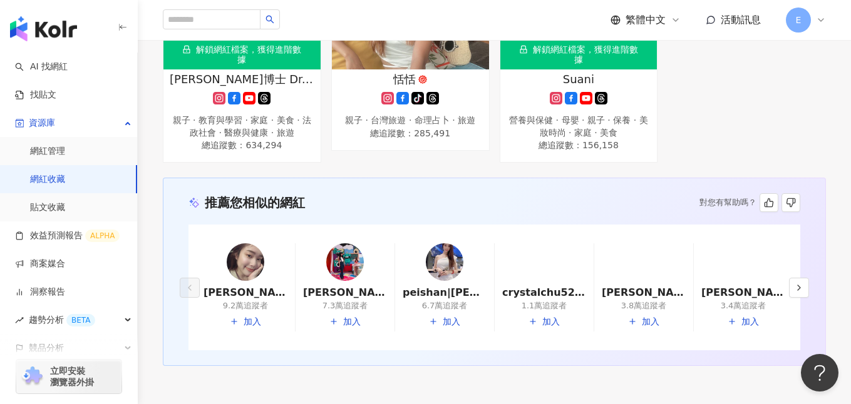
scroll to position [932, 0]
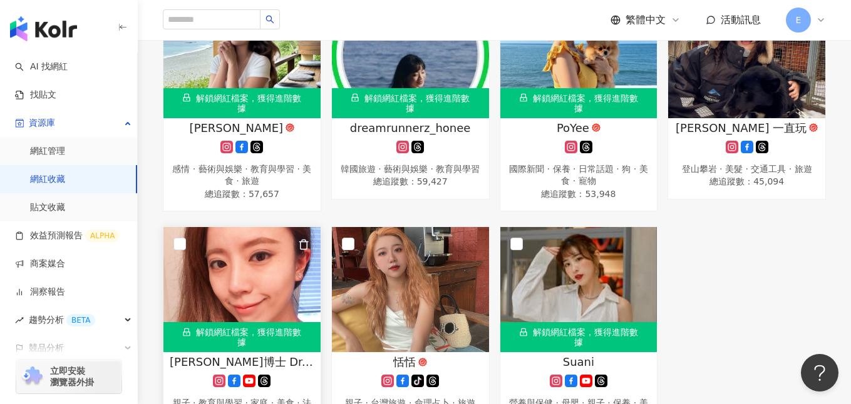
click at [264, 268] on img at bounding box center [241, 289] width 157 height 125
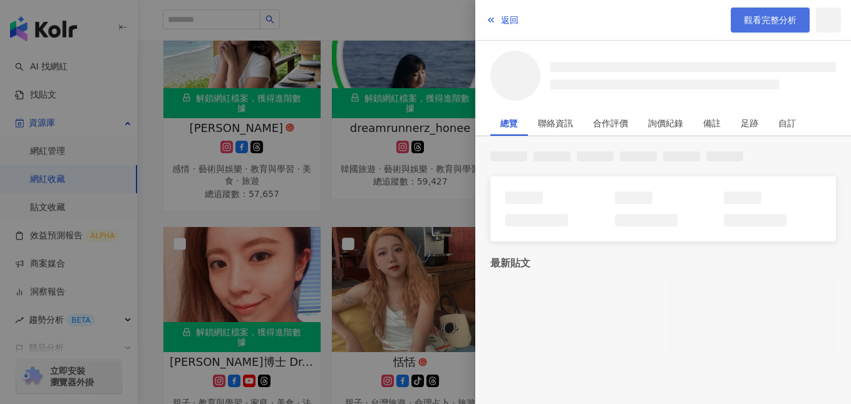
click at [772, 19] on span "觀看完整分析" at bounding box center [769, 20] width 53 height 10
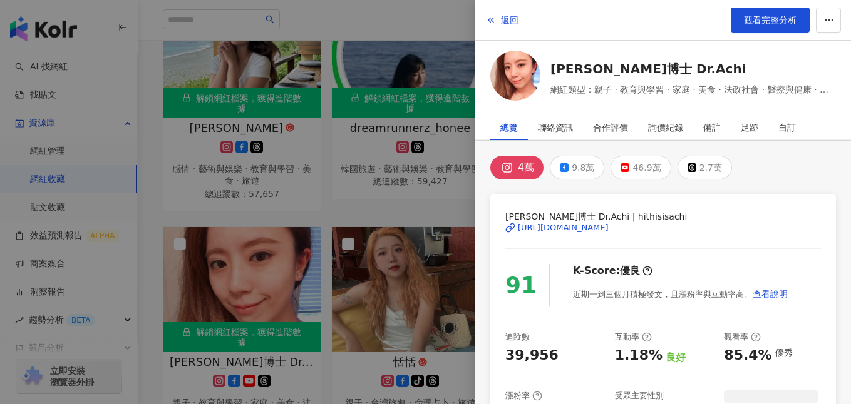
click at [398, 176] on div at bounding box center [425, 202] width 851 height 404
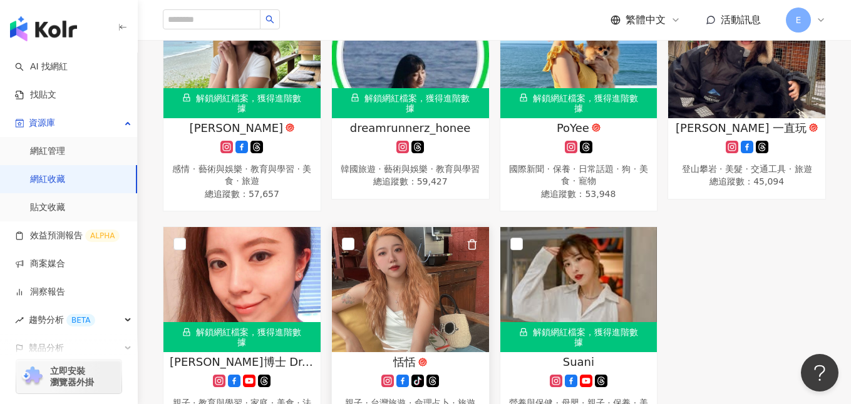
click at [410, 263] on img at bounding box center [410, 289] width 157 height 125
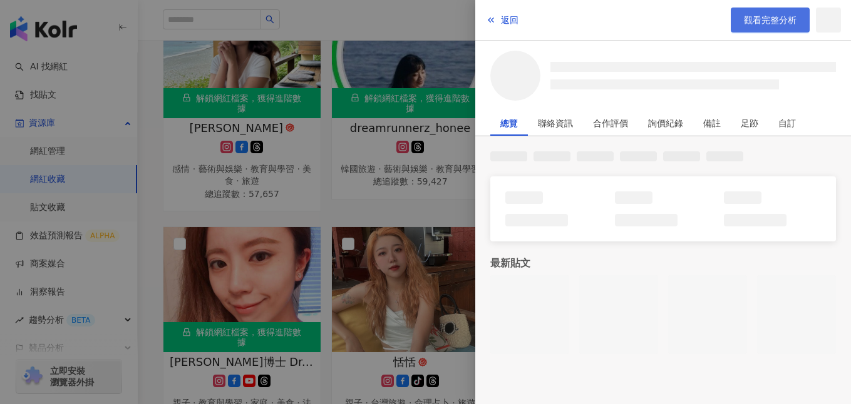
click at [768, 21] on span "觀看完整分析" at bounding box center [769, 20] width 53 height 10
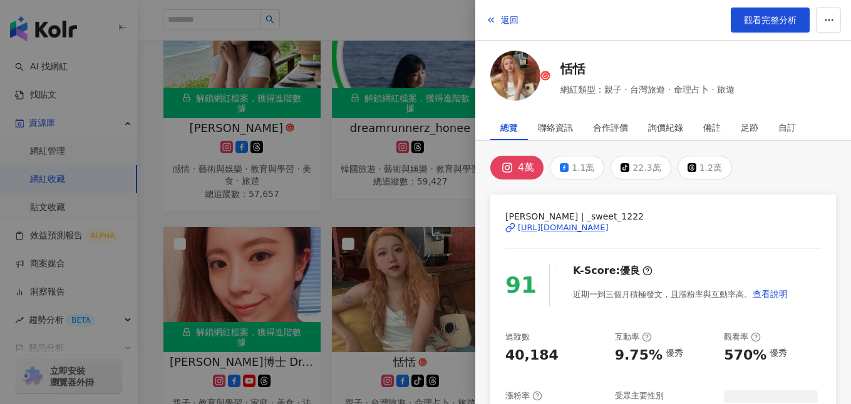
click at [382, 182] on div at bounding box center [425, 202] width 851 height 404
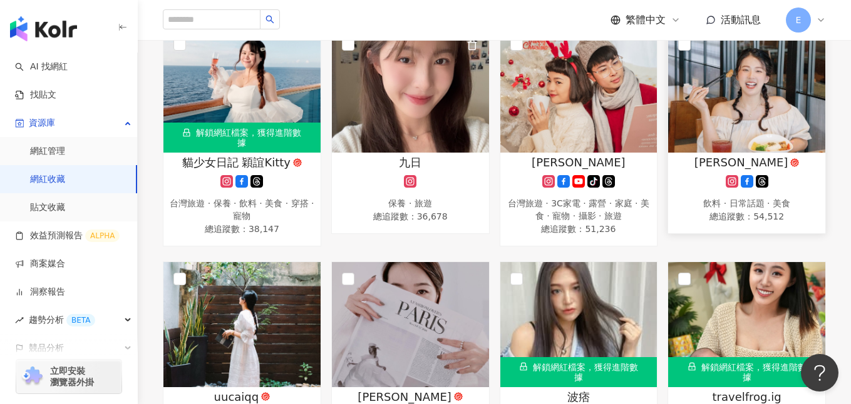
scroll to position [416, 0]
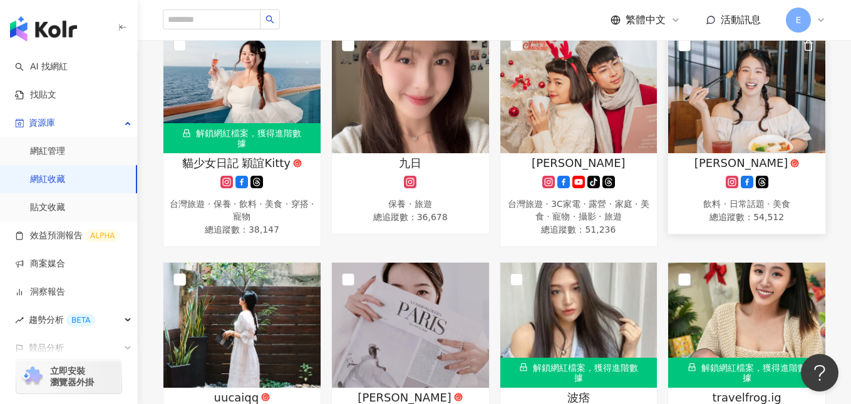
click at [698, 163] on div "CHELSEA 邱喜" at bounding box center [746, 163] width 145 height 16
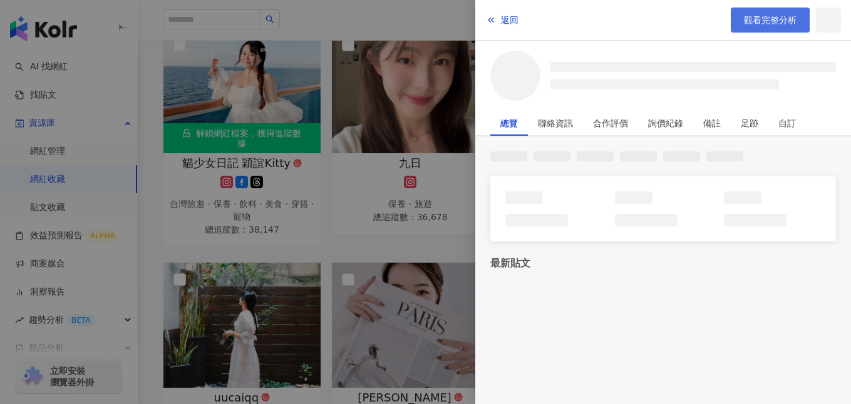
click at [764, 27] on link "觀看完整分析" at bounding box center [769, 20] width 79 height 25
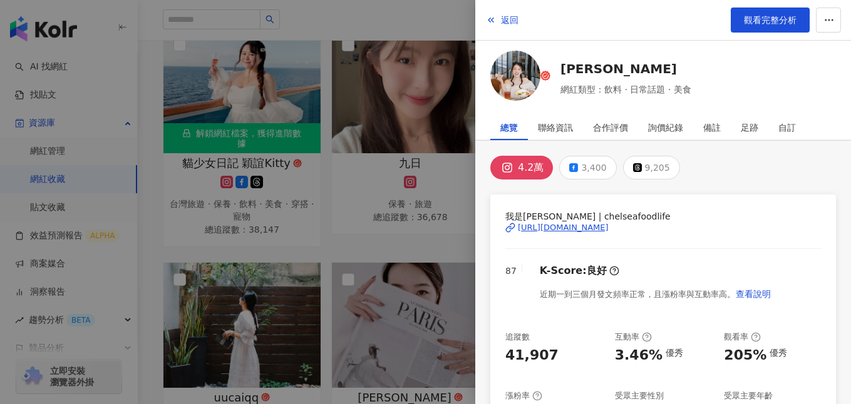
click at [369, 150] on div at bounding box center [425, 202] width 851 height 404
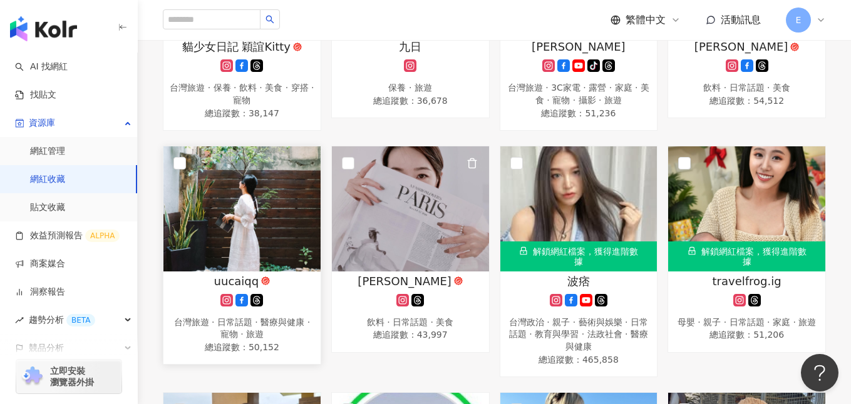
scroll to position [533, 0]
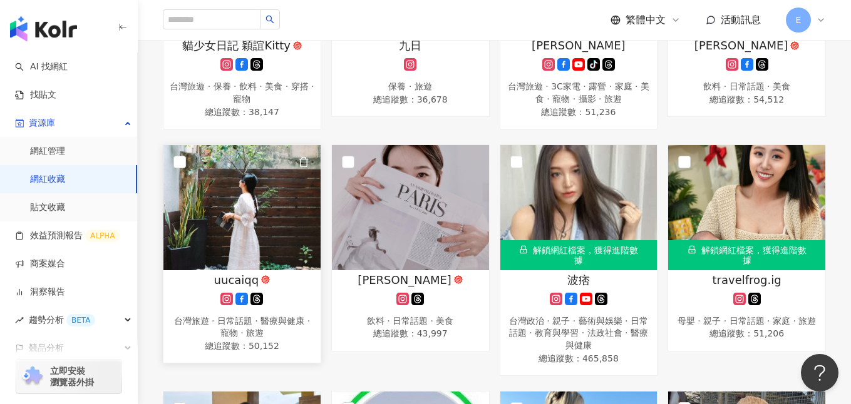
click at [258, 210] on img at bounding box center [241, 207] width 157 height 125
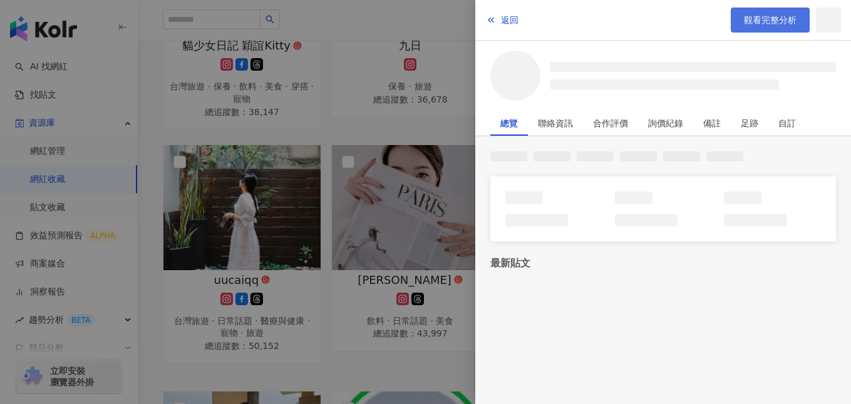
click at [777, 20] on span "觀看完整分析" at bounding box center [769, 20] width 53 height 10
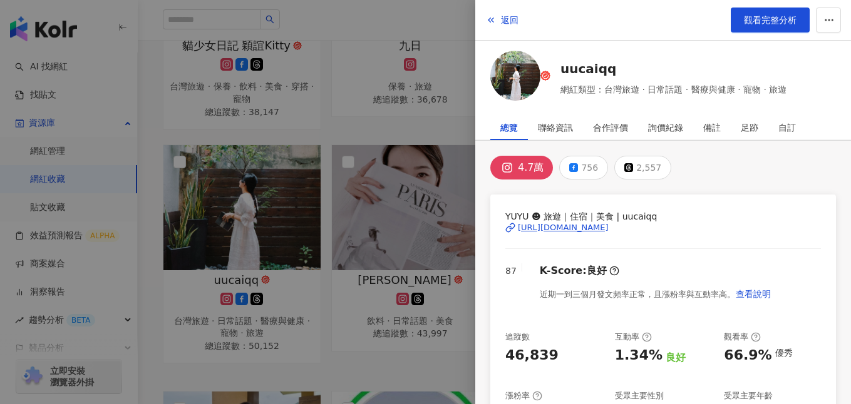
click at [384, 168] on div at bounding box center [425, 202] width 851 height 404
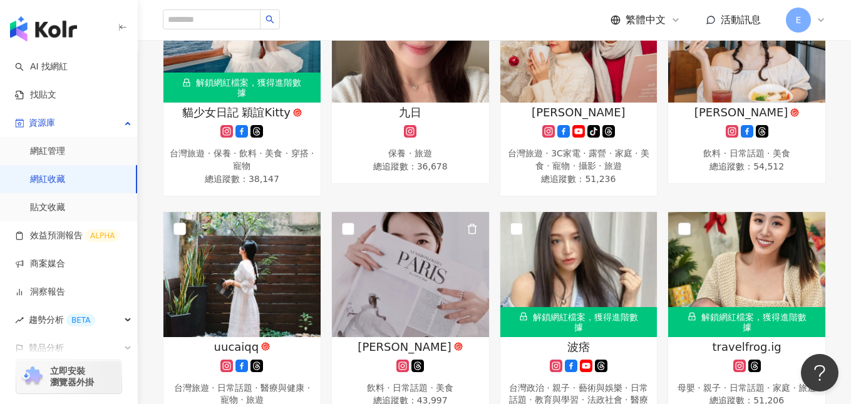
scroll to position [446, 0]
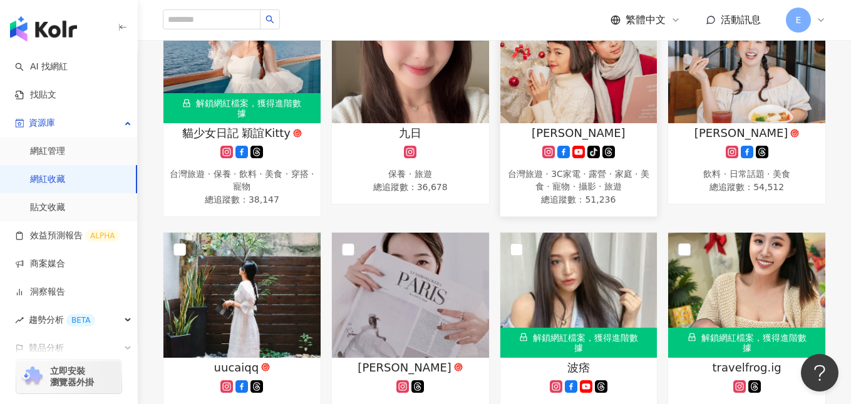
click at [557, 114] on img at bounding box center [578, 60] width 157 height 125
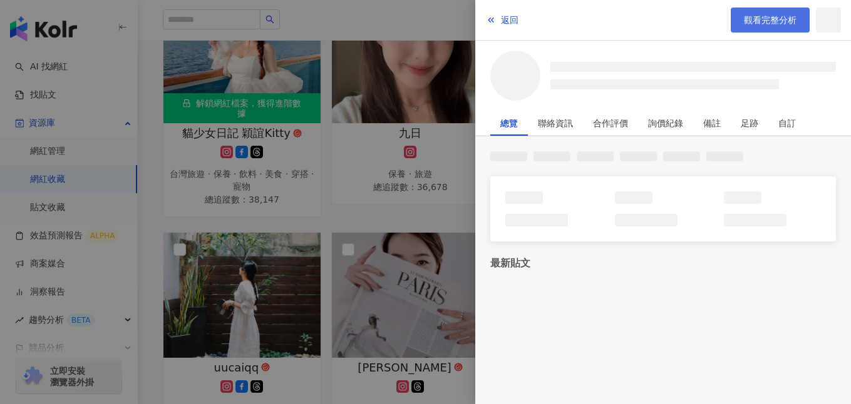
click at [746, 18] on span "觀看完整分析" at bounding box center [769, 20] width 53 height 10
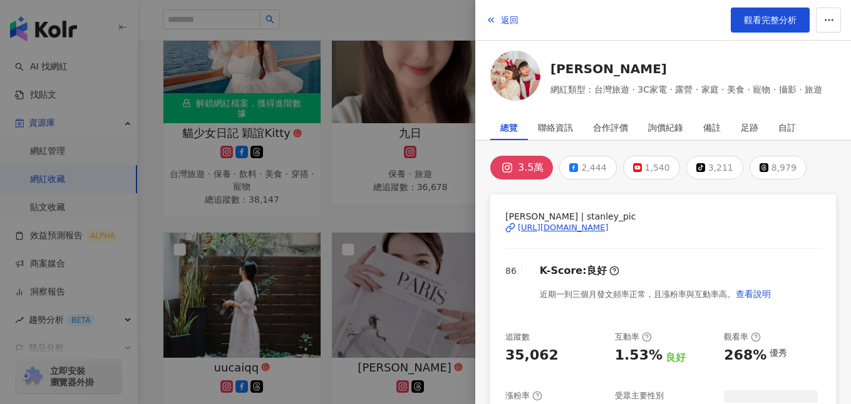
drag, startPoint x: 374, startPoint y: 170, endPoint x: 389, endPoint y: 155, distance: 21.2
click at [374, 170] on div at bounding box center [425, 202] width 851 height 404
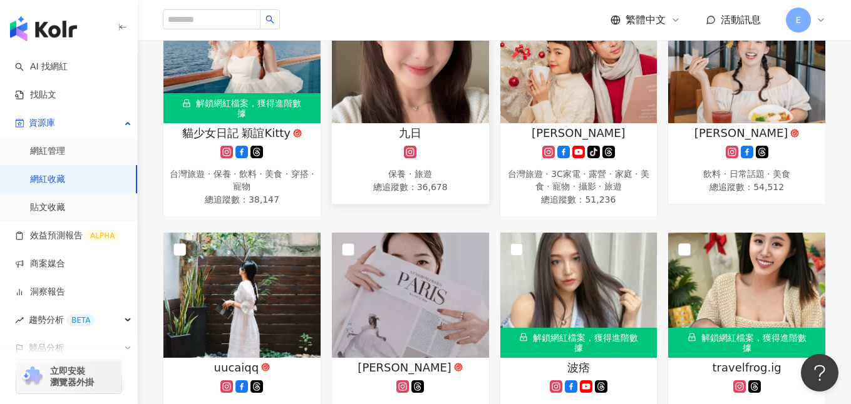
click at [434, 106] on img at bounding box center [410, 60] width 157 height 125
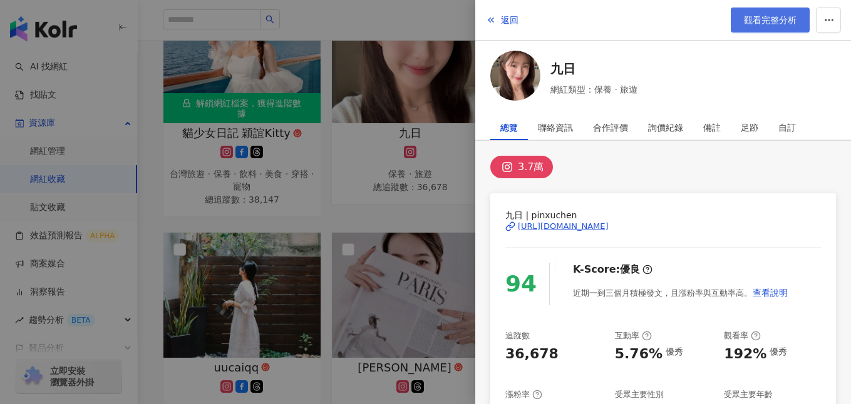
click at [751, 15] on span "觀看完整分析" at bounding box center [769, 20] width 53 height 10
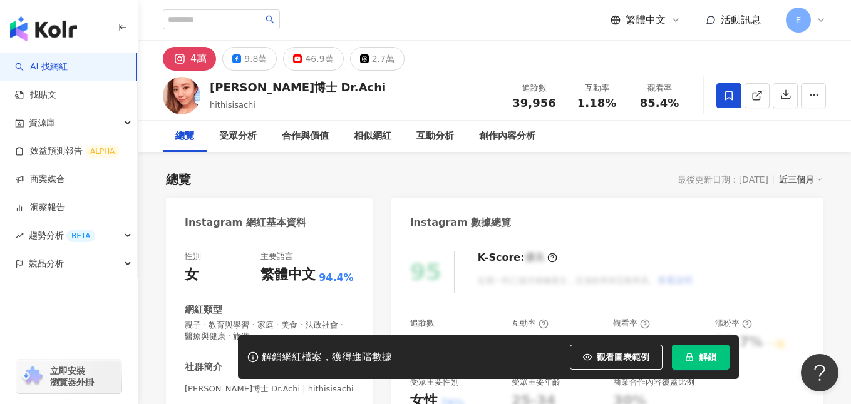
scroll to position [112, 0]
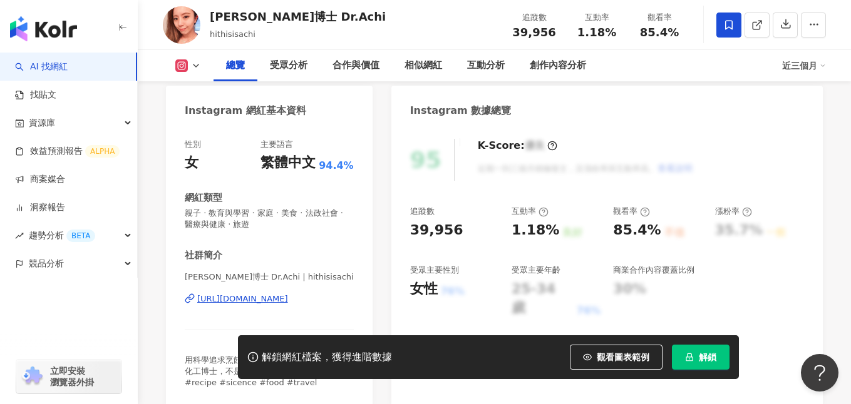
click at [704, 360] on span "解鎖" at bounding box center [707, 357] width 18 height 10
click at [277, 300] on div "[URL][DOMAIN_NAME]" at bounding box center [242, 299] width 91 height 11
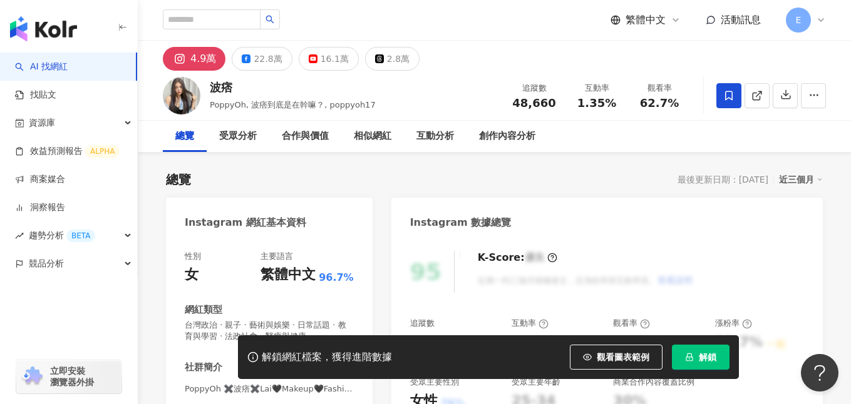
click at [690, 364] on button "解鎖" at bounding box center [701, 357] width 58 height 25
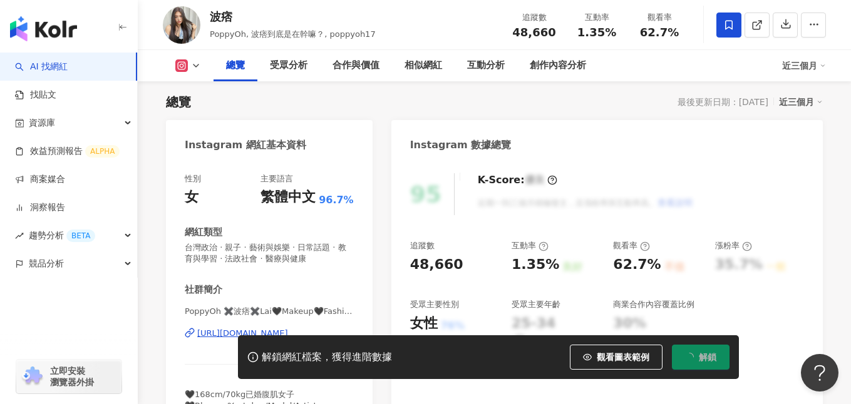
scroll to position [149, 0]
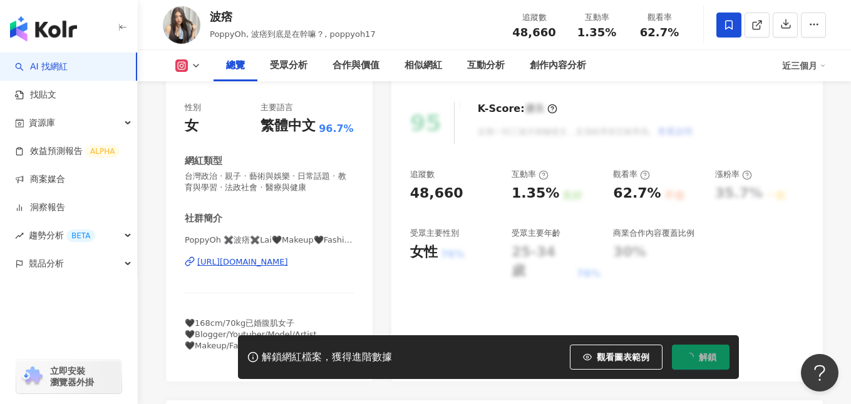
click at [288, 260] on div "[URL][DOMAIN_NAME]" at bounding box center [242, 262] width 91 height 11
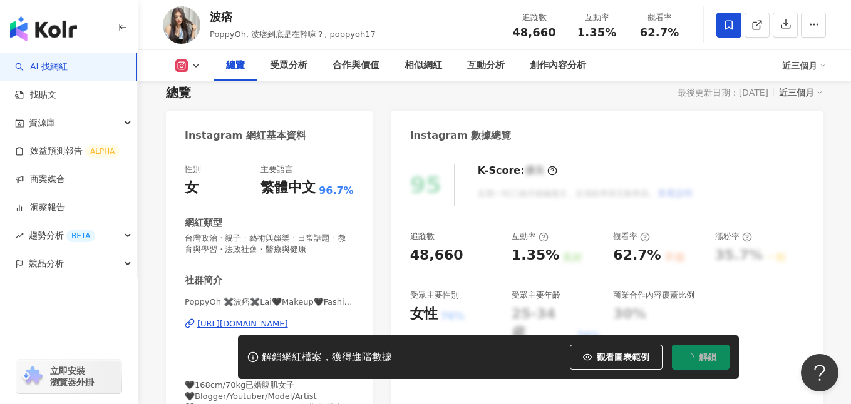
scroll to position [0, 0]
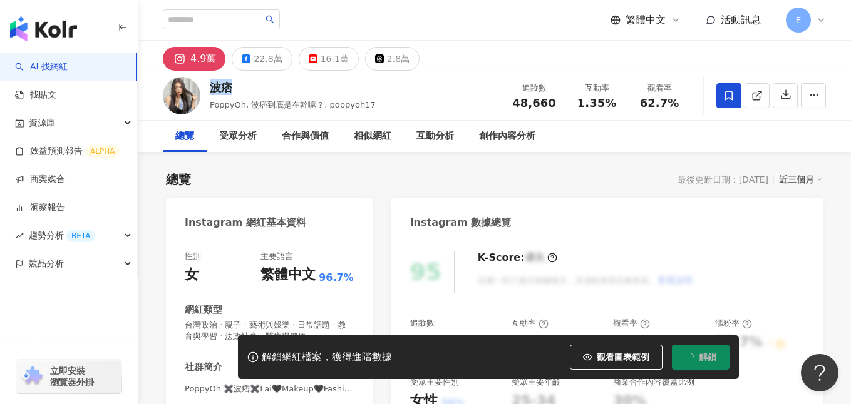
drag, startPoint x: 208, startPoint y: 88, endPoint x: 246, endPoint y: 88, distance: 37.6
click at [246, 88] on div "波痞 PoppyOh, 波痞到底是在幹嘛？, poppyoh17 追蹤數 48,660 互動率 1.35% 觀看率 62.7%" at bounding box center [494, 95] width 713 height 49
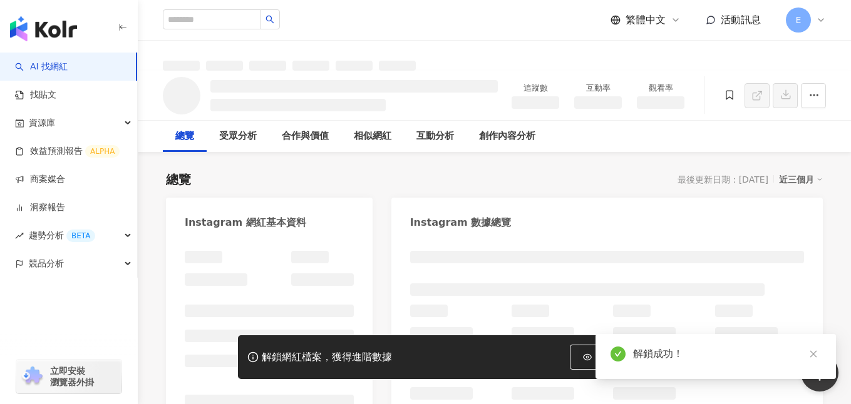
copy div "波痞"
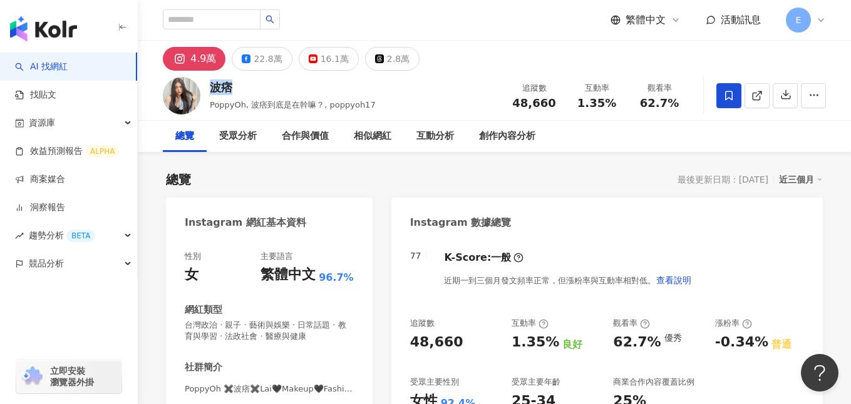
drag, startPoint x: 210, startPoint y: 89, endPoint x: 254, endPoint y: 89, distance: 44.4
click at [254, 89] on div "波痞" at bounding box center [293, 87] width 166 height 16
copy div "波痞"
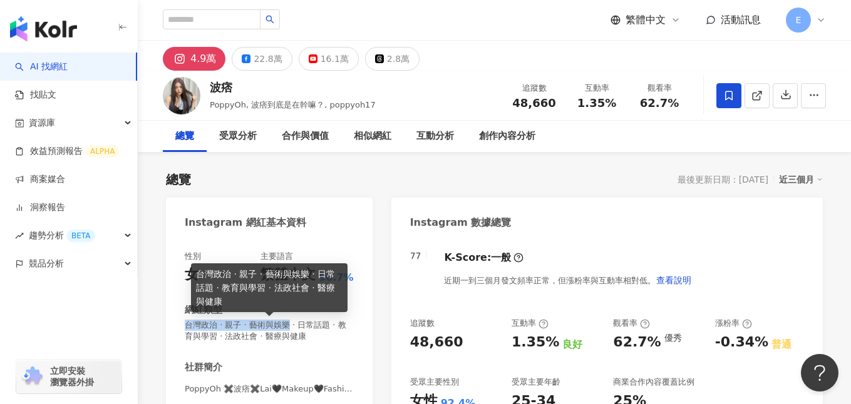
drag, startPoint x: 285, startPoint y: 324, endPoint x: 185, endPoint y: 327, distance: 100.8
click at [185, 327] on span "台灣政治 · 親子 · 藝術與娛樂 · 日常話題 · 教育與學習 · 法政社會 · 醫療與健康" at bounding box center [269, 331] width 169 height 23
copy span "台灣政治 · 親子 · 藝術與娛樂"
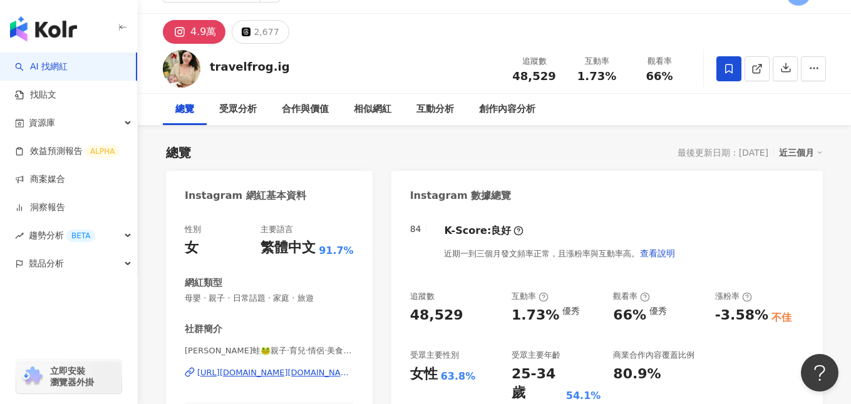
scroll to position [47, 0]
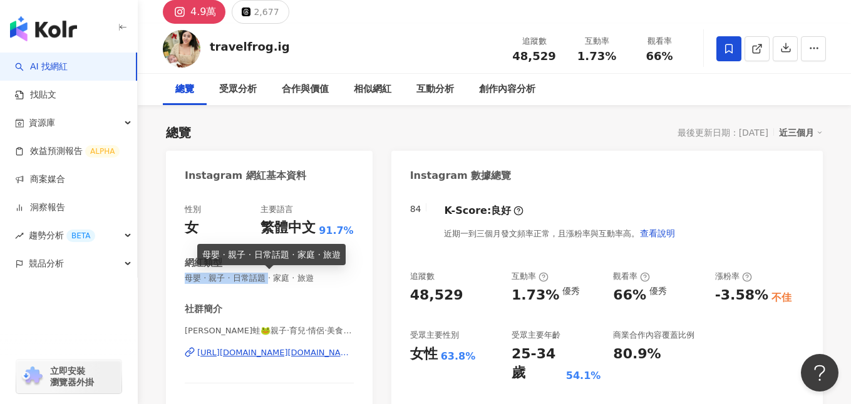
drag, startPoint x: 263, startPoint y: 279, endPoint x: 181, endPoint y: 279, distance: 82.6
click at [181, 279] on div "性別 女 主要語言 繁體中文 91.7% 網紅類型 母嬰 · 親子 · 日常話題 · 家庭 · 旅遊 社群簡介 Elaine蛙🐸親子·育兒·情侶·美食·旅遊·…" at bounding box center [269, 332] width 207 height 281
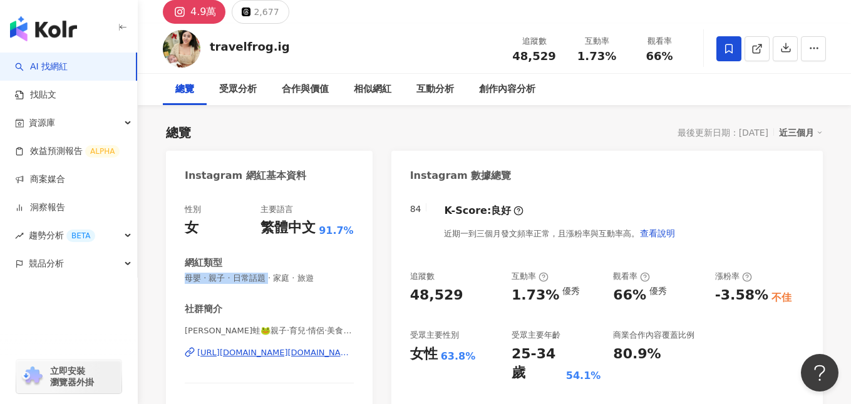
copy span "母嬰 · 親子 · 日常話題"
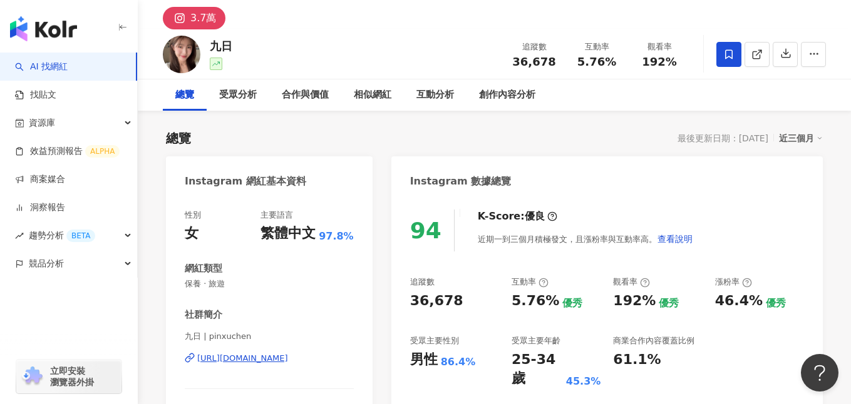
click at [255, 364] on div "[URL][DOMAIN_NAME]" at bounding box center [242, 358] width 91 height 11
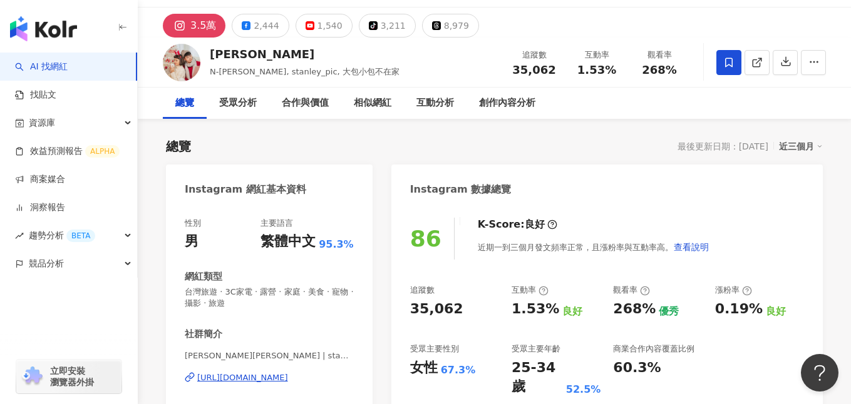
scroll to position [44, 0]
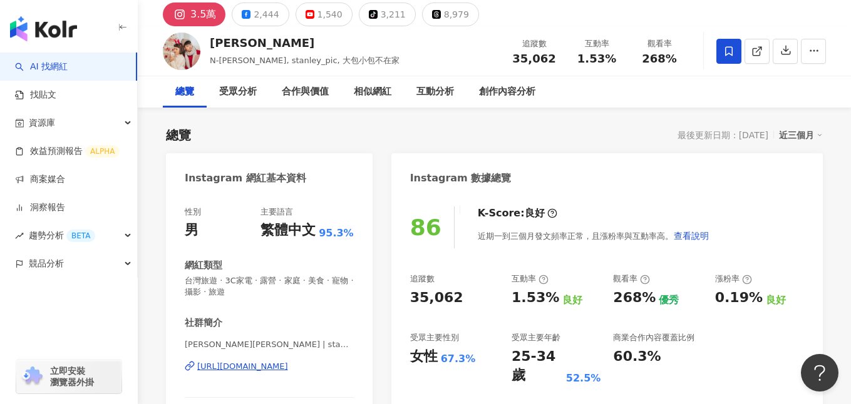
click at [288, 368] on div "https://www.instagram.com/stanley_pic/" at bounding box center [242, 366] width 91 height 11
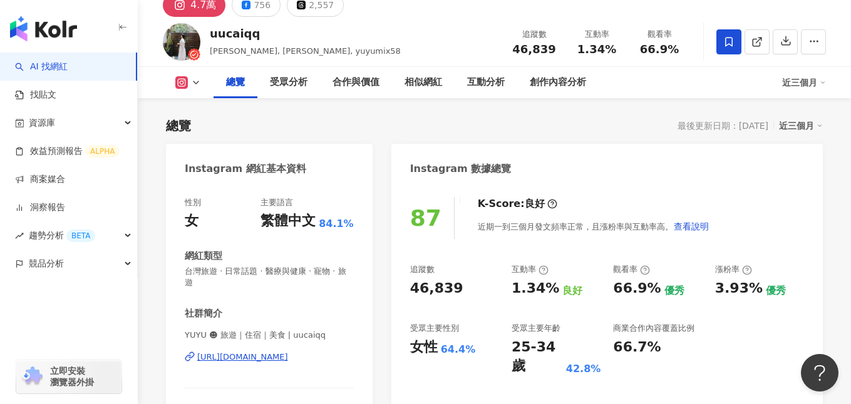
click at [344, 295] on div "性別 女 主要語言 繁體中文 84.1% 網紅類型 台灣旅遊 · 日常話題 · 醫療與健康 · 寵物 · 旅遊 社群簡介 YUYU ☻ 旅遊｜住宿｜美食 | …" at bounding box center [269, 322] width 169 height 250
click at [288, 352] on div "[URL][DOMAIN_NAME]" at bounding box center [242, 357] width 91 height 11
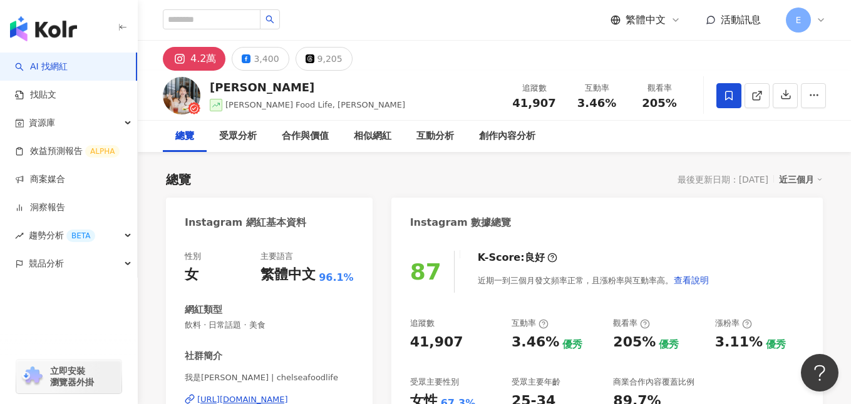
scroll to position [43, 0]
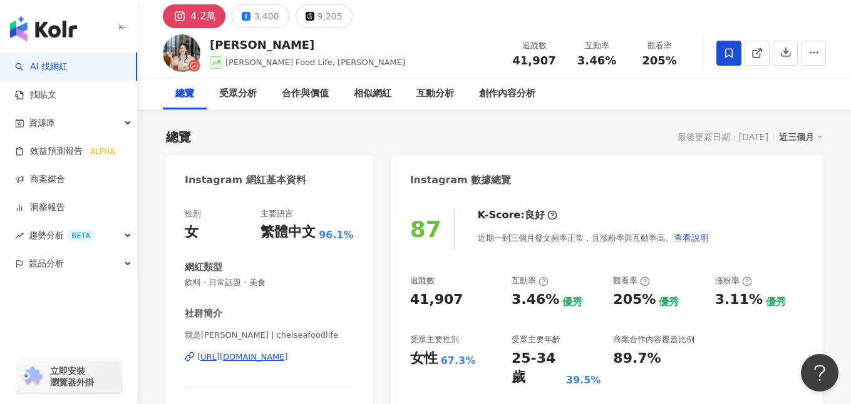
click at [238, 359] on div "https://www.instagram.com/chelseafoodlife/" at bounding box center [242, 357] width 91 height 11
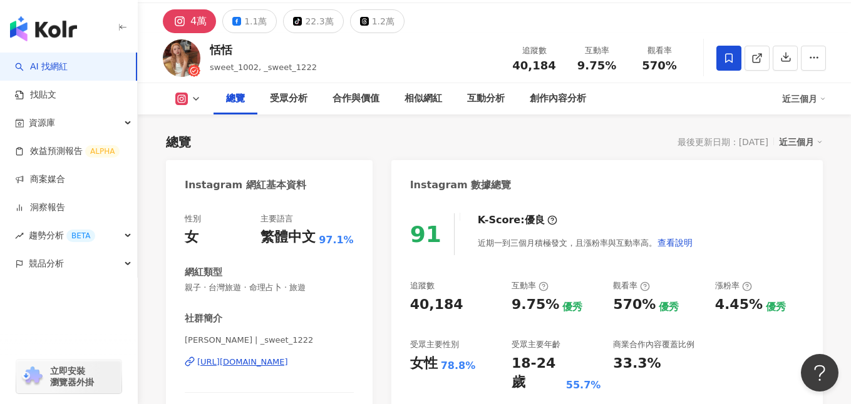
scroll to position [58, 0]
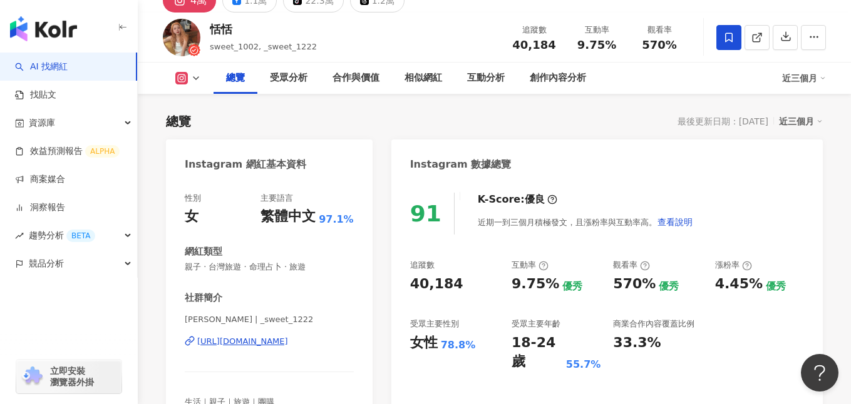
click at [275, 342] on div "https://www.instagram.com/_sweet_1222/" at bounding box center [242, 341] width 91 height 11
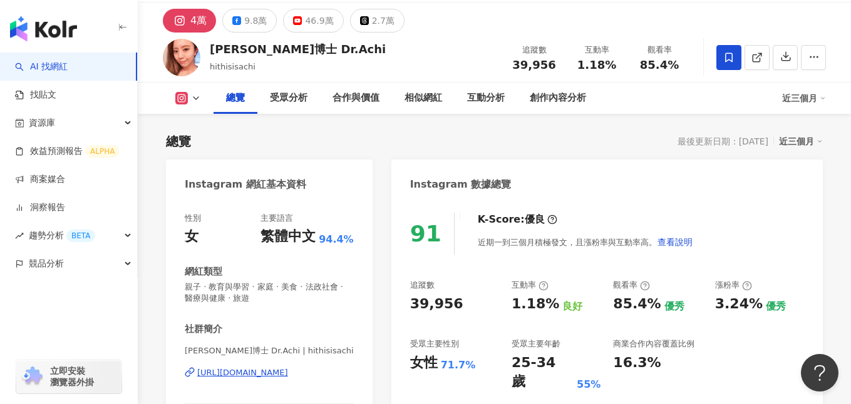
scroll to position [95, 0]
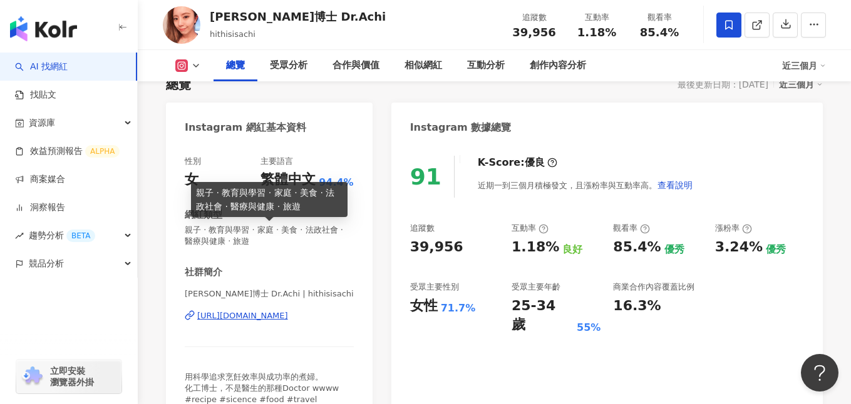
click at [327, 242] on span "親子 · 教育與學習 · 家庭 · 美食 · 法政社會 · 醫療與健康 · 旅遊" at bounding box center [269, 236] width 169 height 23
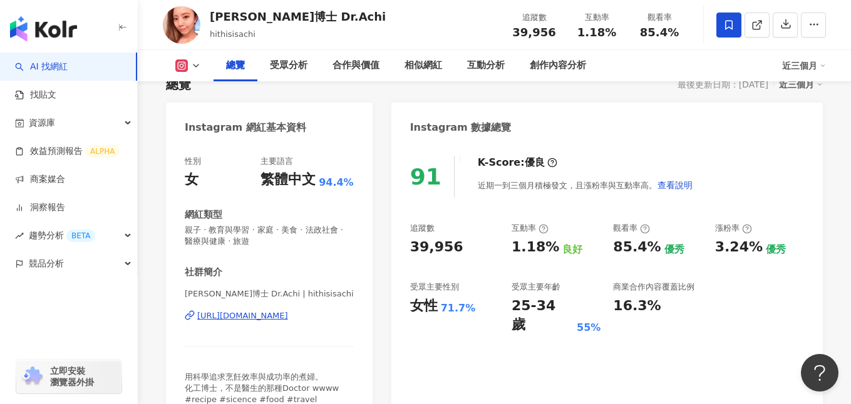
click at [273, 317] on div "[URL][DOMAIN_NAME]" at bounding box center [242, 315] width 91 height 11
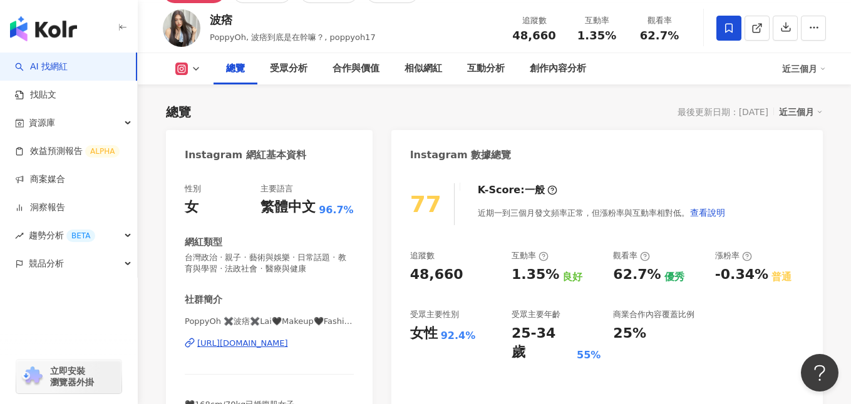
scroll to position [100, 0]
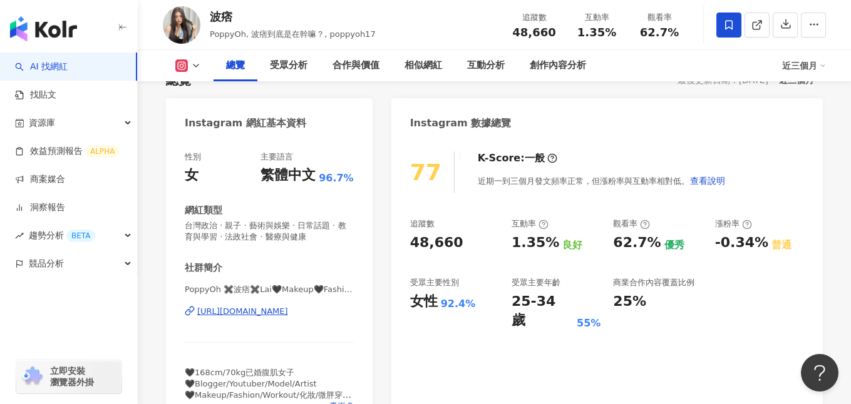
click at [288, 311] on div "https://www.instagram.com/poppyoh17/" at bounding box center [242, 311] width 91 height 11
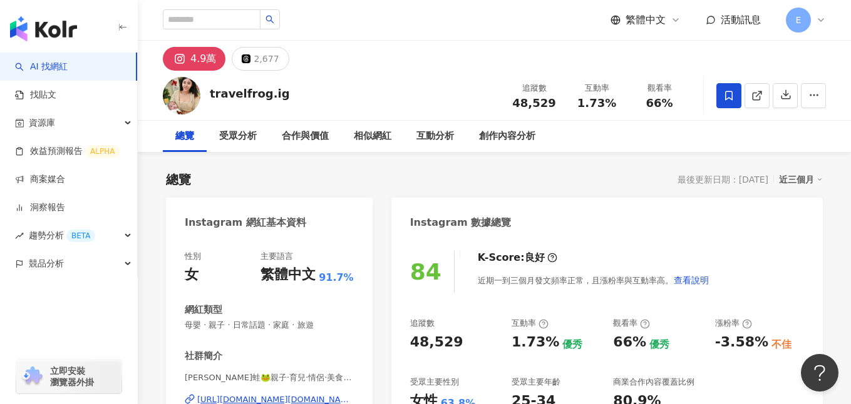
click at [309, 394] on div "https://www.instagram.com/travelfrog.ig/" at bounding box center [275, 399] width 156 height 11
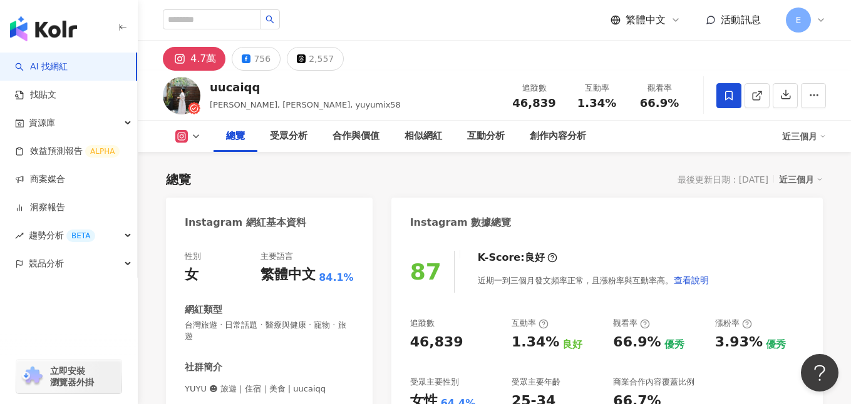
scroll to position [88, 0]
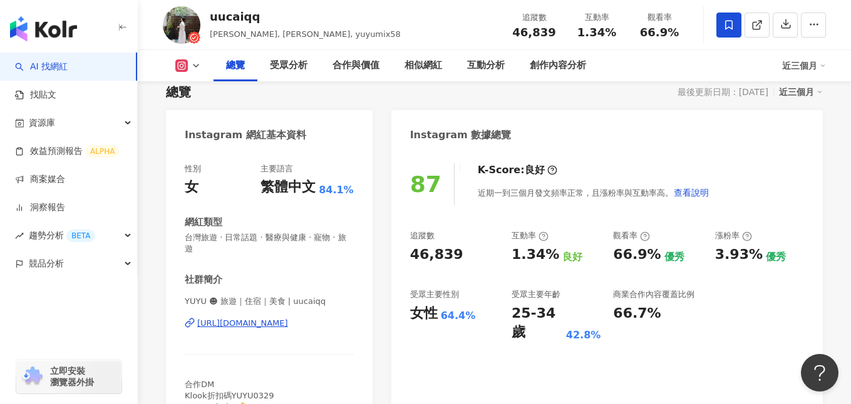
click at [235, 318] on div "[URL][DOMAIN_NAME]" at bounding box center [242, 323] width 91 height 11
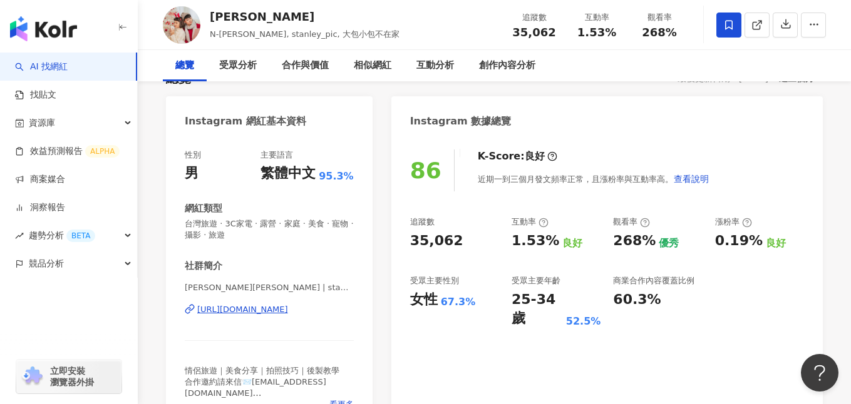
scroll to position [49, 0]
